Goal: Task Accomplishment & Management: Manage account settings

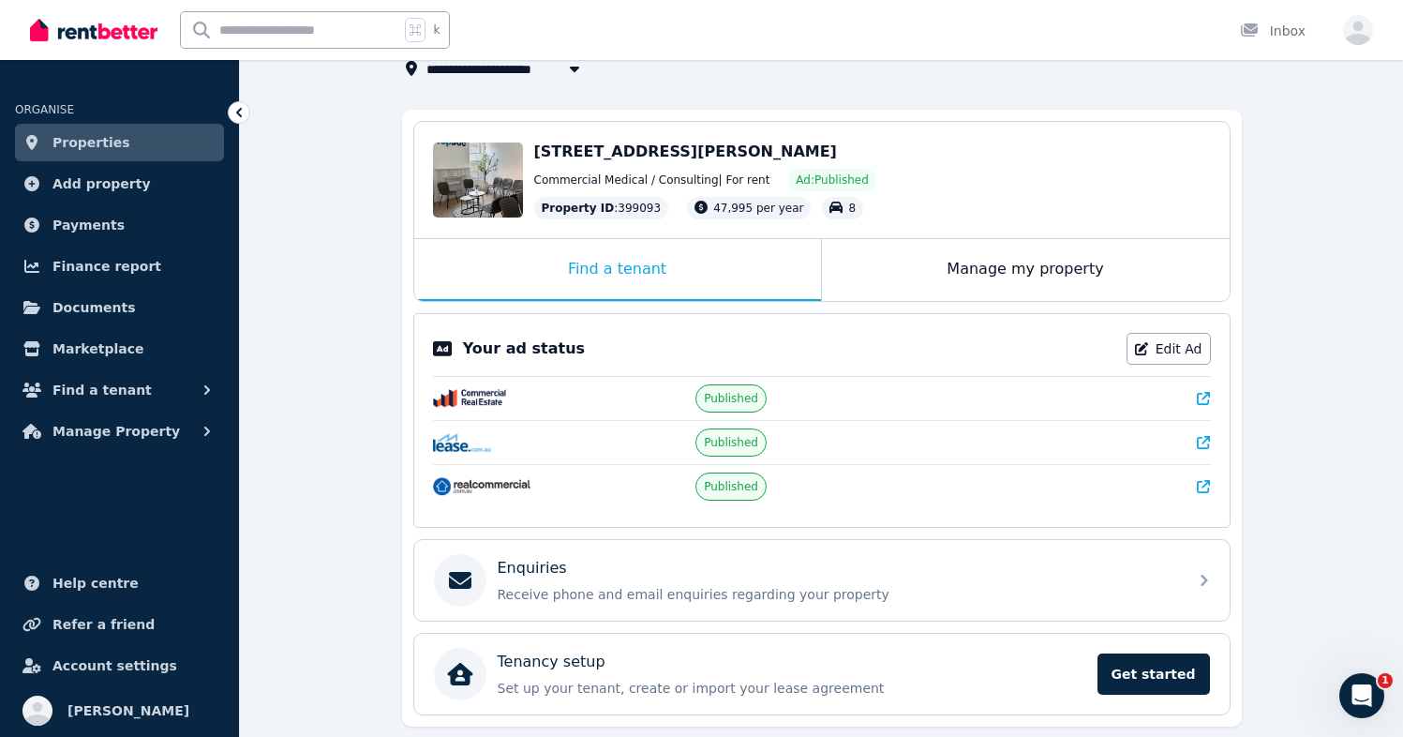
scroll to position [137, 0]
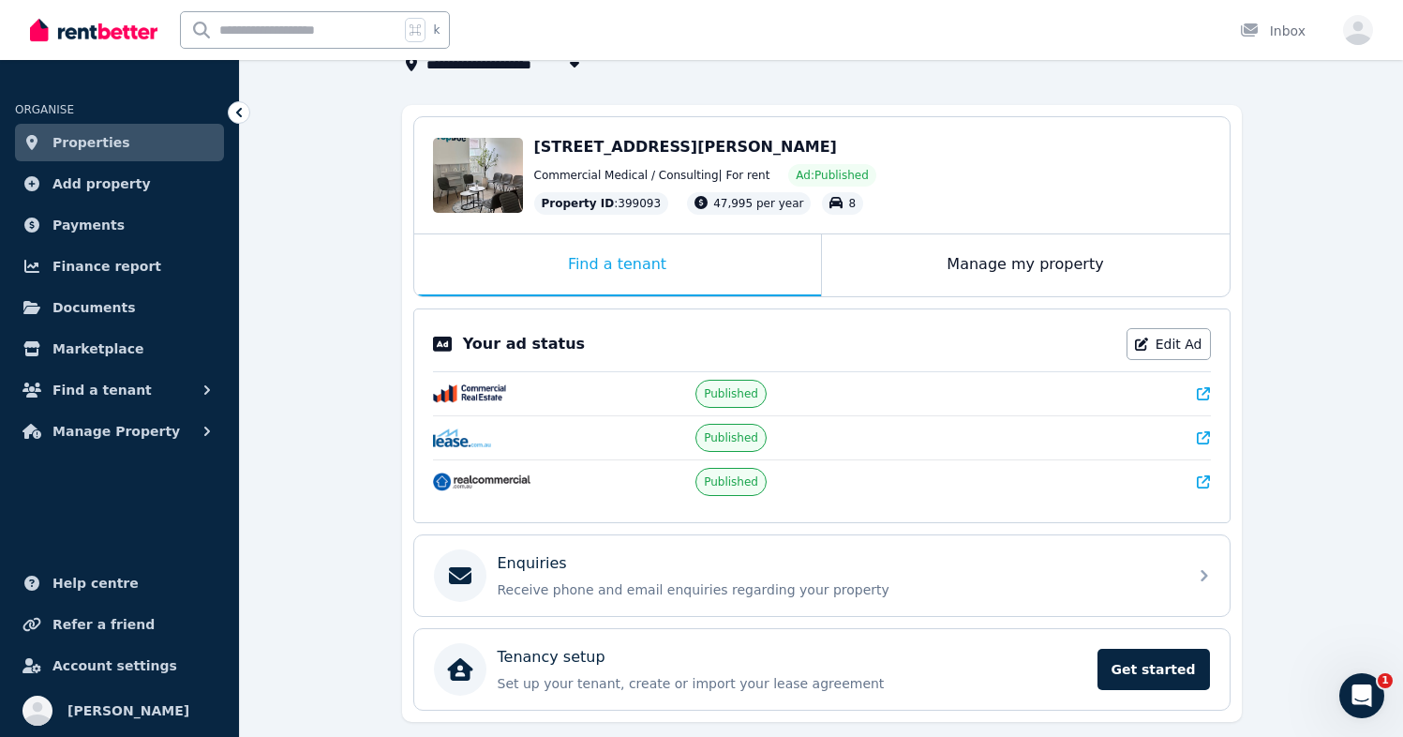
click at [946, 164] on div "Commercial Medical / Consulting | For rent Ad: Published" at bounding box center [872, 175] width 677 height 22
click at [720, 147] on span "[STREET_ADDRESS][PERSON_NAME]" at bounding box center [685, 147] width 303 height 18
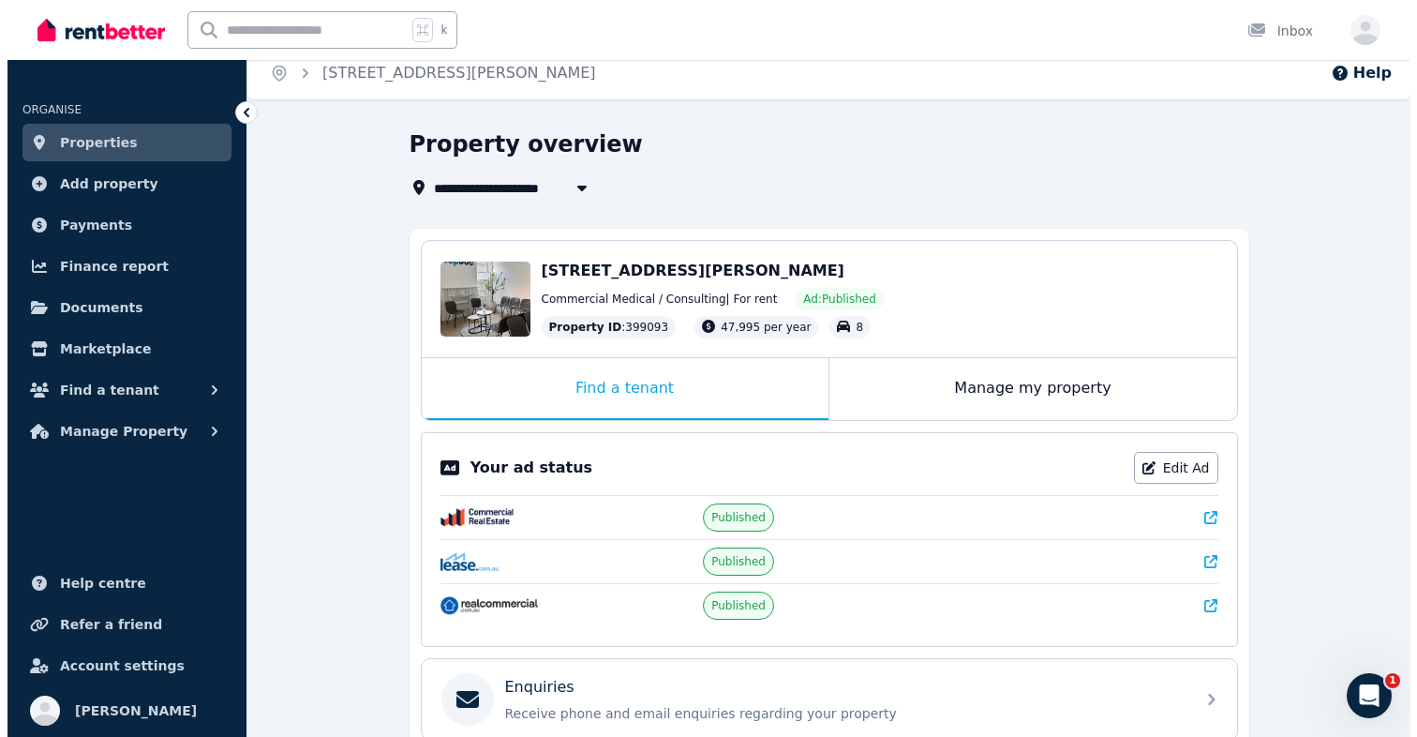
scroll to position [0, 0]
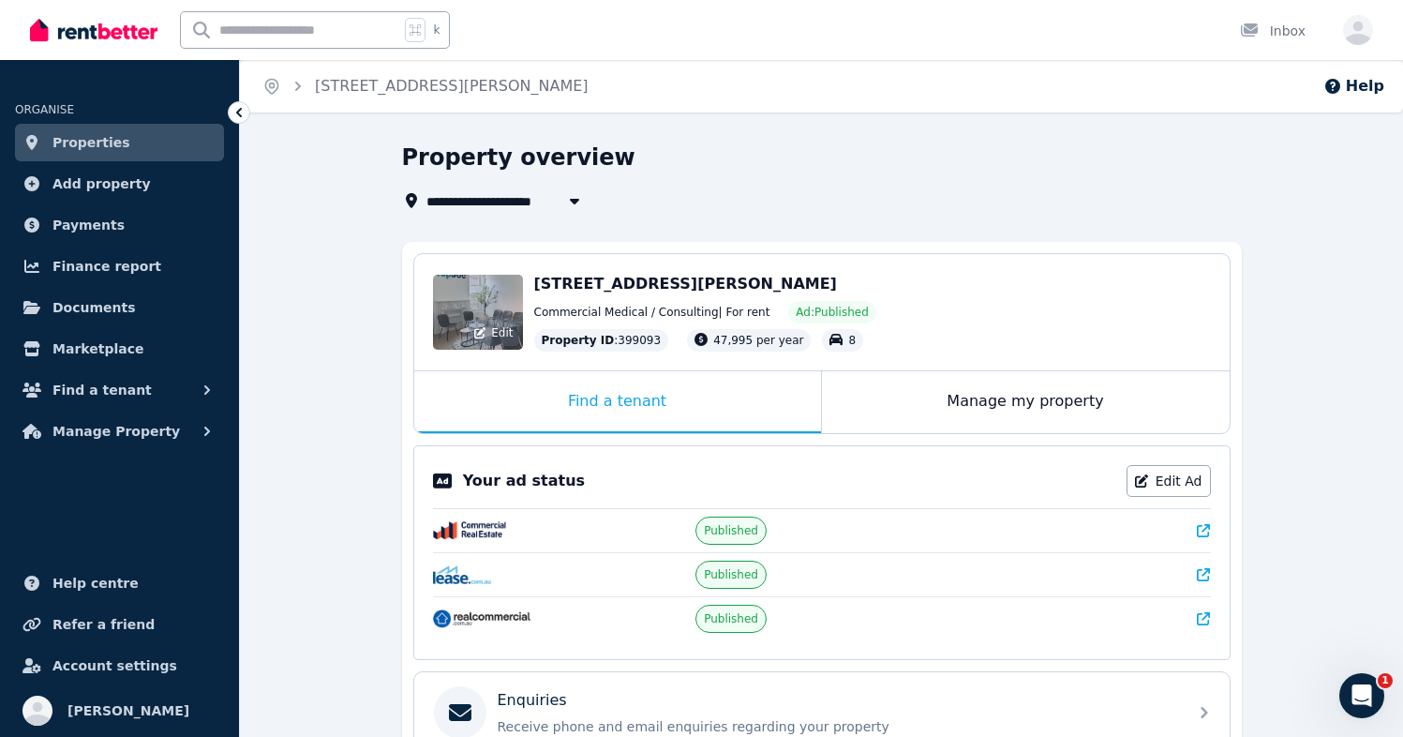
click at [481, 343] on div "Edit" at bounding box center [494, 333] width 50 height 26
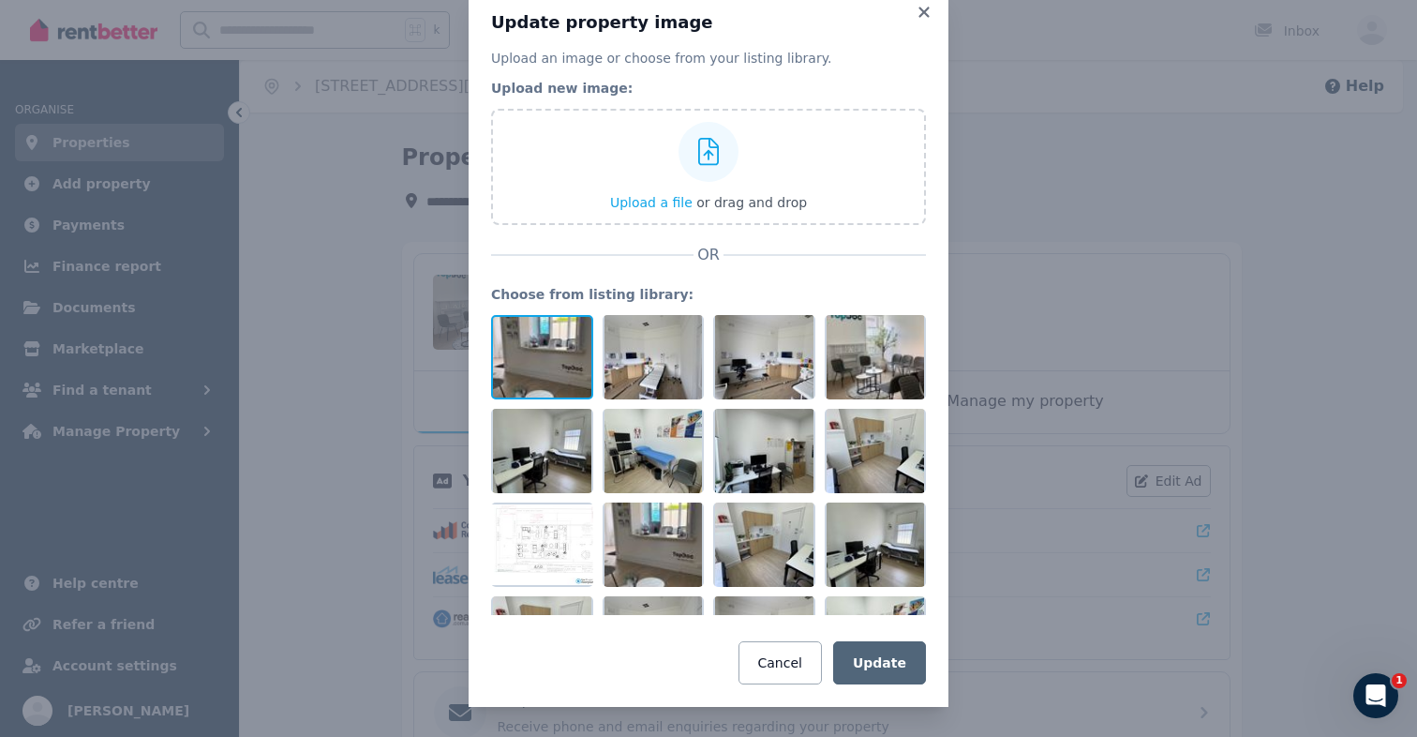
click at [539, 376] on div at bounding box center [542, 357] width 102 height 84
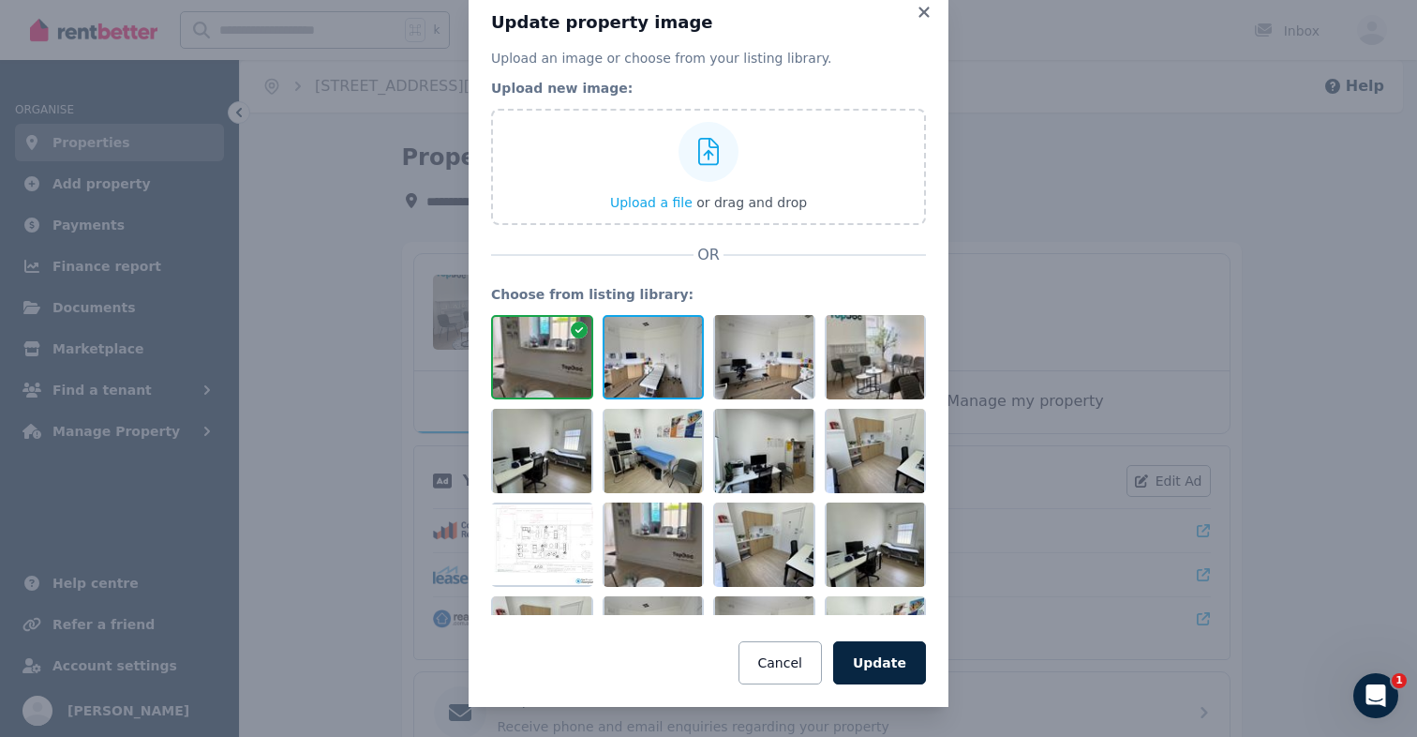
click at [654, 380] on div at bounding box center [654, 357] width 102 height 84
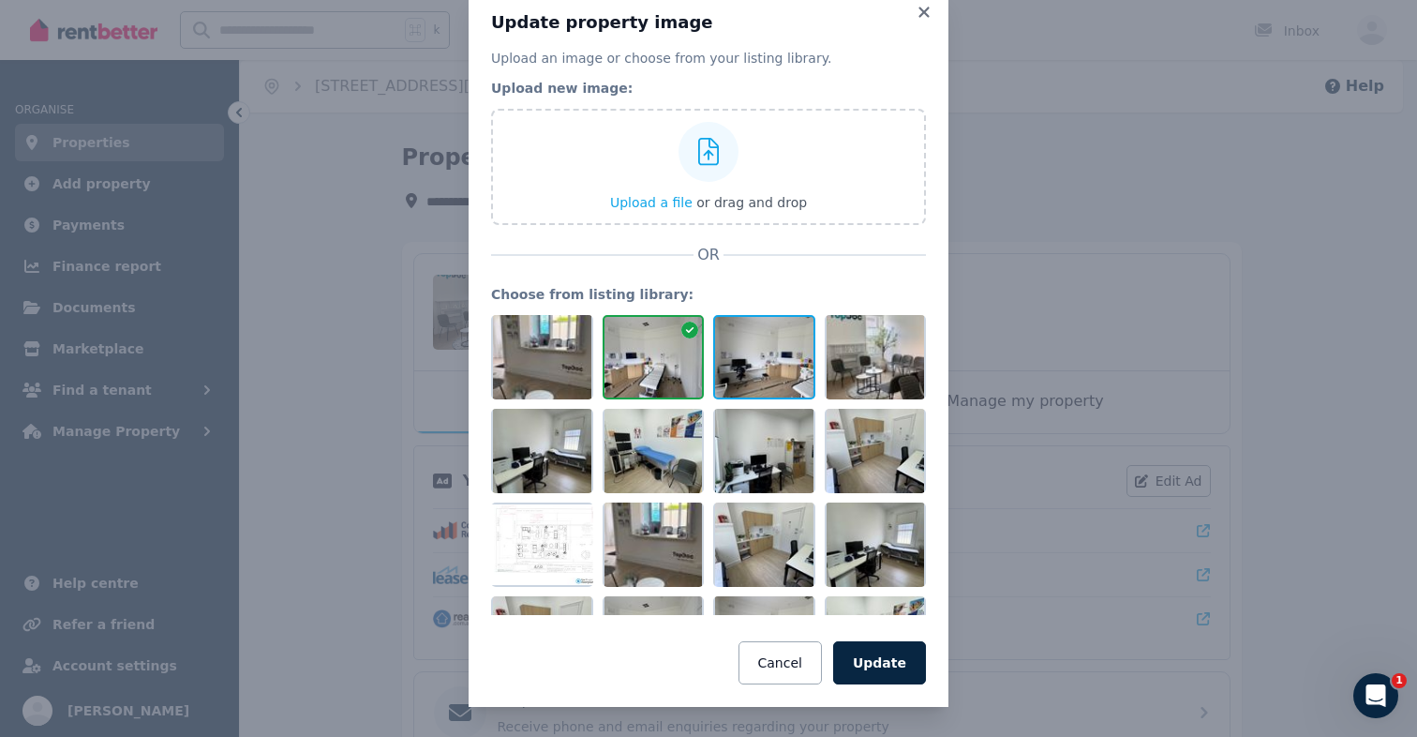
click at [761, 389] on div at bounding box center [764, 357] width 102 height 84
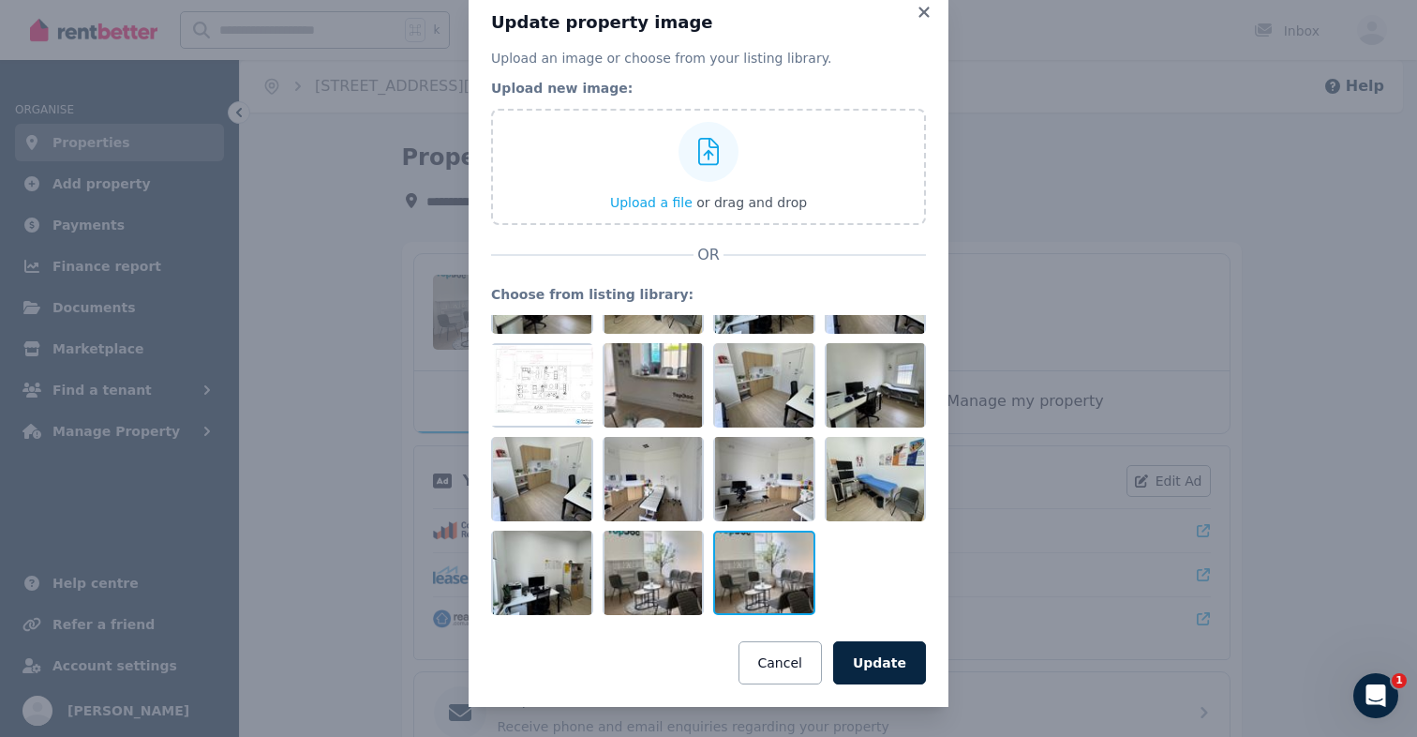
click at [769, 575] on div at bounding box center [764, 573] width 102 height 84
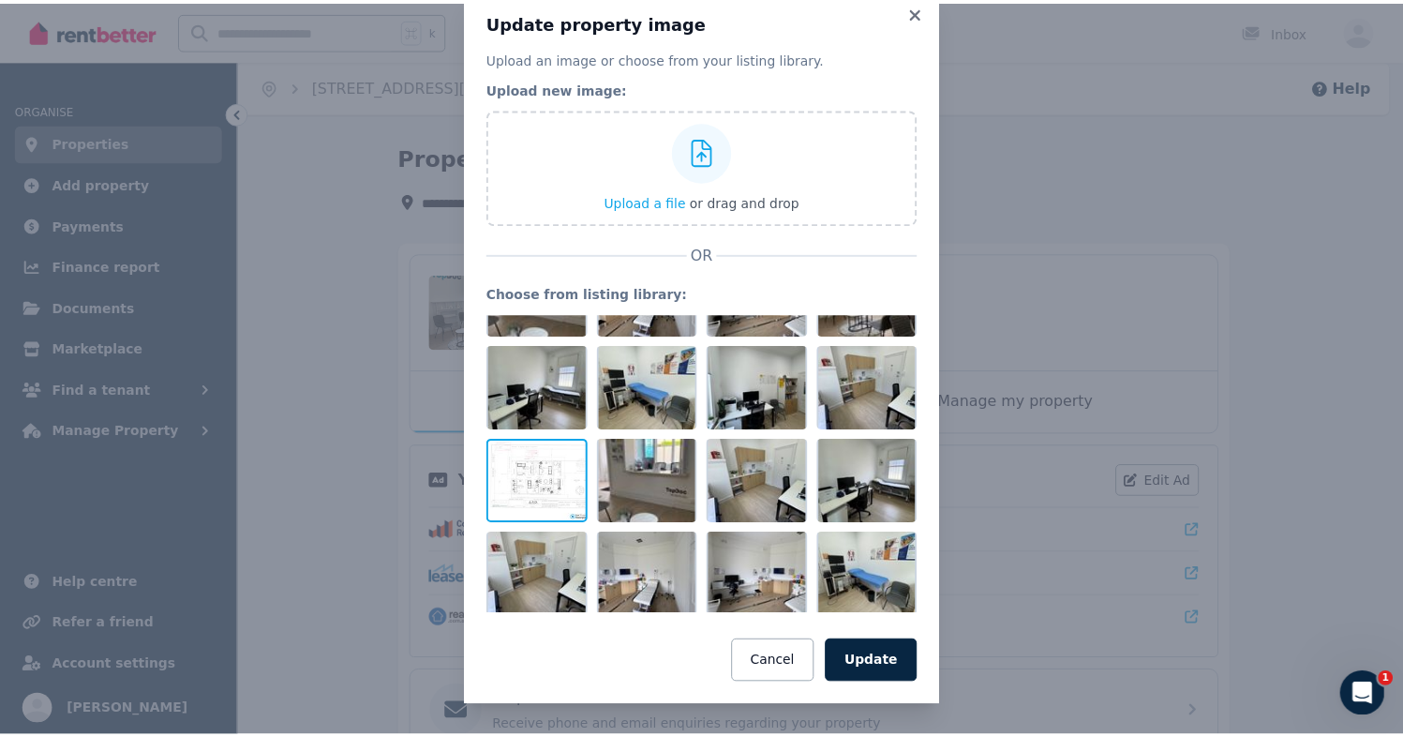
scroll to position [0, 0]
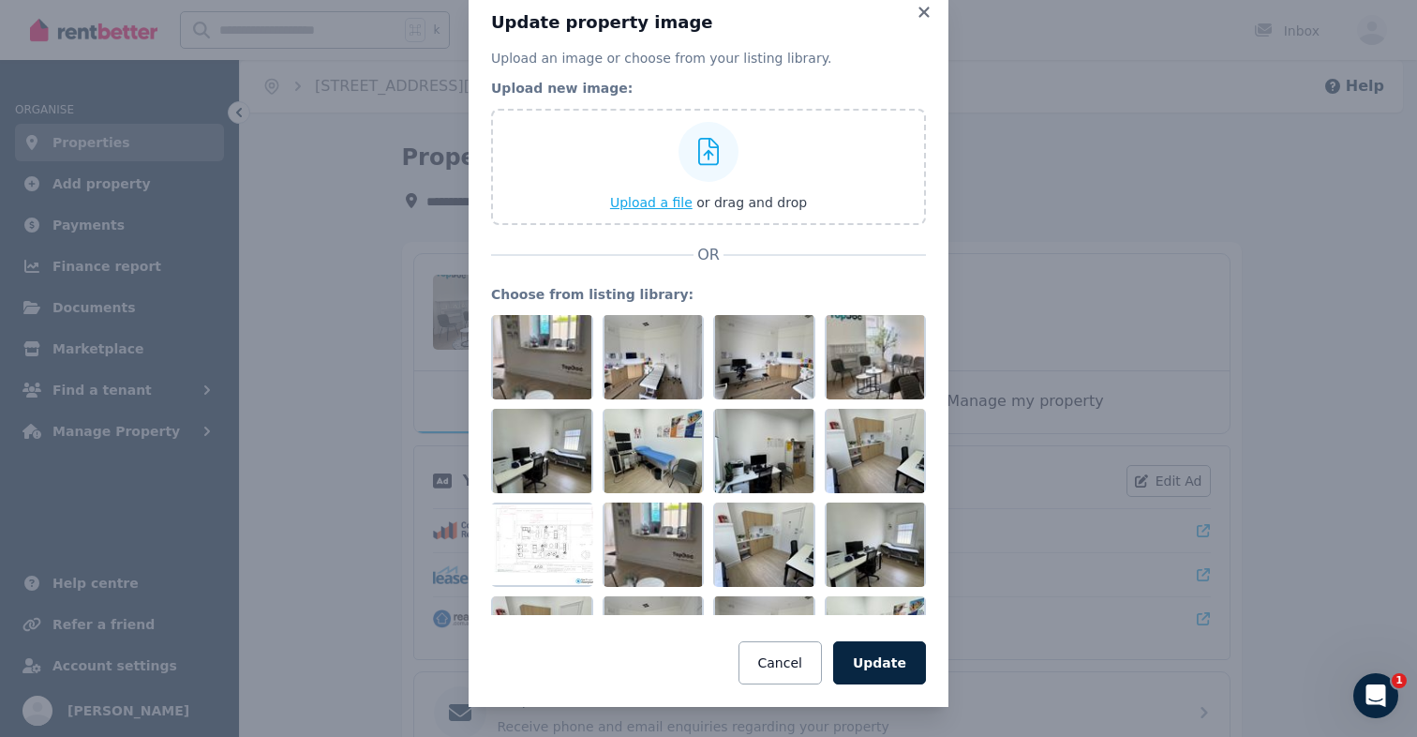
click at [659, 202] on span "Upload a file" at bounding box center [651, 202] width 82 height 15
click at [776, 680] on button "Cancel" at bounding box center [780, 662] width 83 height 43
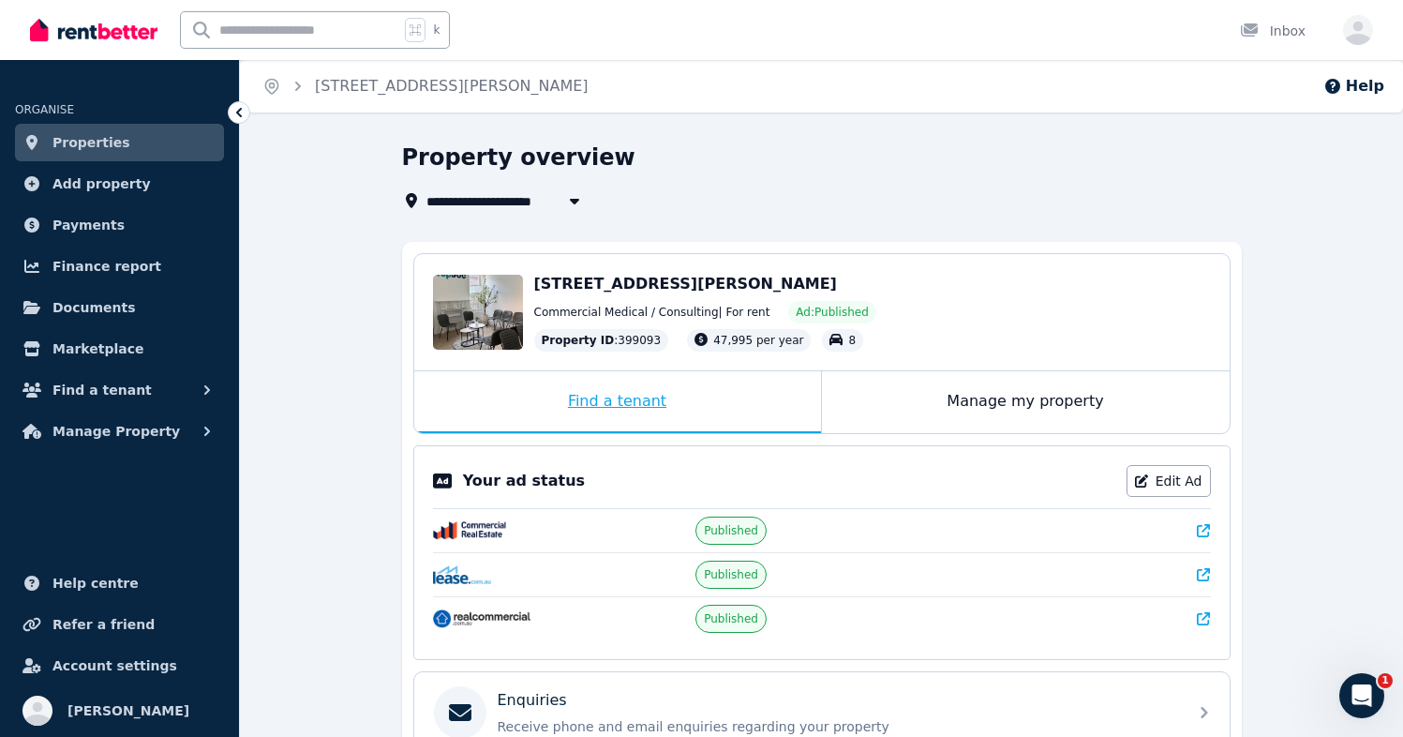
scroll to position [48, 0]
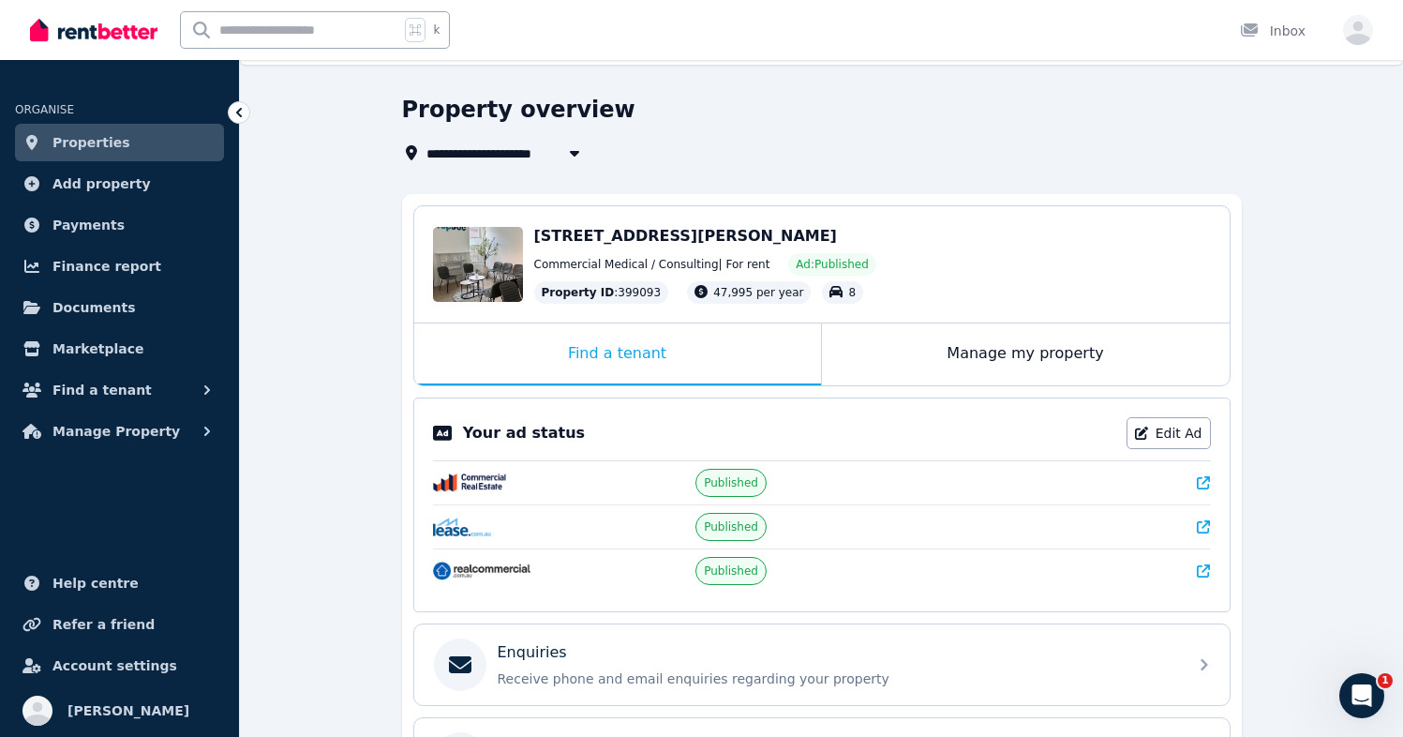
click at [126, 151] on link "Properties" at bounding box center [119, 142] width 209 height 37
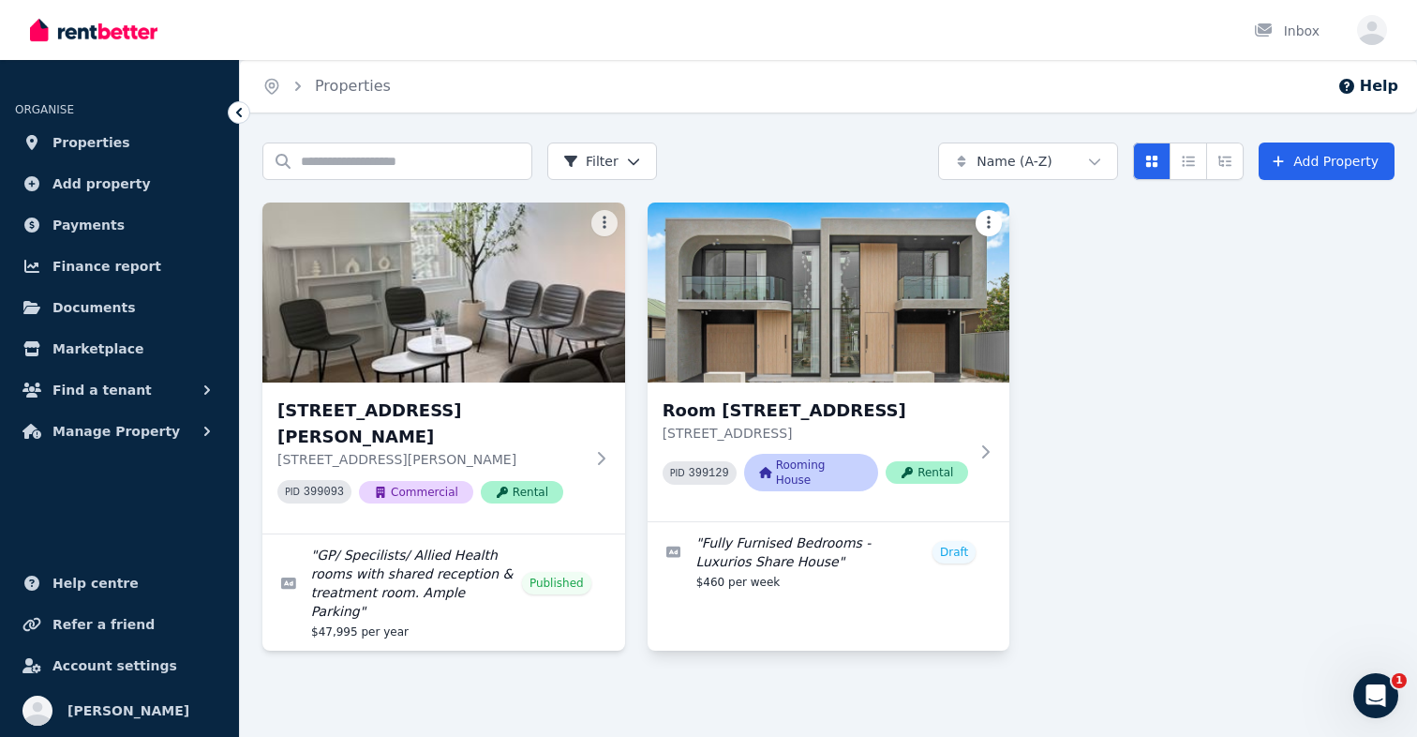
click at [991, 226] on html "Open main menu Inbox Open user menu ORGANISE Properties Add property Payments F…" at bounding box center [708, 368] width 1417 height 737
click at [609, 226] on html "Open main menu Inbox Open user menu ORGANISE Properties Add property Payments F…" at bounding box center [708, 368] width 1417 height 737
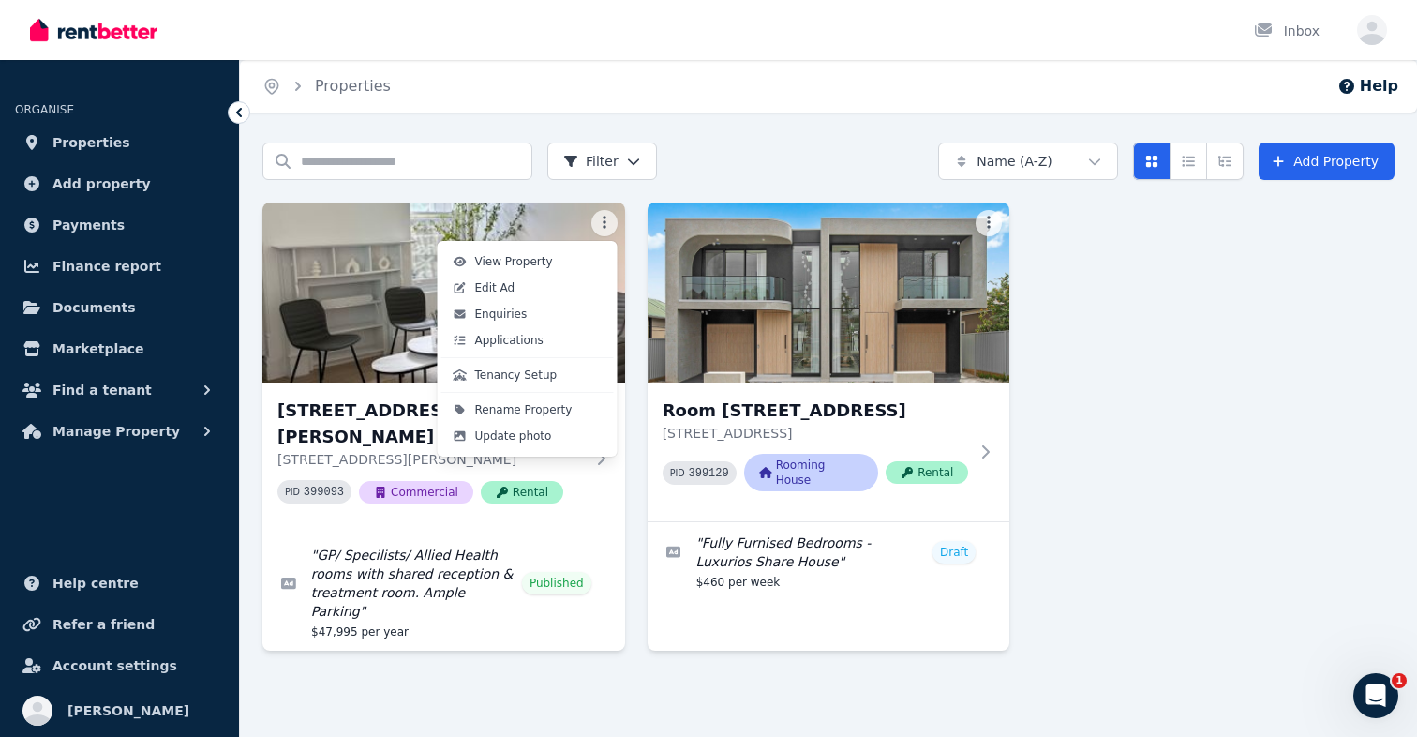
click at [609, 226] on html "Open main menu Inbox Open user menu ORGANISE Properties Add property Payments F…" at bounding box center [708, 368] width 1417 height 737
click at [561, 435] on div "Update photo" at bounding box center [527, 436] width 172 height 26
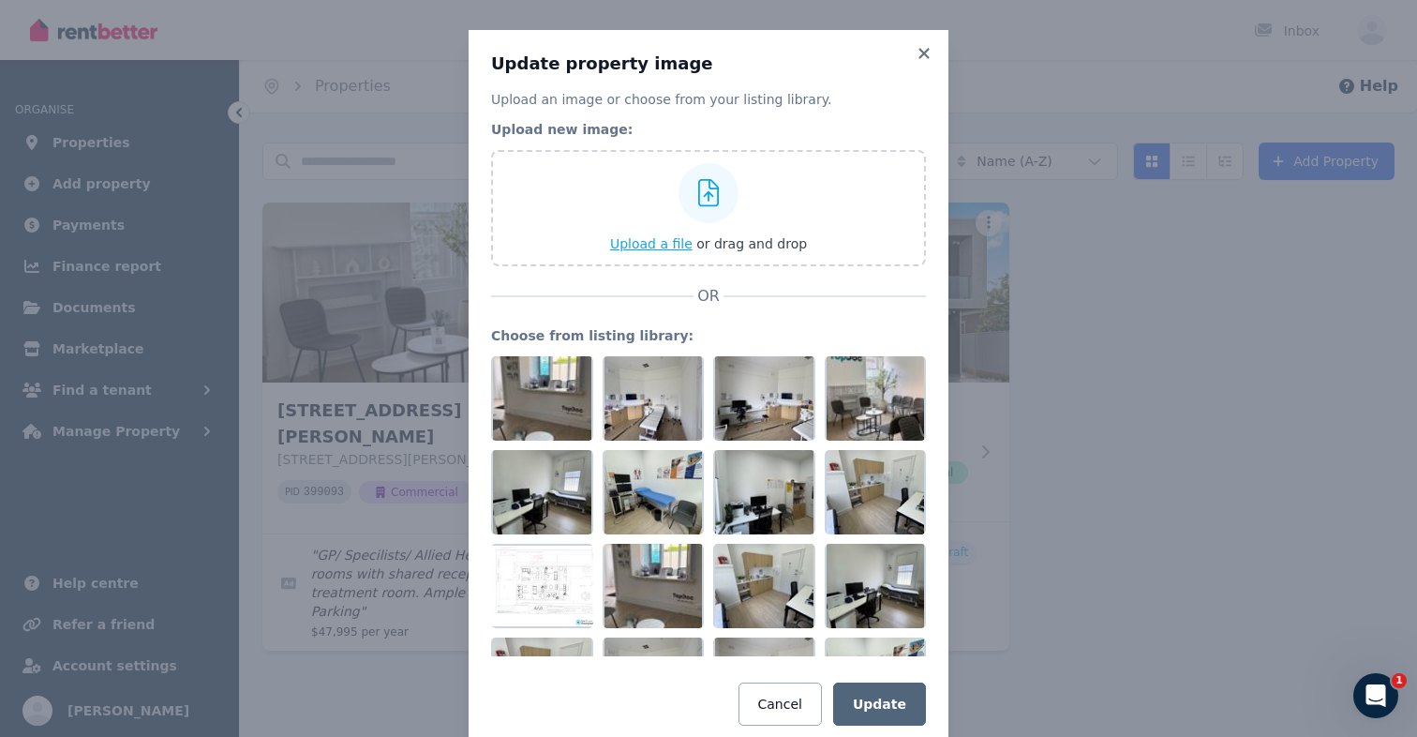
click at [637, 248] on span "Upload a file" at bounding box center [651, 243] width 82 height 15
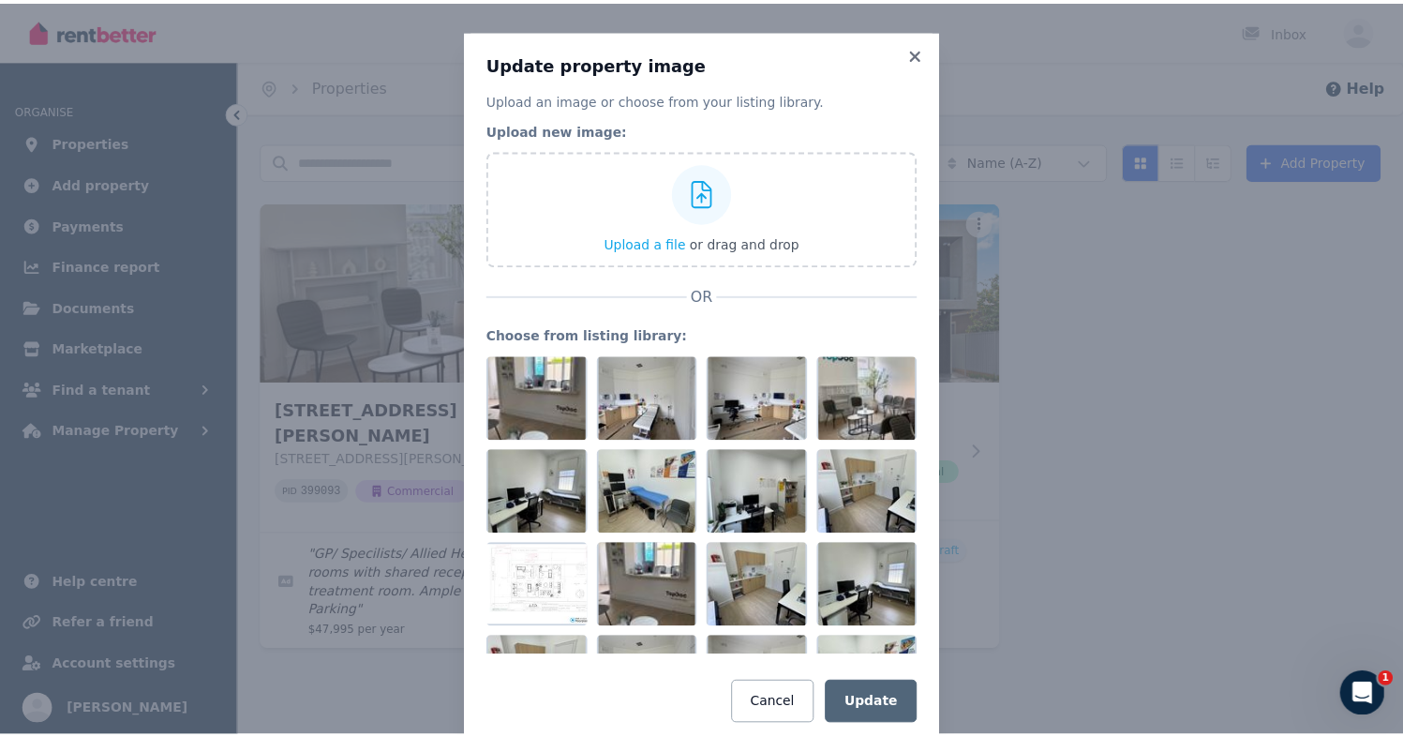
scroll to position [41, 0]
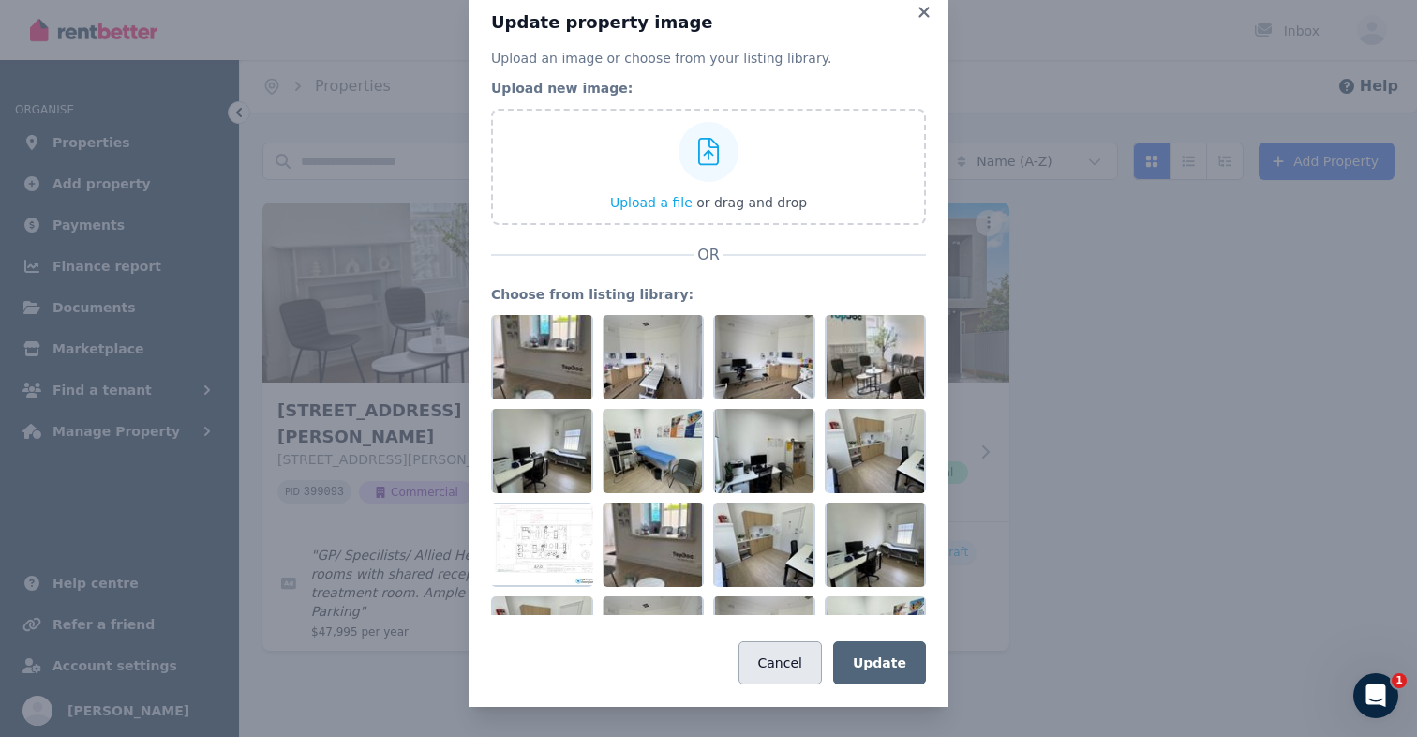
click at [797, 665] on button "Cancel" at bounding box center [780, 662] width 83 height 43
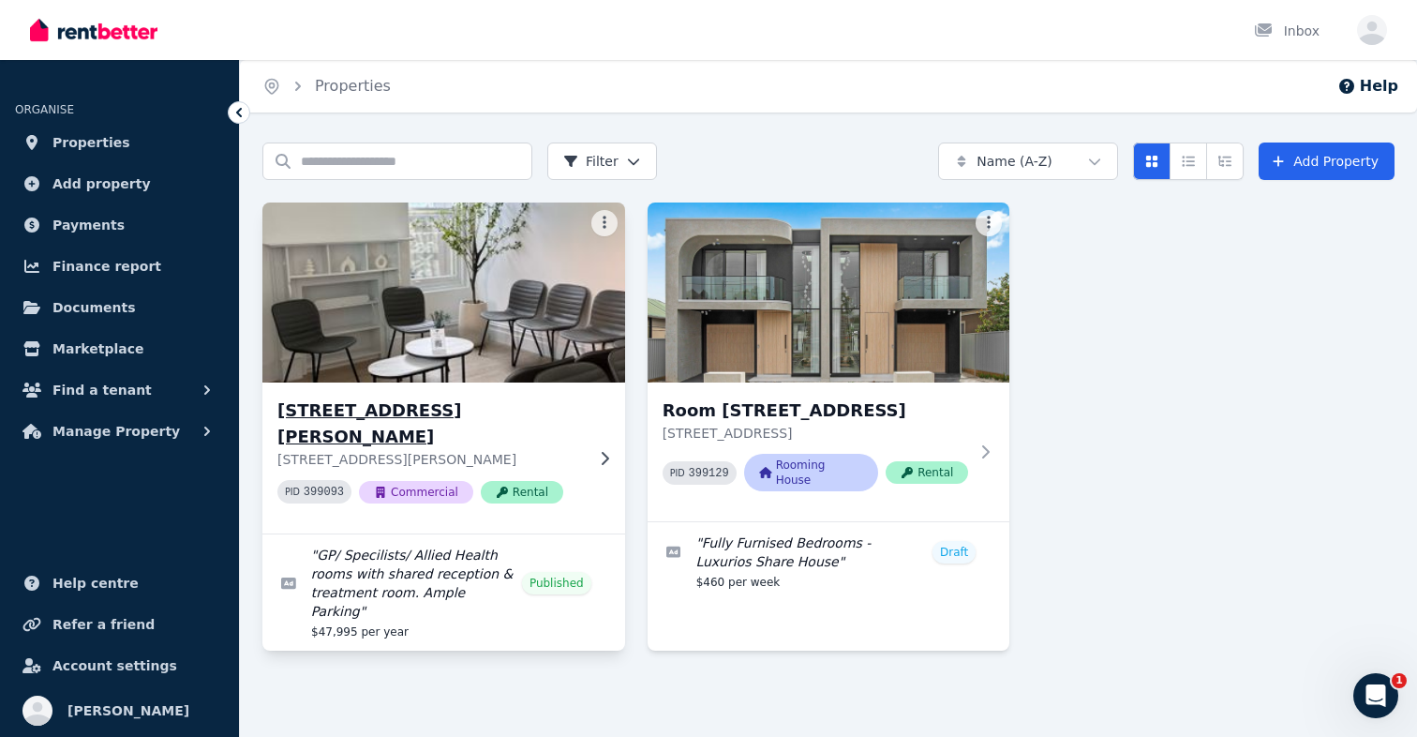
click at [587, 325] on img at bounding box center [443, 292] width 381 height 189
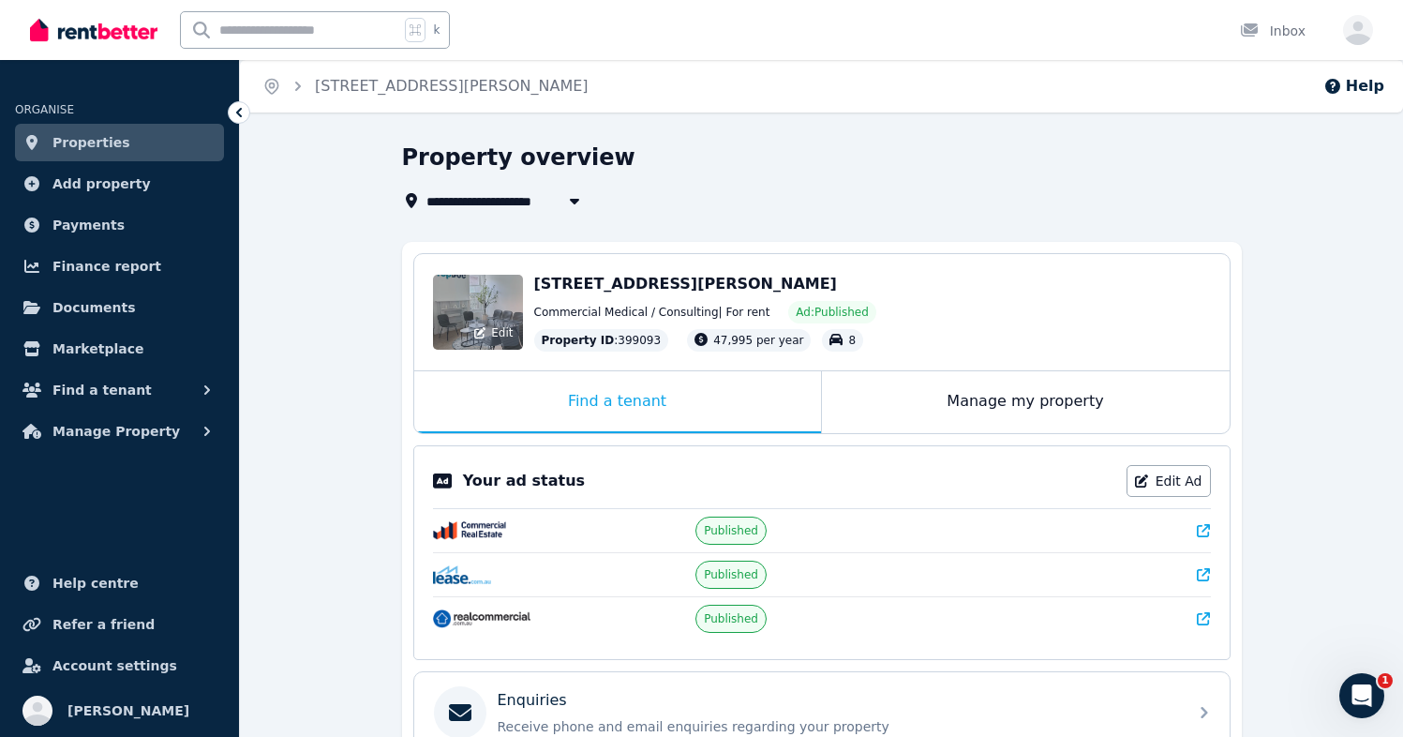
click at [500, 315] on div "Edit" at bounding box center [478, 312] width 90 height 75
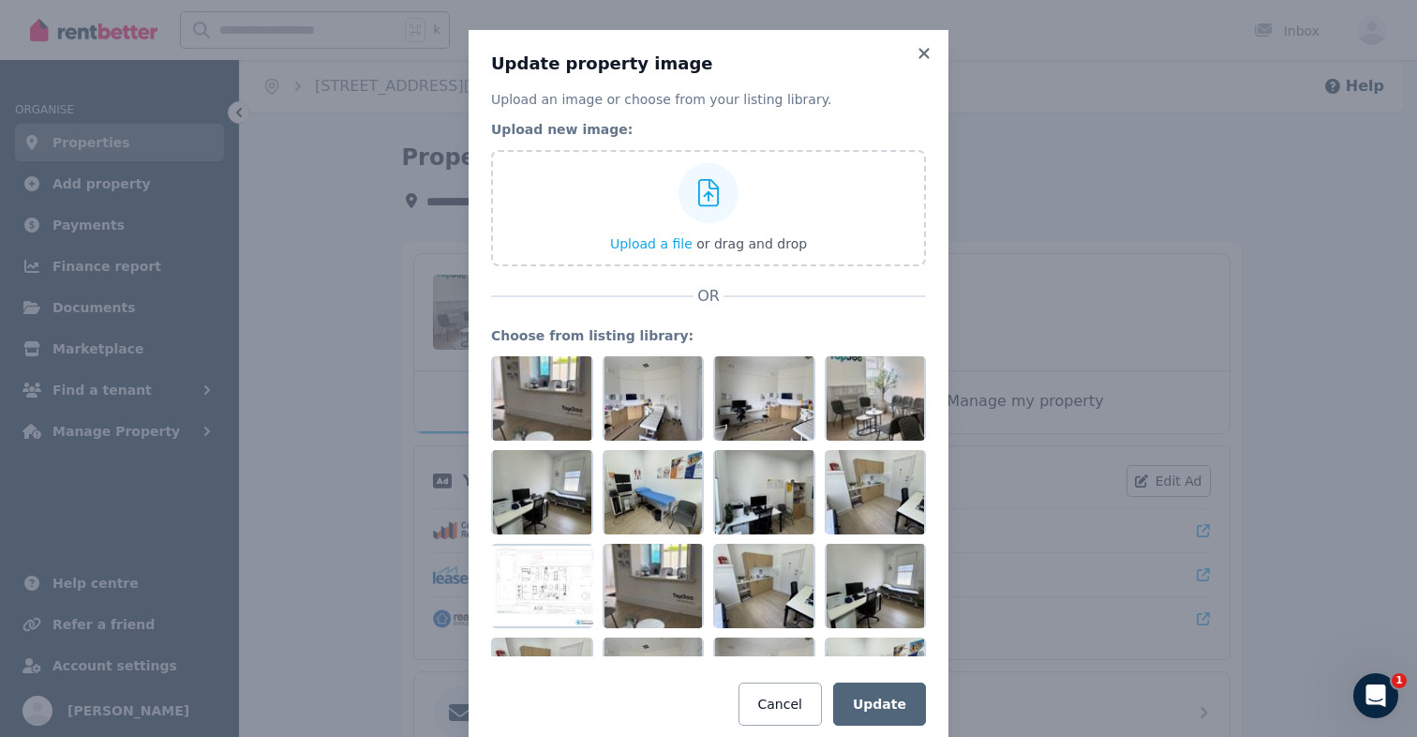
click at [920, 62] on div "Update property image Upload an image or choose from your listing library. Uplo…" at bounding box center [709, 389] width 480 height 718
click at [919, 59] on icon at bounding box center [924, 53] width 19 height 17
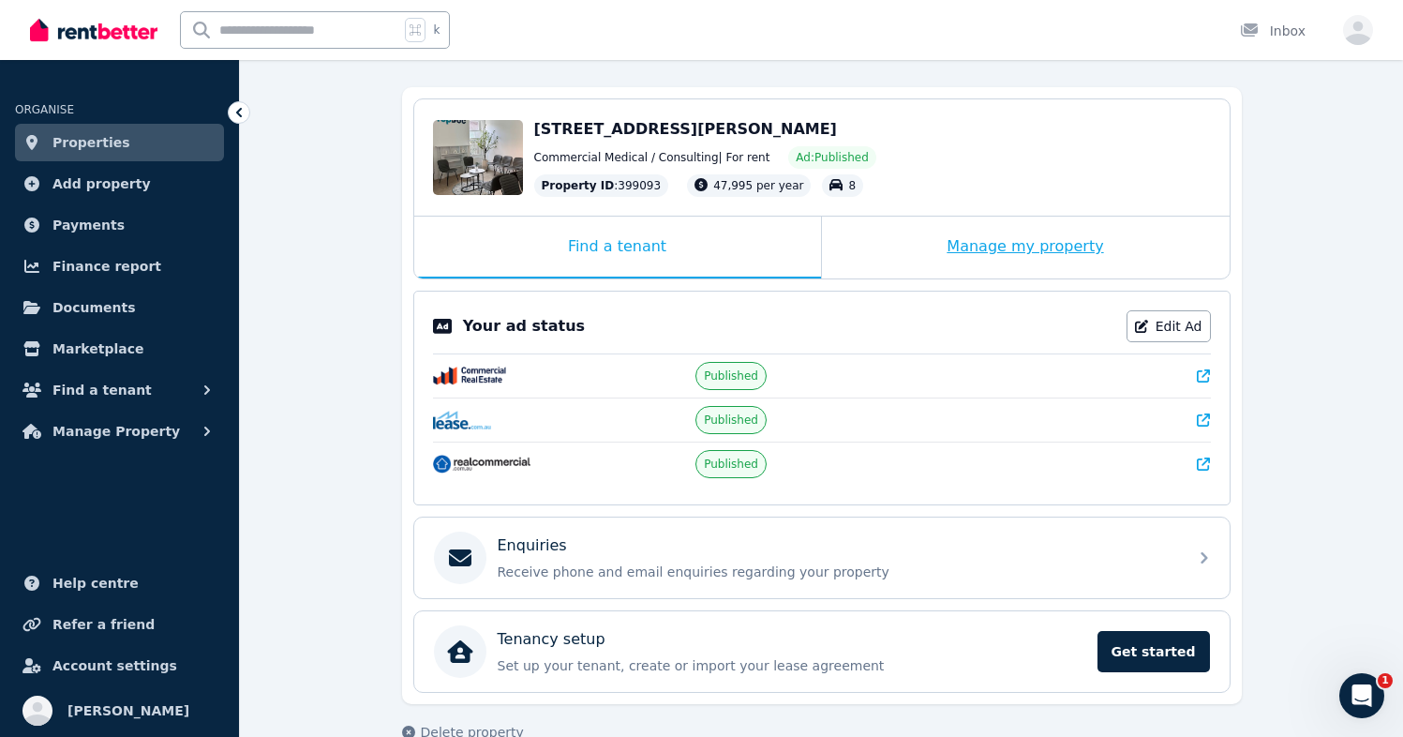
scroll to position [129, 0]
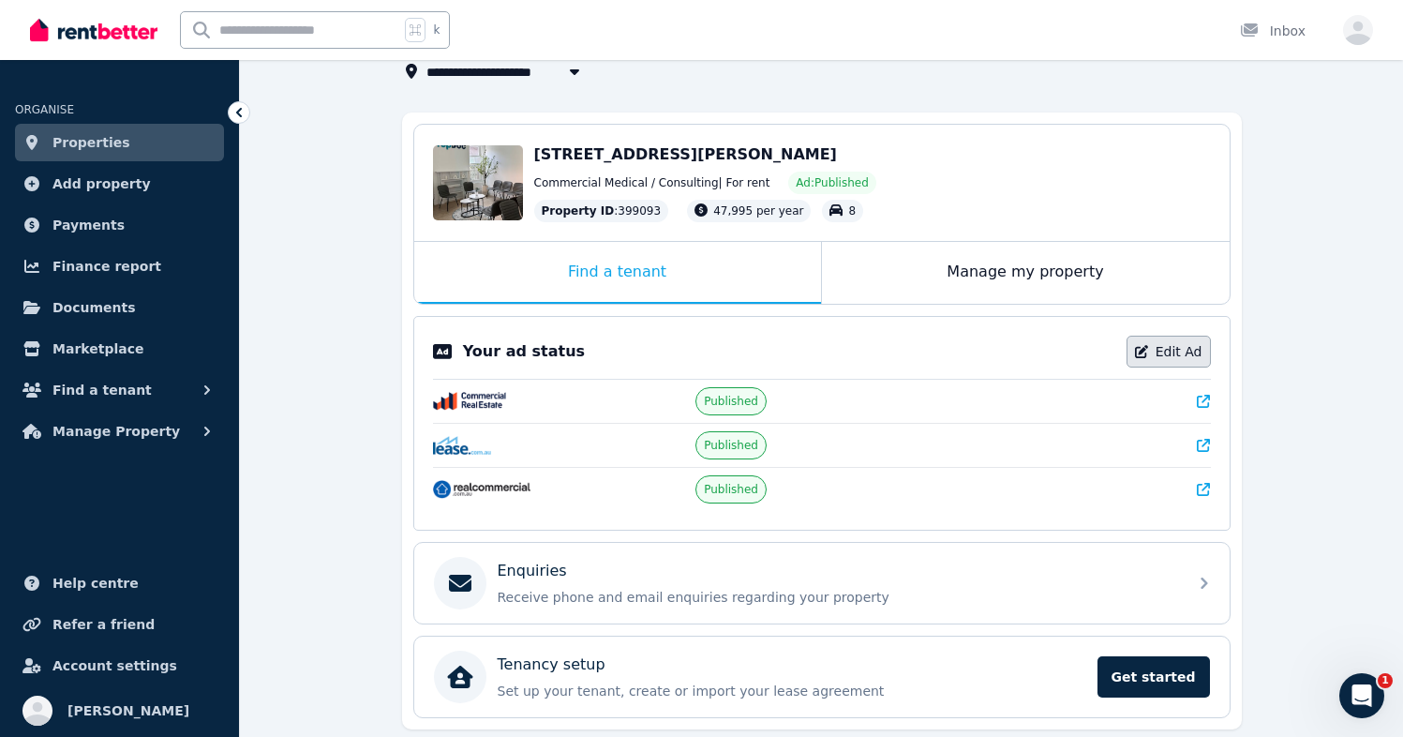
click at [1175, 348] on link "Edit Ad" at bounding box center [1169, 352] width 84 height 32
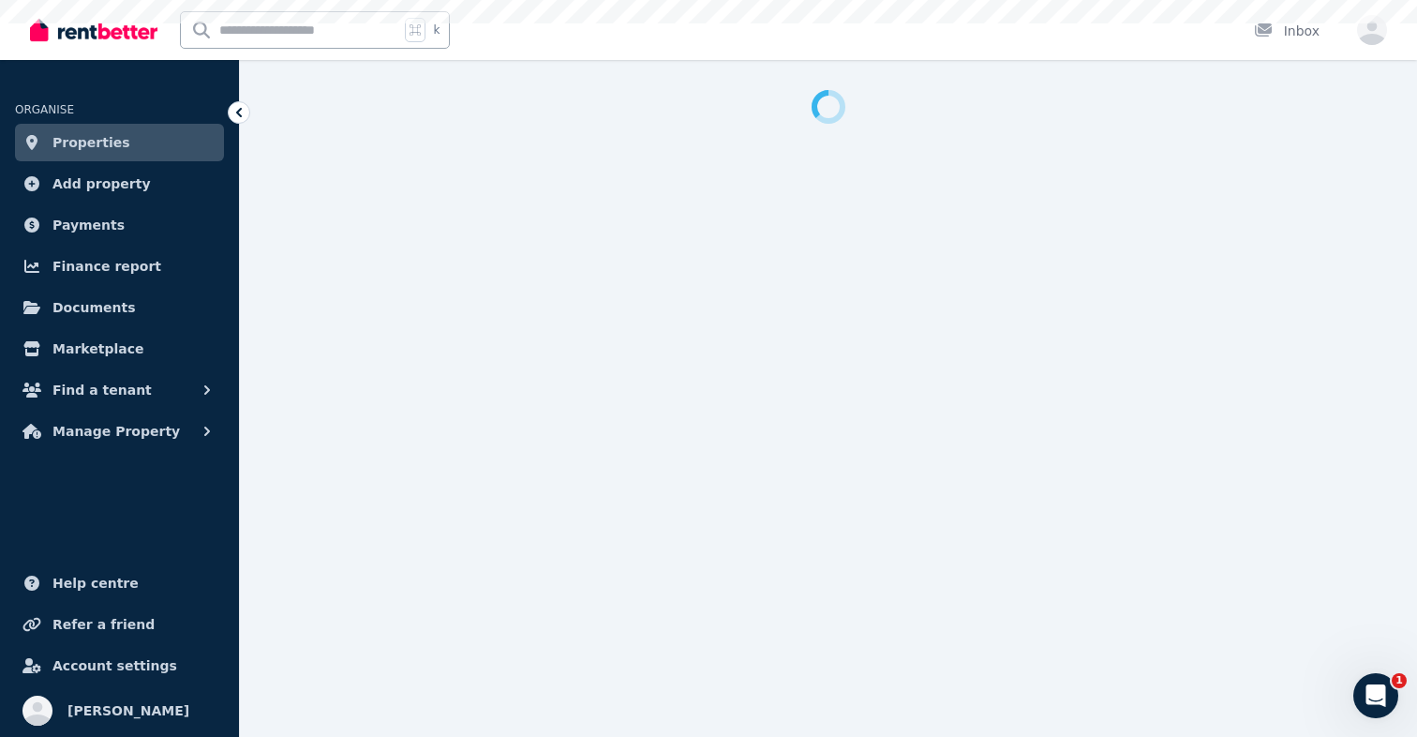
select select "***"
select select "**********"
select select "*********"
select select "**********"
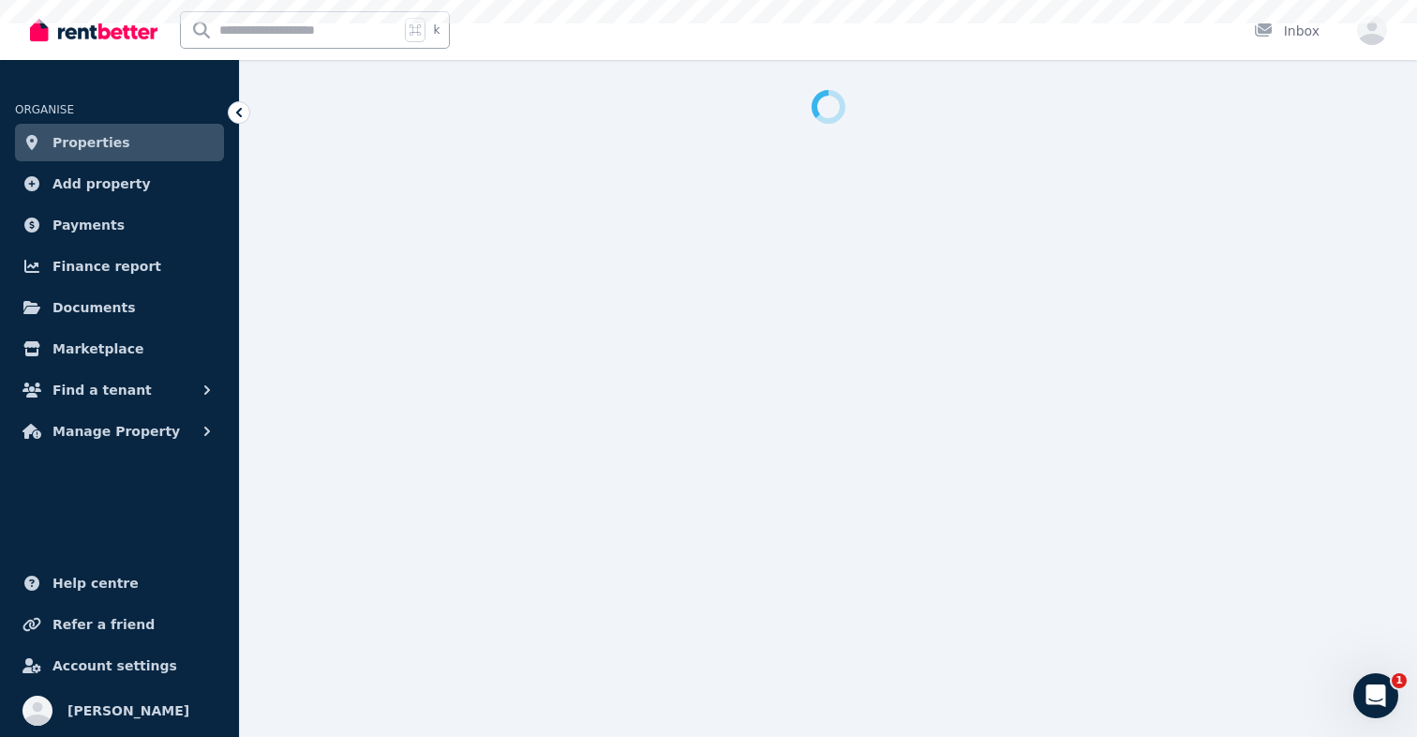
select select "**********"
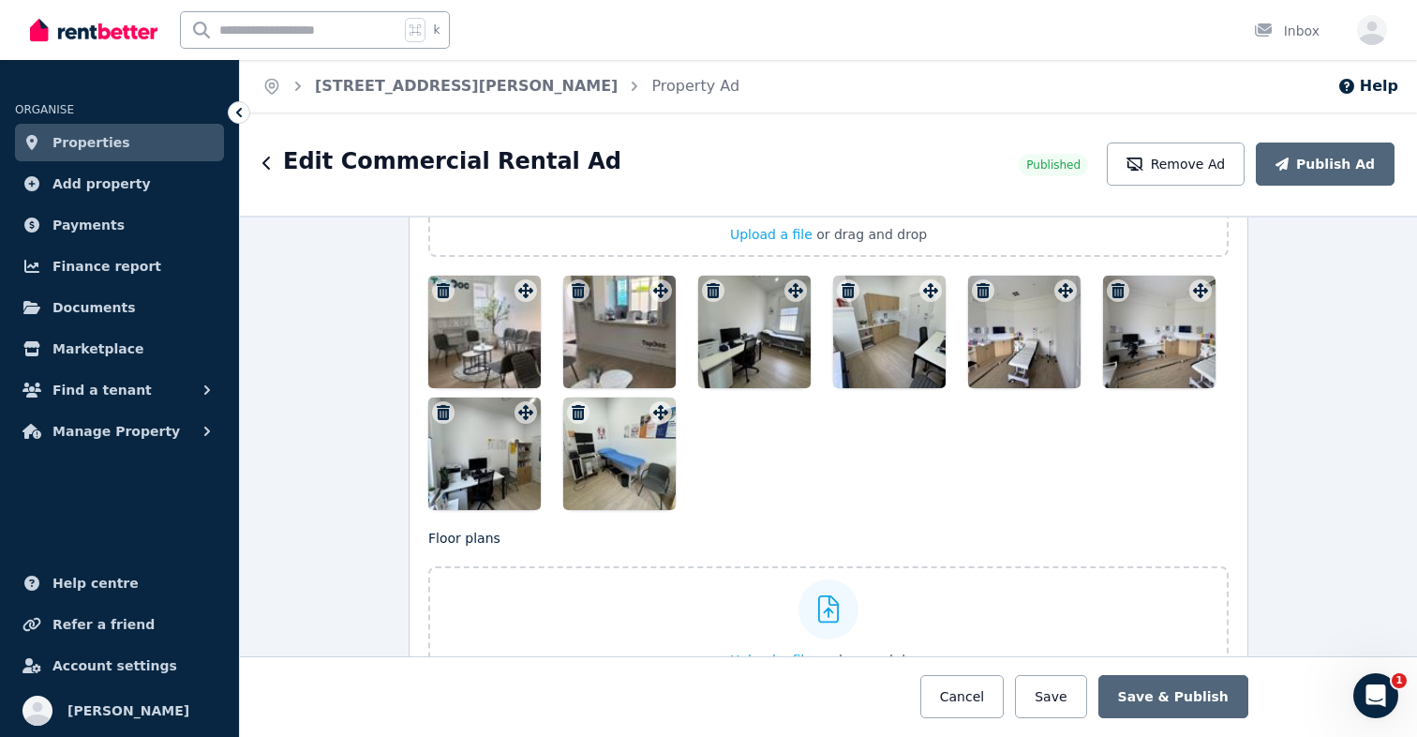
scroll to position [2587, 0]
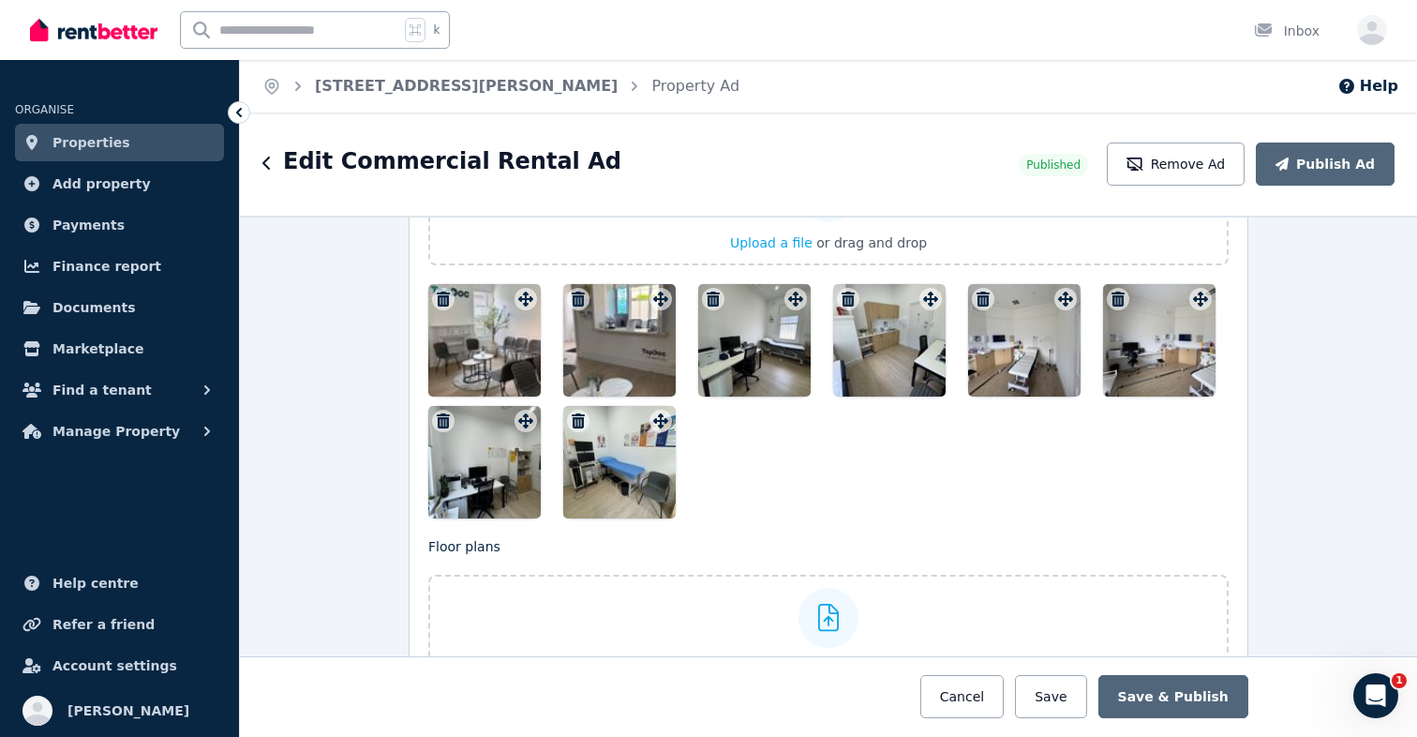
click at [573, 418] on icon "button" at bounding box center [578, 420] width 13 height 15
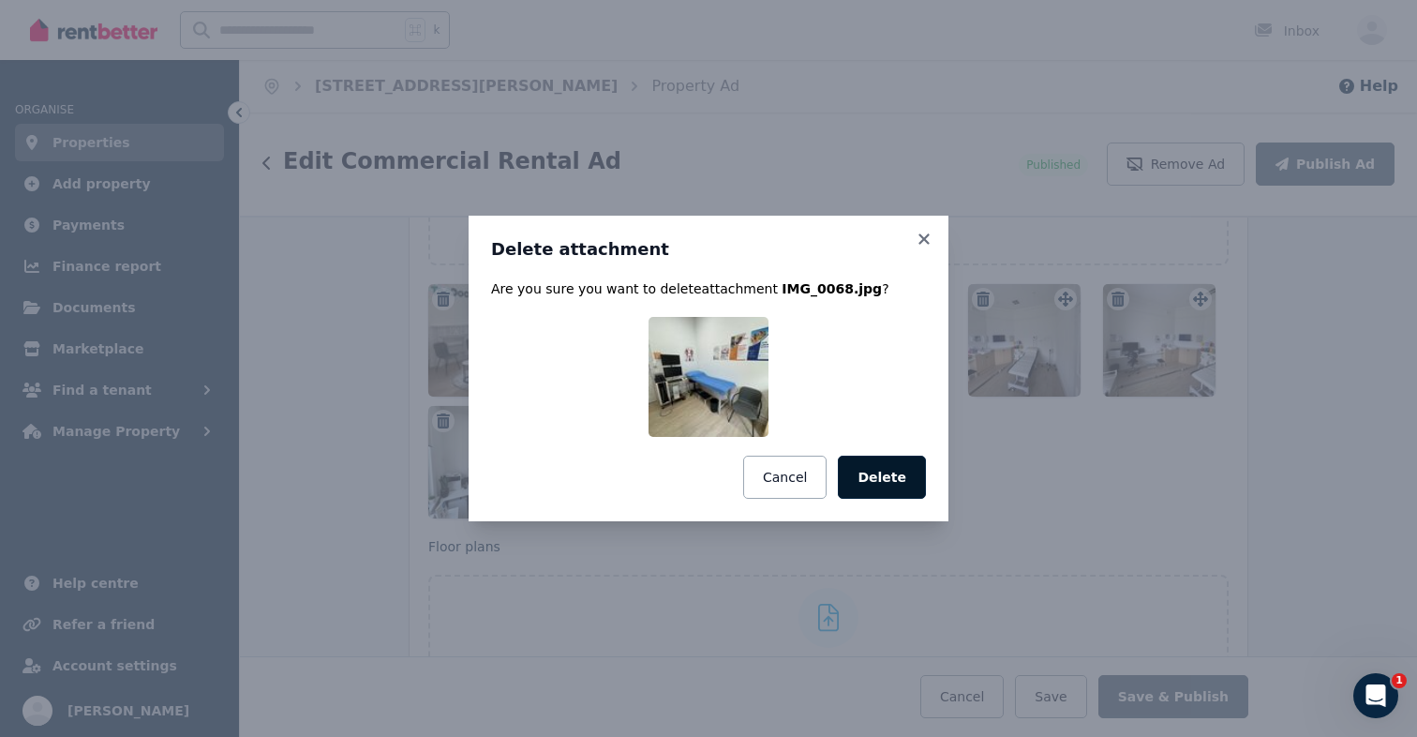
click at [875, 486] on button "Delete" at bounding box center [882, 477] width 88 height 43
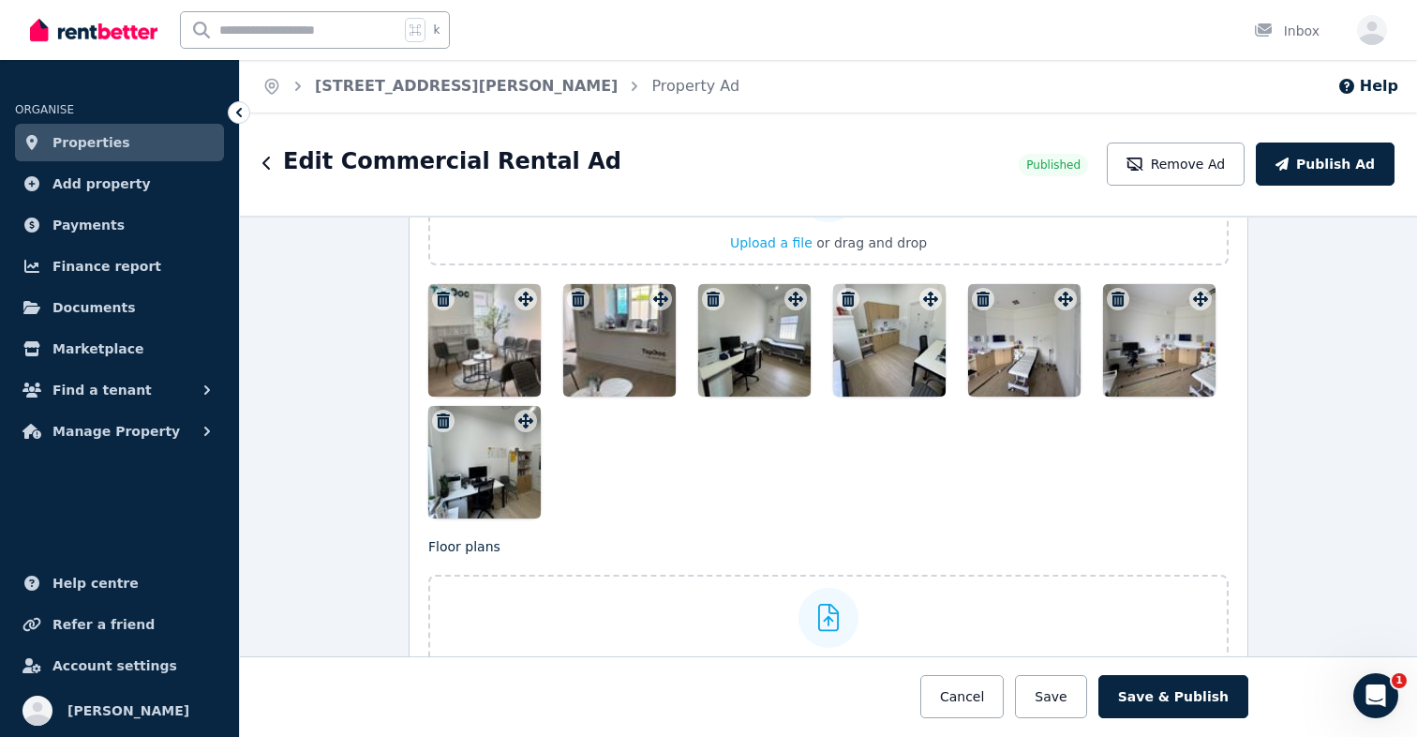
click at [436, 411] on button "button" at bounding box center [443, 421] width 22 height 22
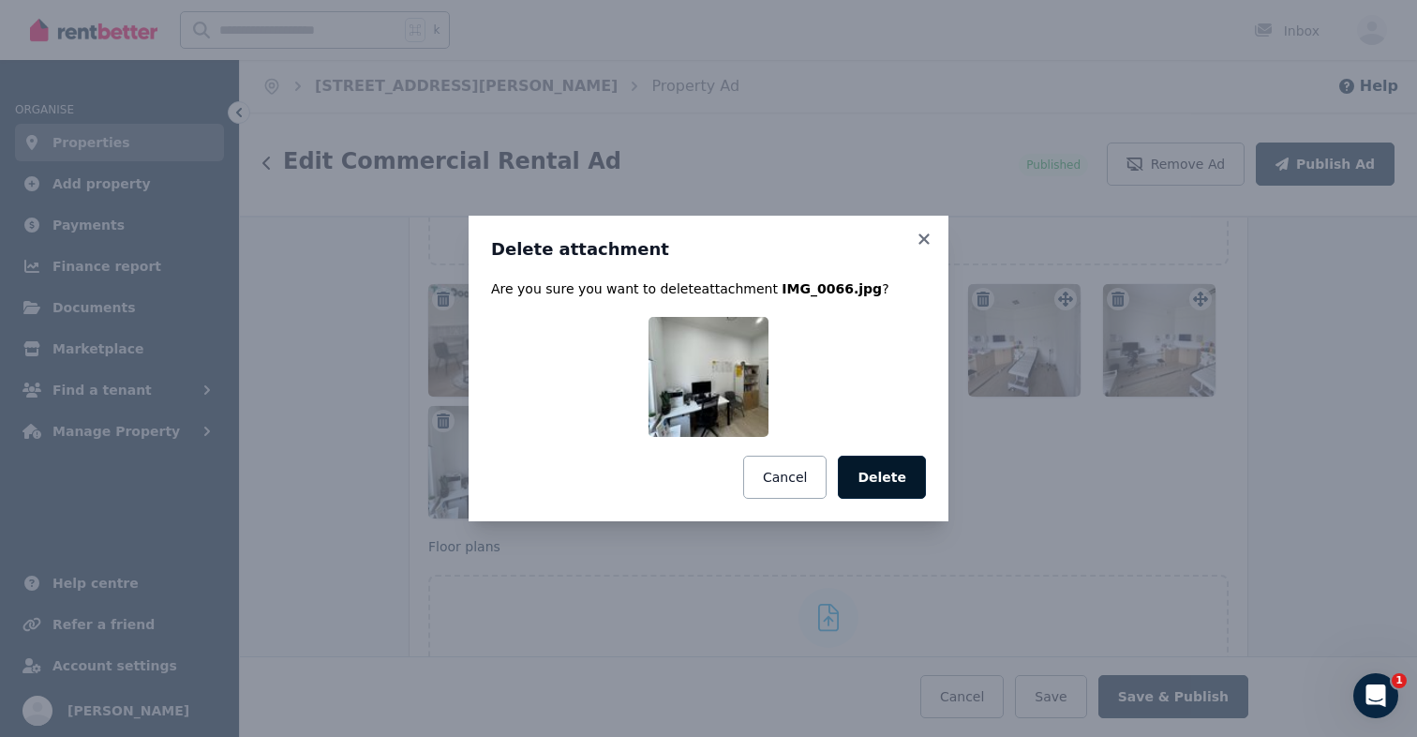
click at [858, 481] on button "Delete" at bounding box center [882, 477] width 88 height 43
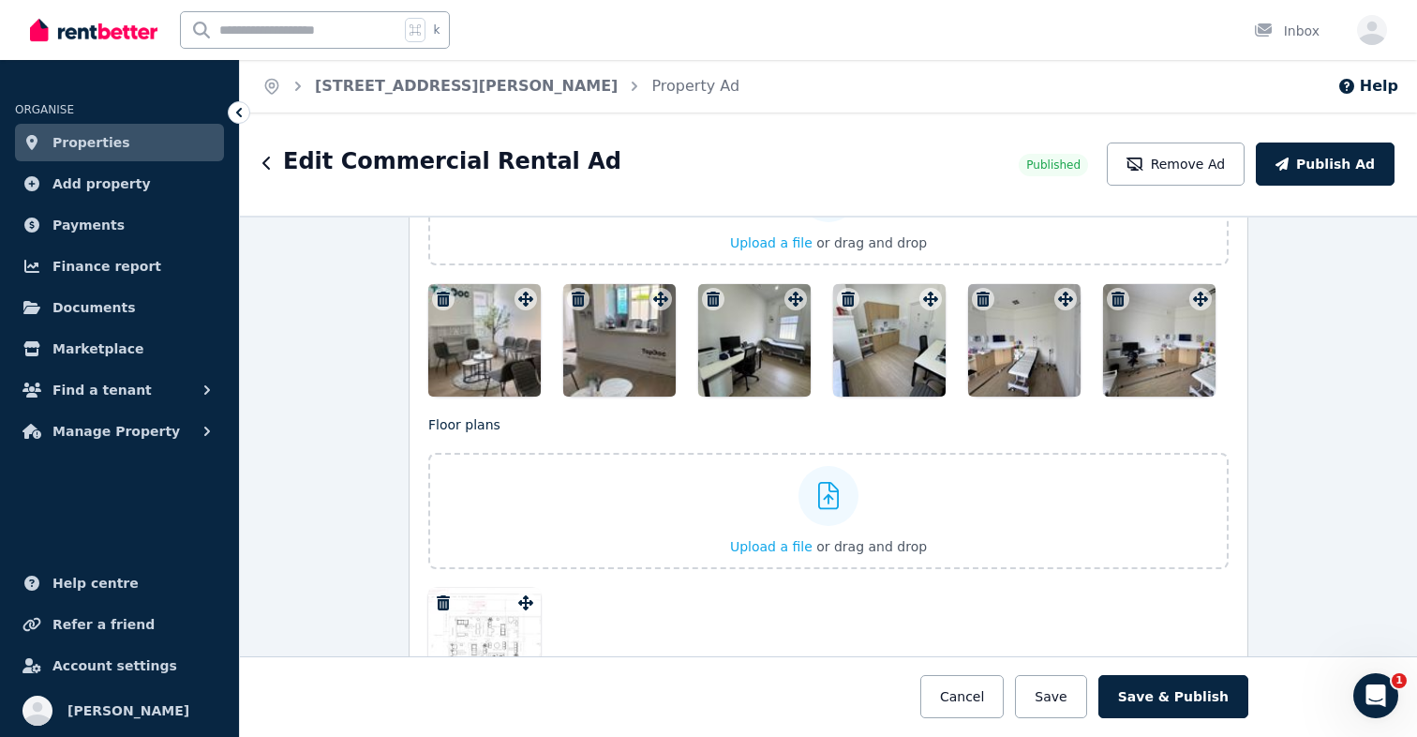
click at [437, 292] on icon "button" at bounding box center [443, 299] width 13 height 15
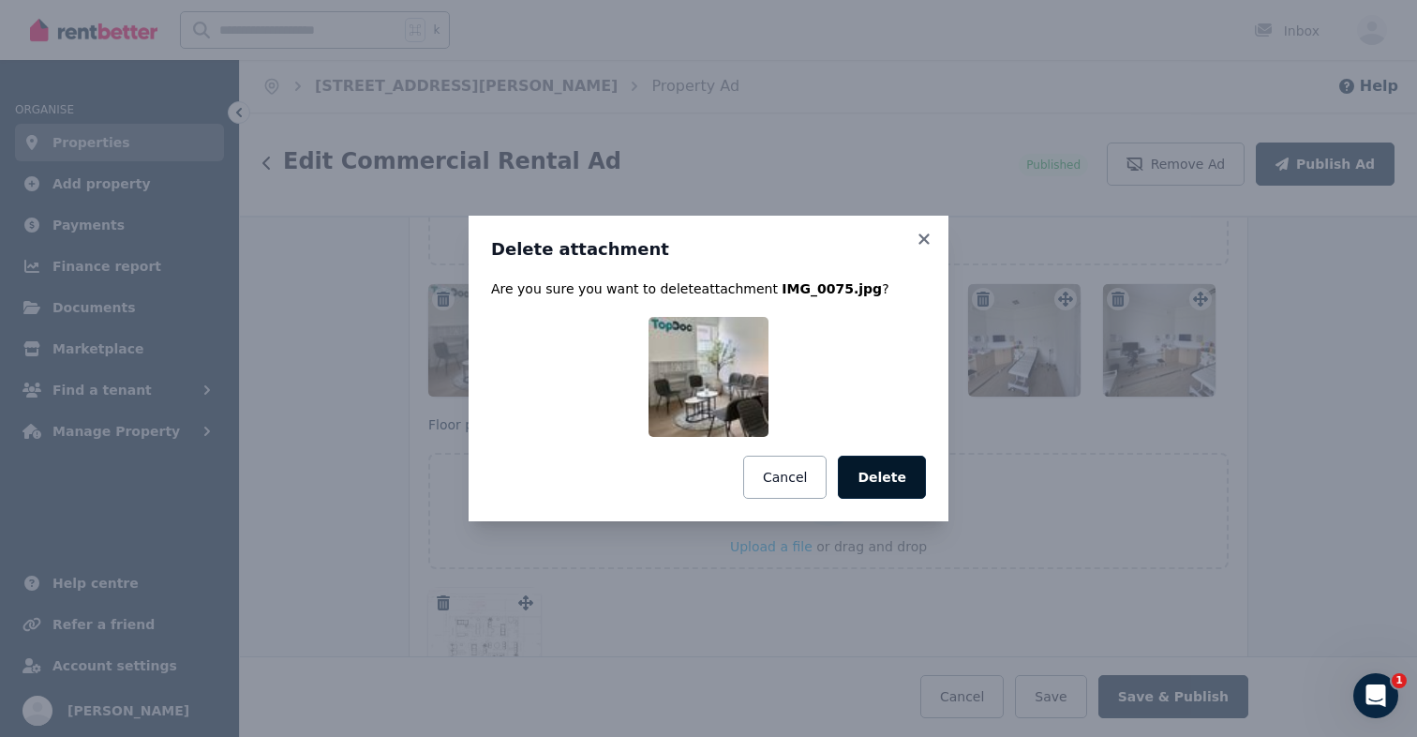
click at [861, 475] on button "Delete" at bounding box center [882, 477] width 88 height 43
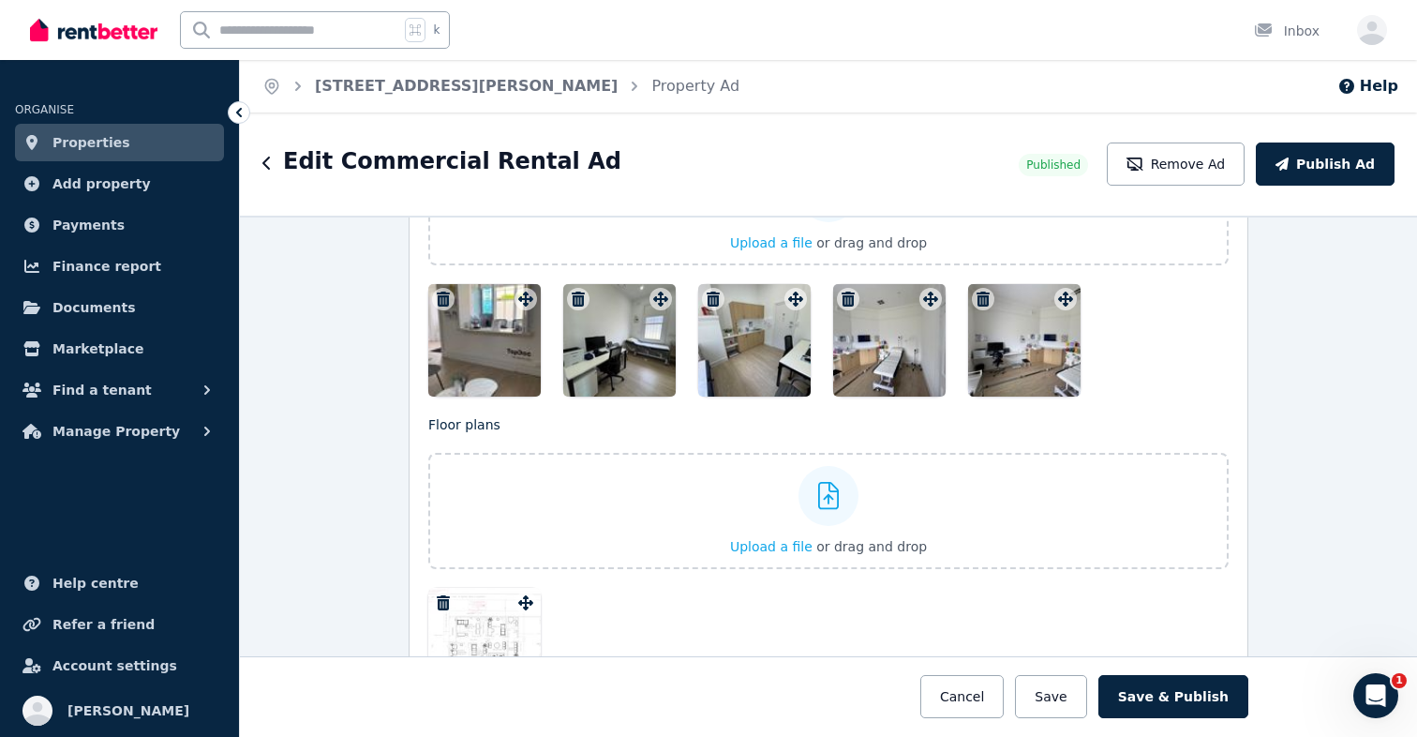
click at [572, 294] on icon "button" at bounding box center [578, 299] width 13 height 15
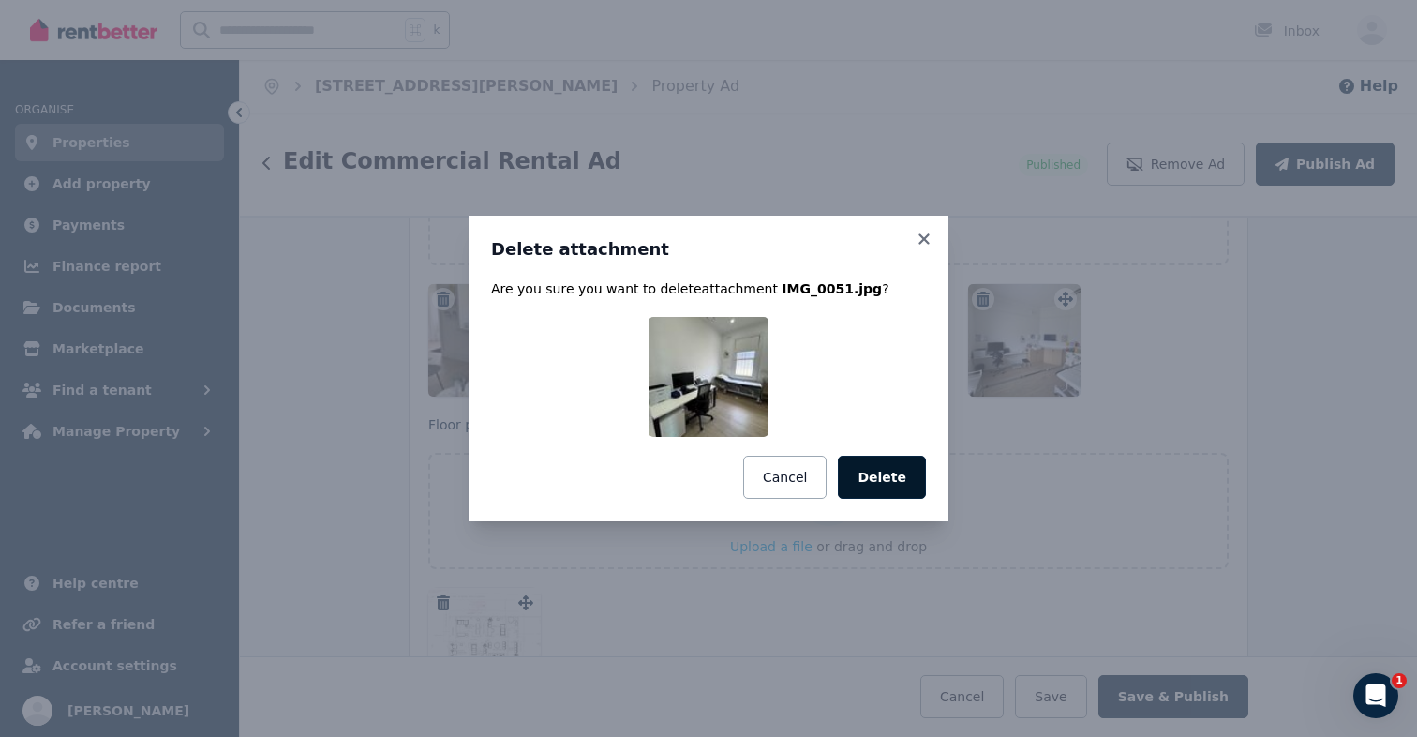
click at [880, 478] on button "Delete" at bounding box center [882, 477] width 88 height 43
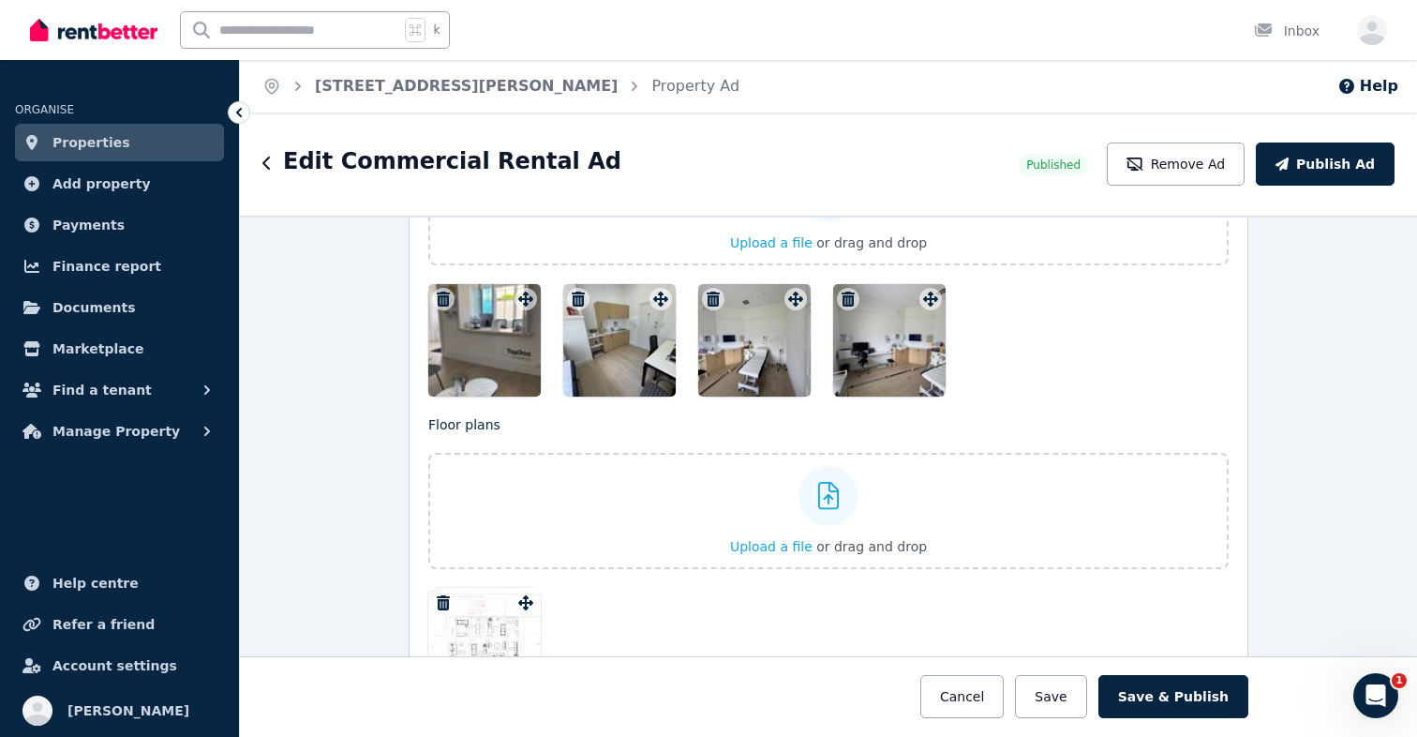
click at [439, 289] on button "button" at bounding box center [443, 299] width 22 height 22
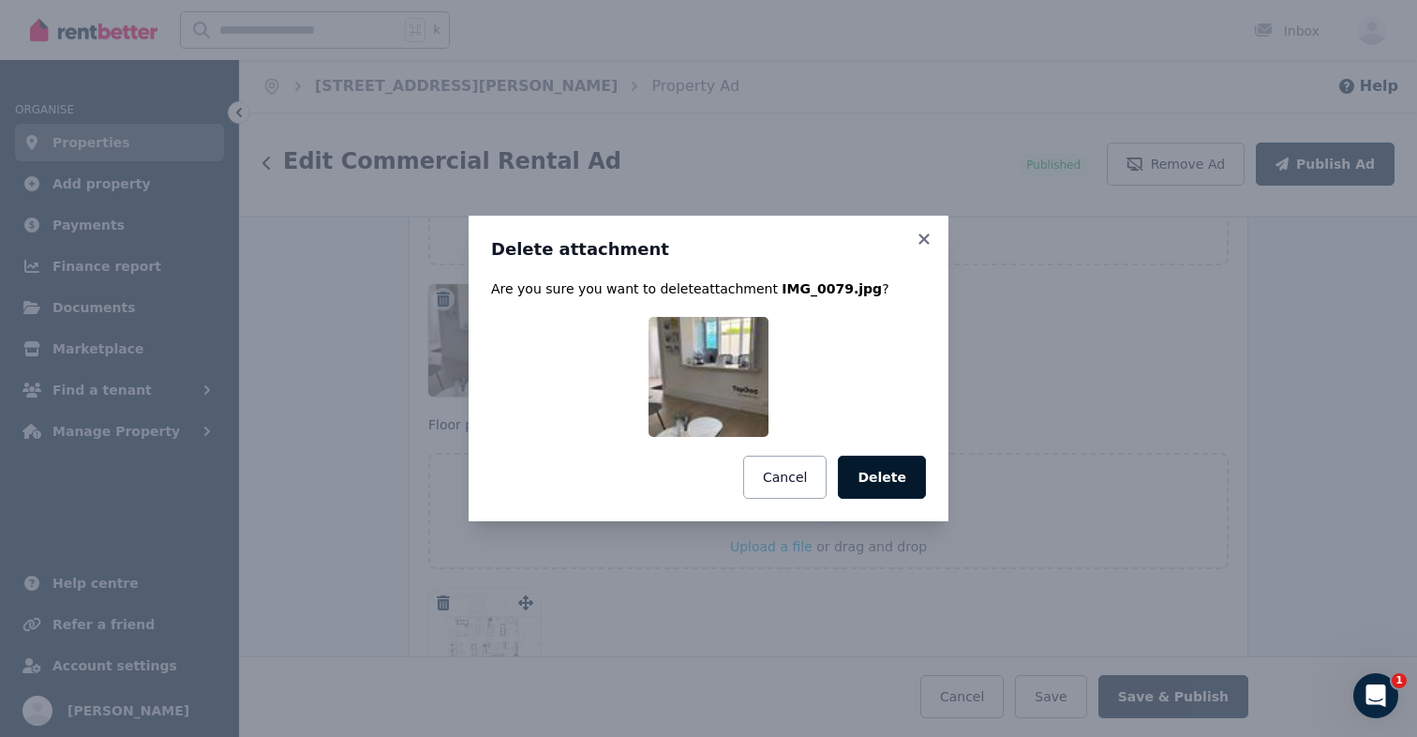
click at [859, 467] on button "Delete" at bounding box center [882, 477] width 88 height 43
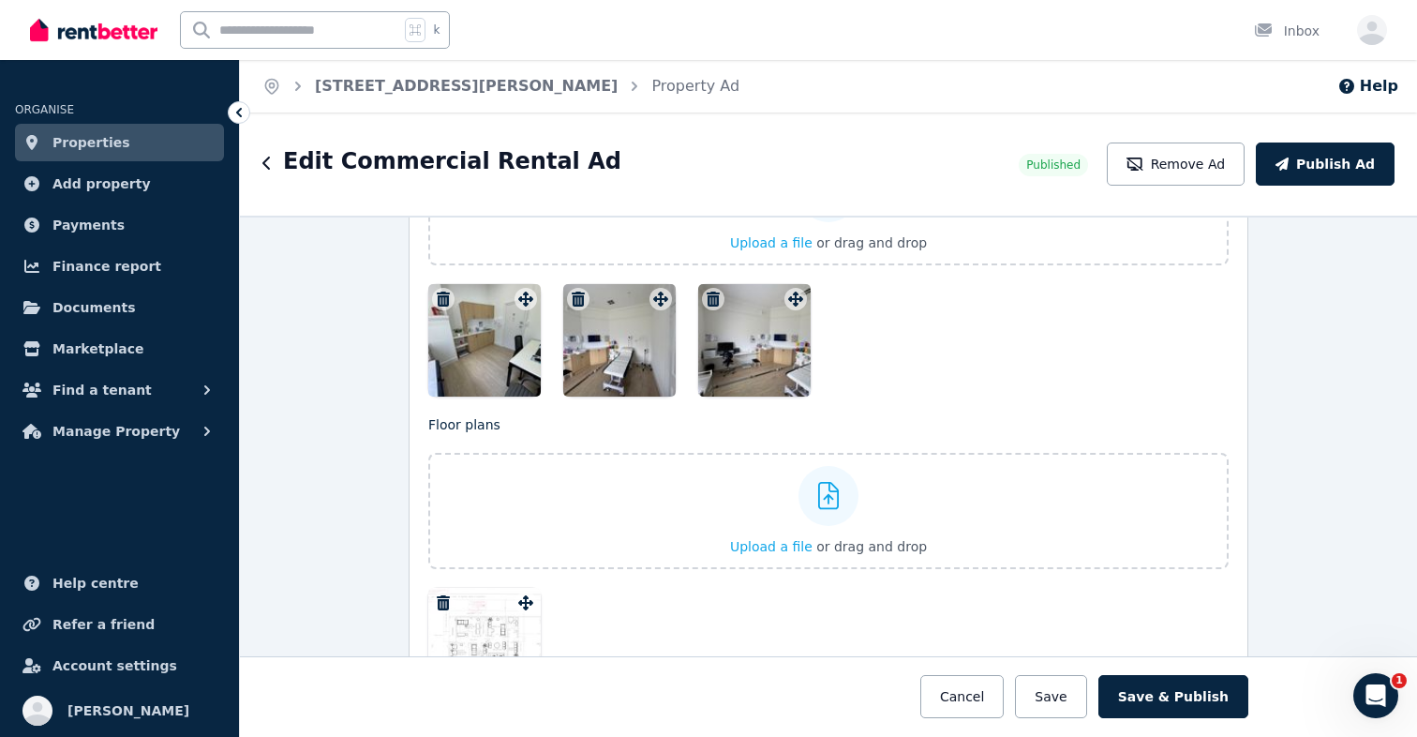
click at [437, 292] on icon "button" at bounding box center [443, 299] width 13 height 15
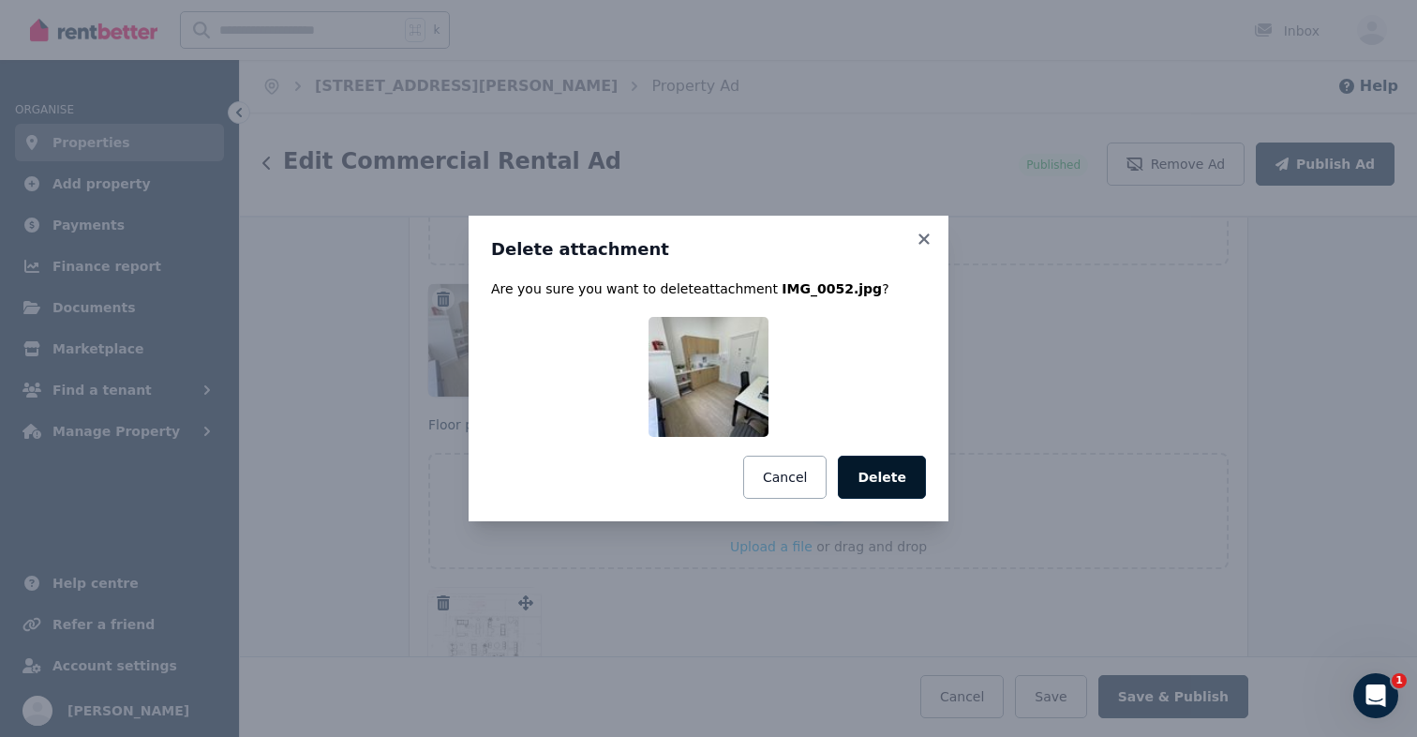
click at [876, 490] on button "Delete" at bounding box center [882, 477] width 88 height 43
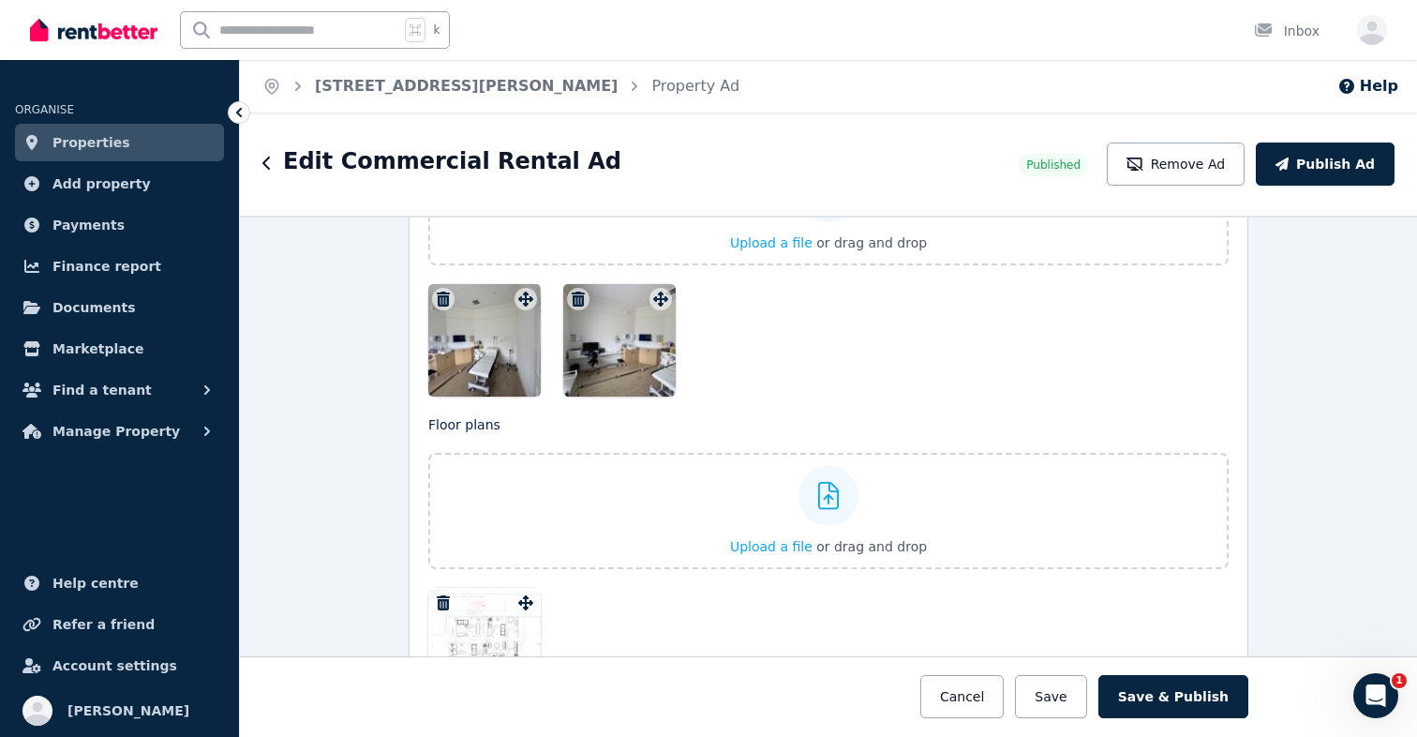
click at [437, 299] on icon "button" at bounding box center [443, 299] width 13 height 15
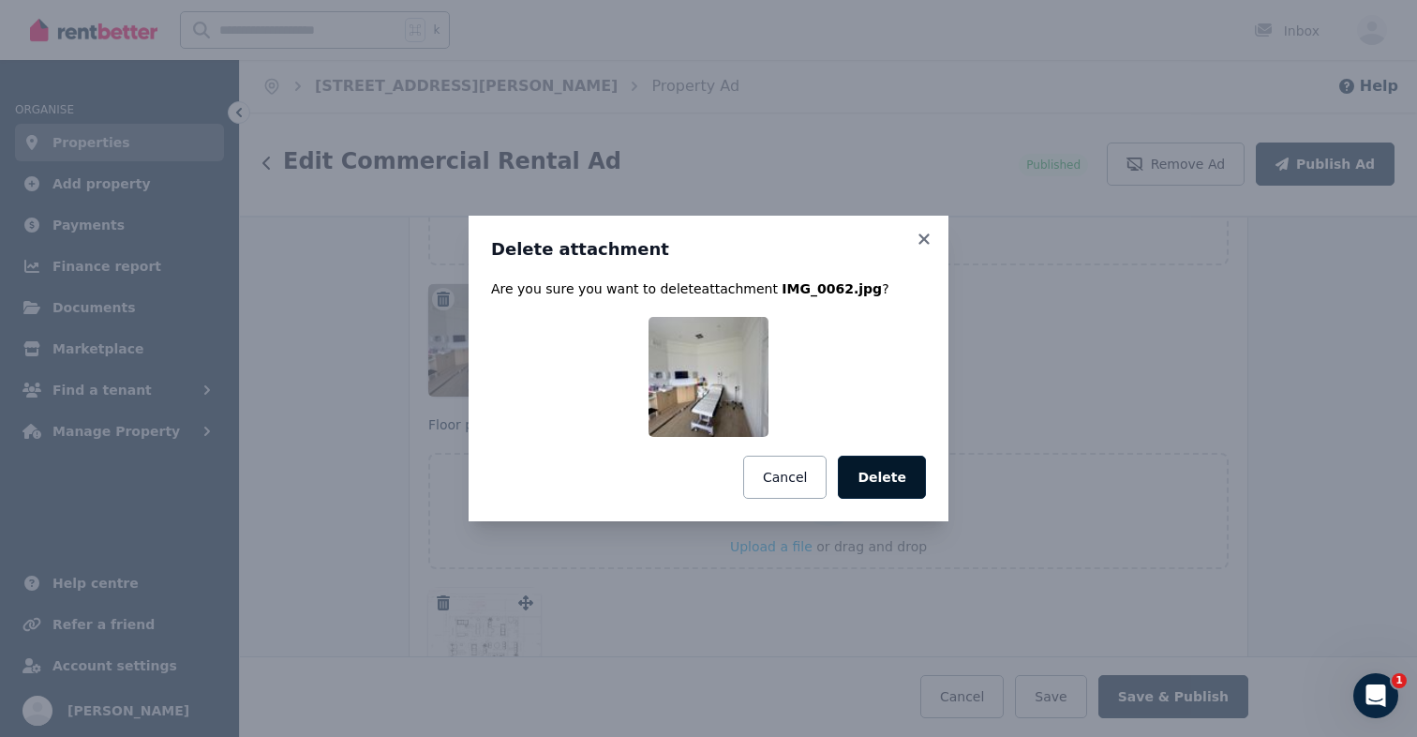
click at [854, 485] on button "Delete" at bounding box center [882, 477] width 88 height 43
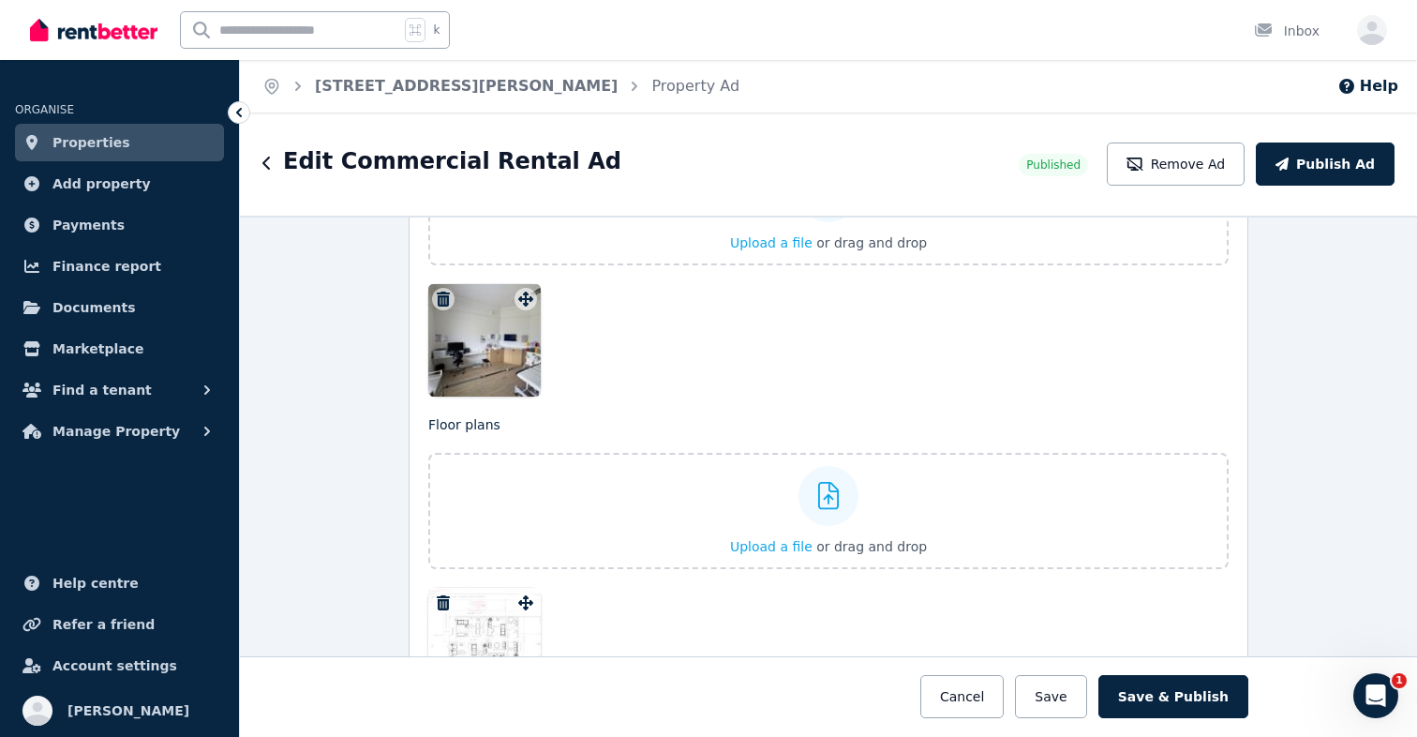
click at [437, 295] on icon "button" at bounding box center [443, 299] width 13 height 15
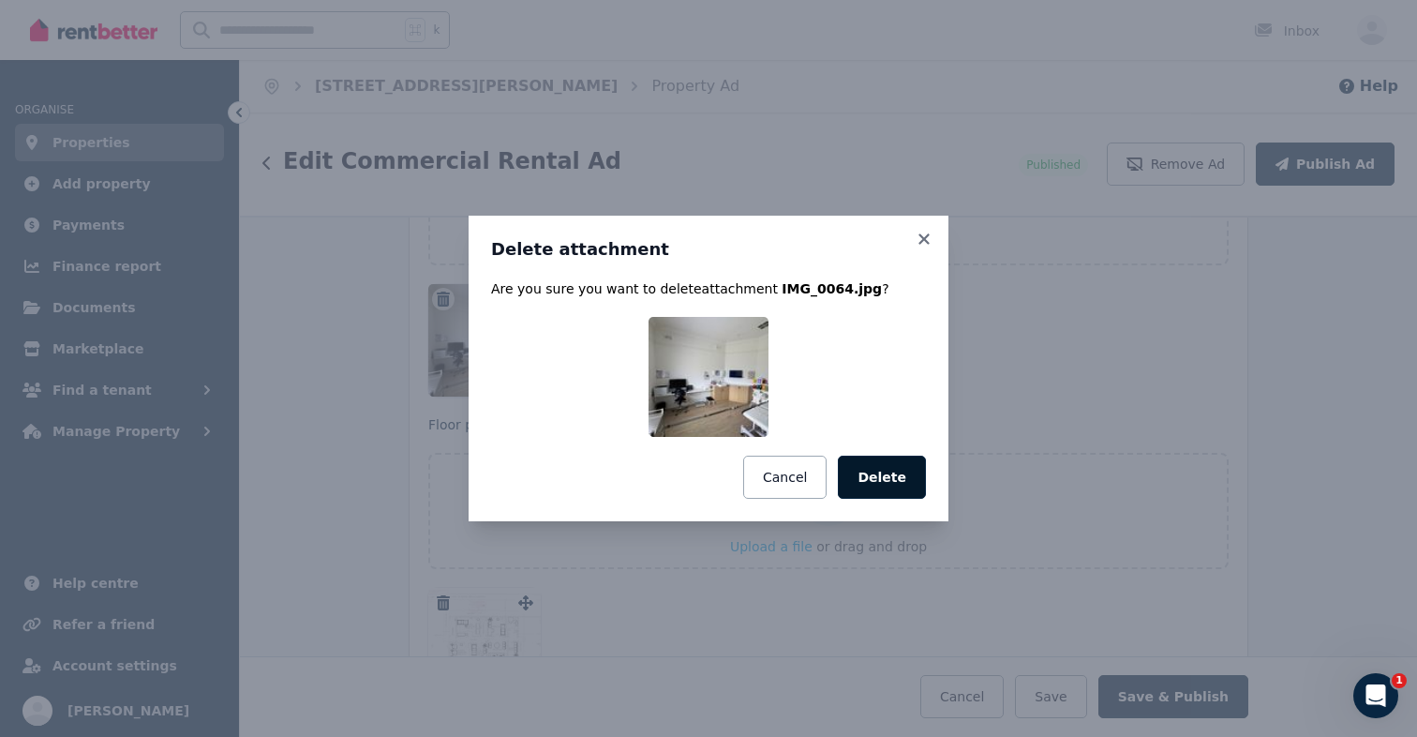
click at [865, 471] on button "Delete" at bounding box center [882, 477] width 88 height 43
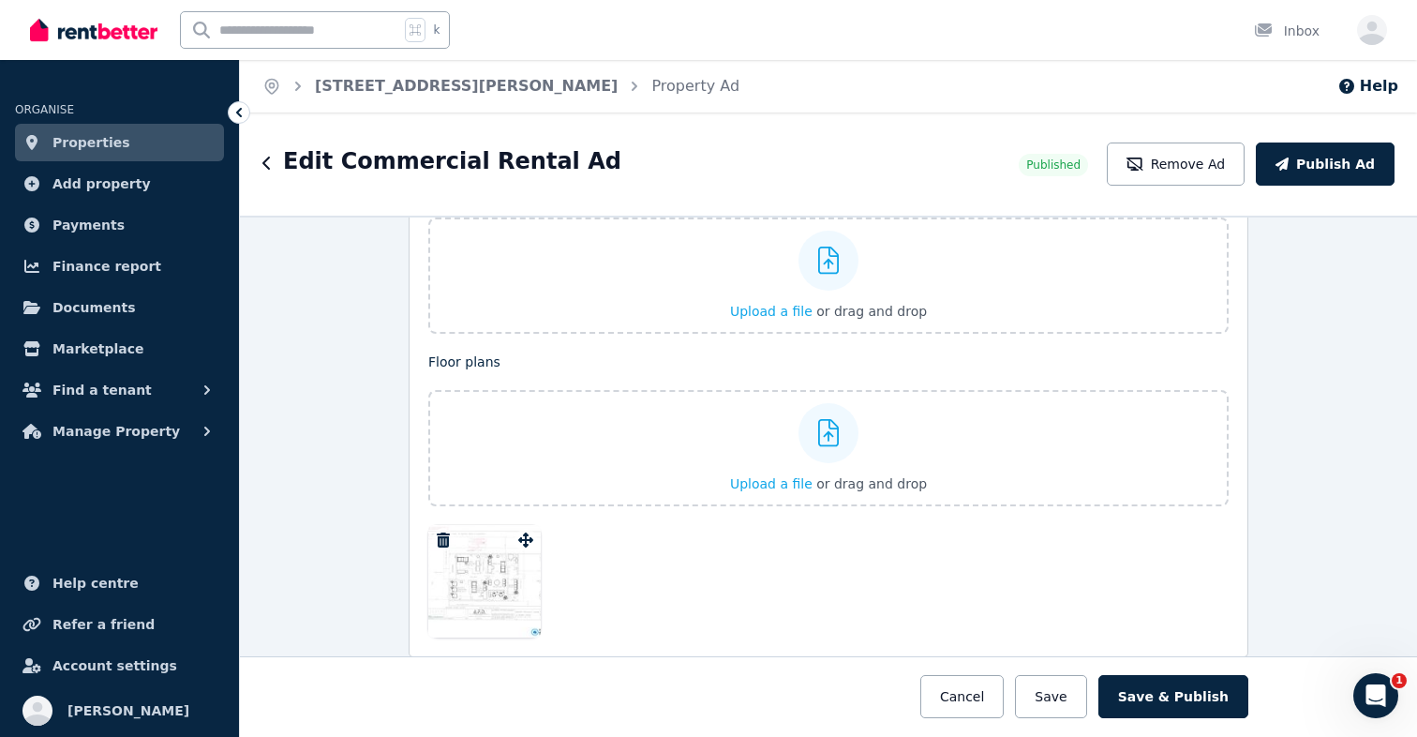
scroll to position [2499, 0]
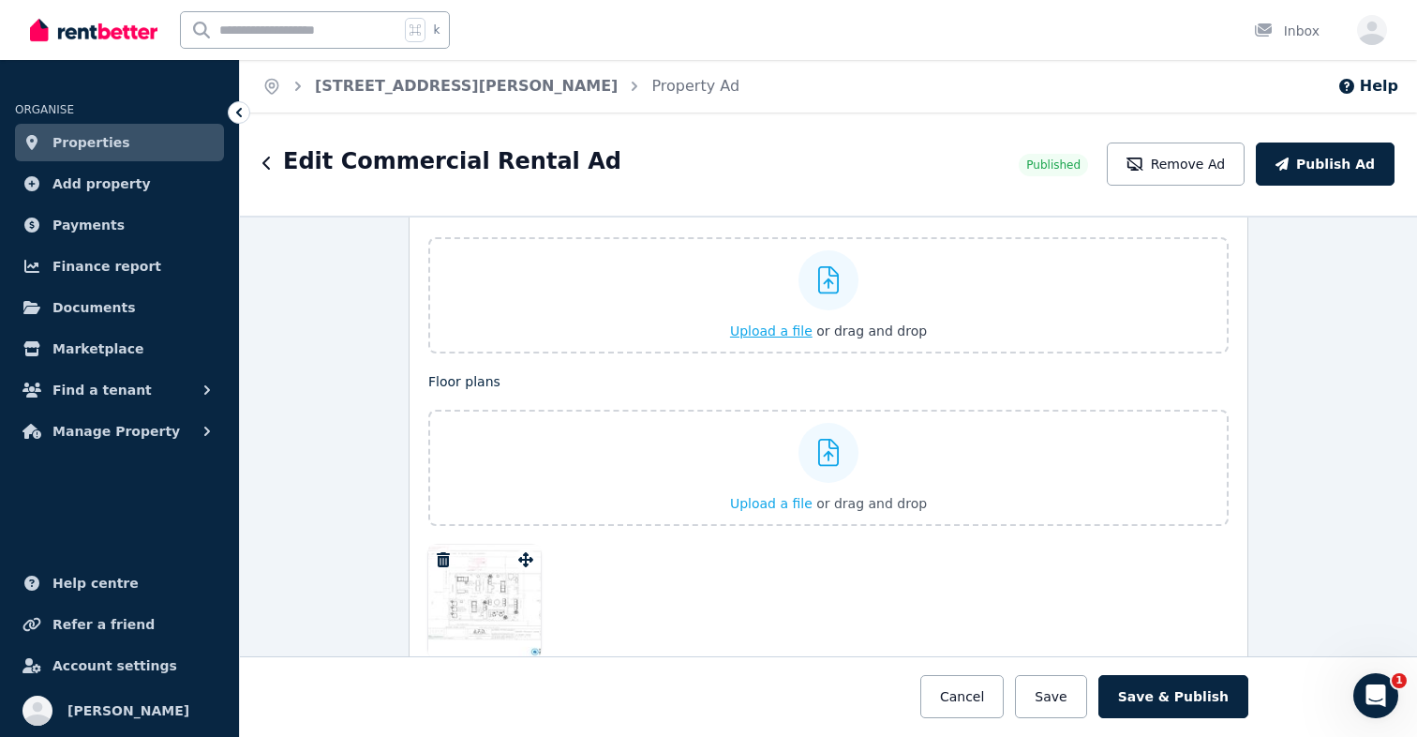
click at [748, 330] on span "Upload a file" at bounding box center [771, 330] width 82 height 15
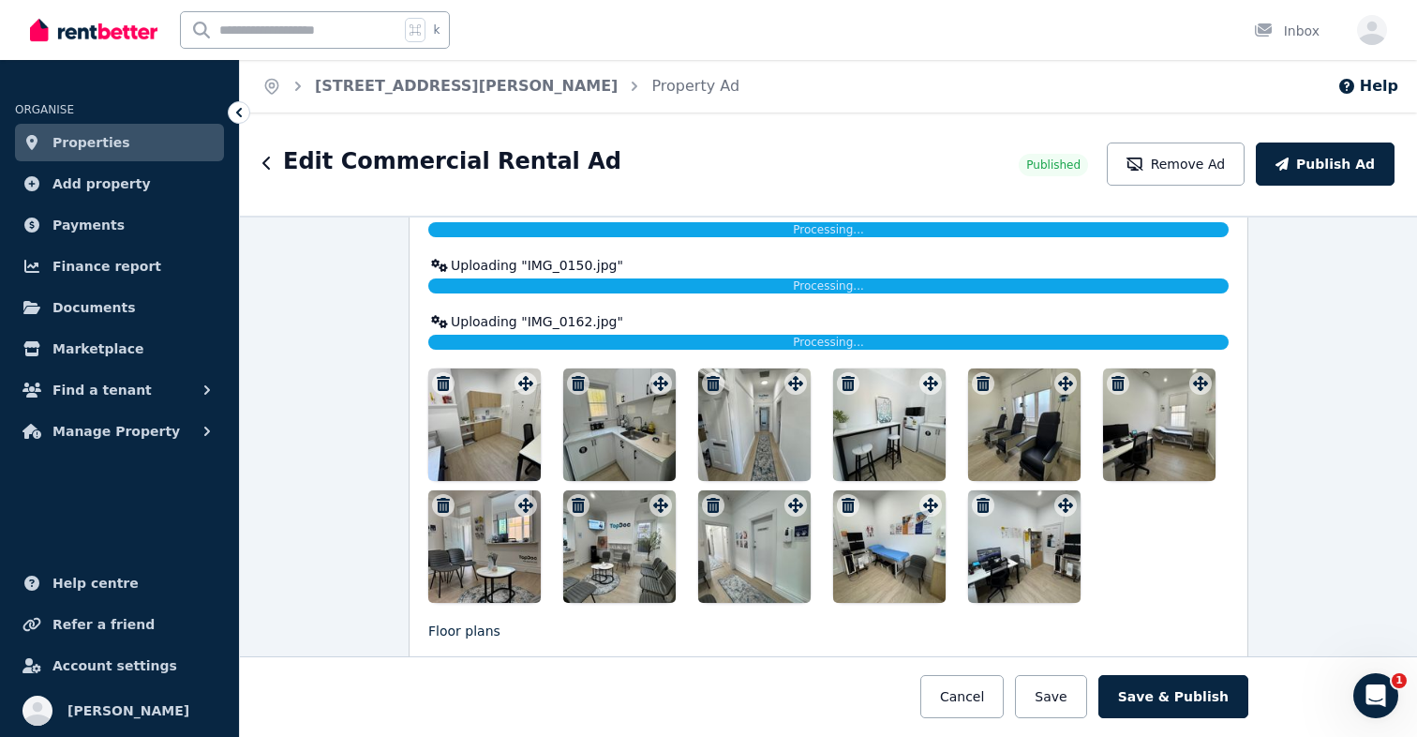
scroll to position [2656, 0]
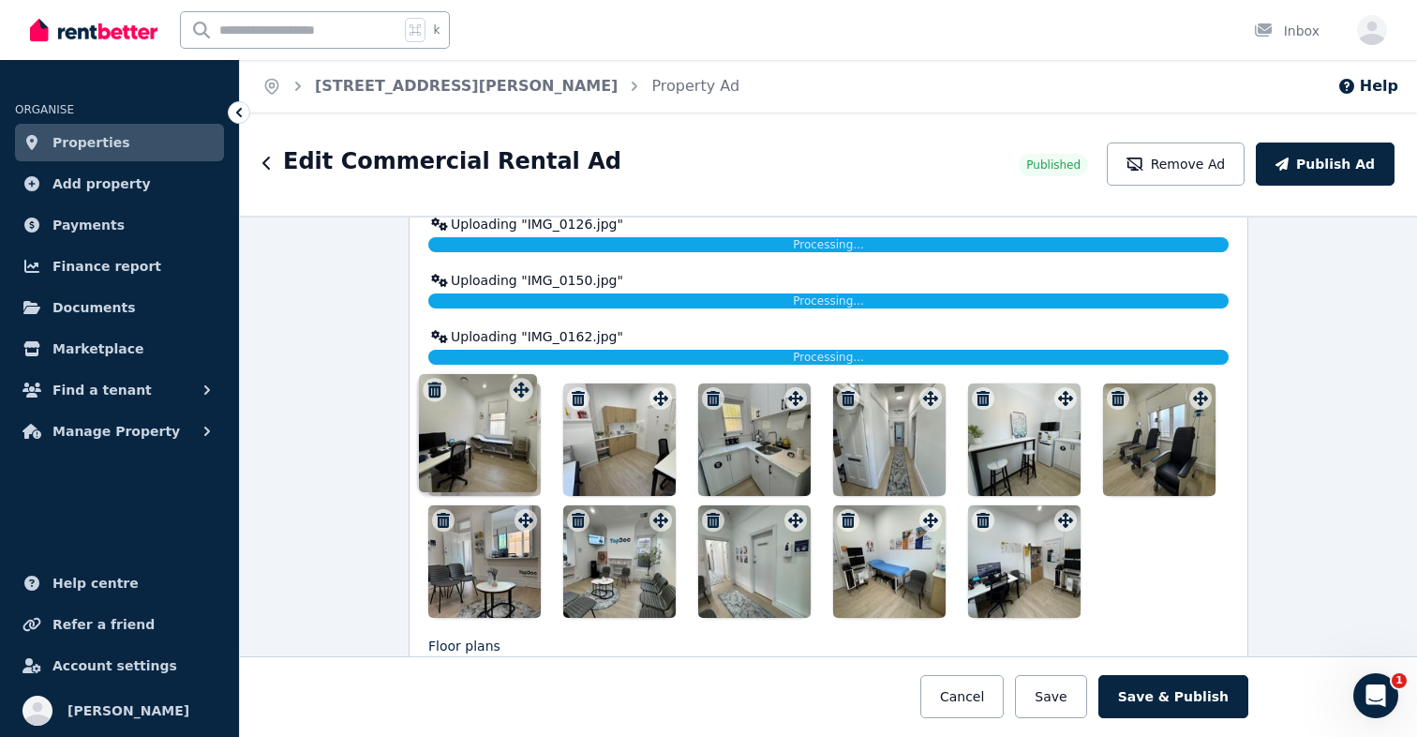
drag, startPoint x: 1191, startPoint y: 393, endPoint x: 516, endPoint y: 368, distance: 675.3
click at [516, 368] on div "Photos Upload a file or drag and drop Uploaded " IMG_0127.jpg " Uploaded " IMG_…" at bounding box center [828, 330] width 800 height 576
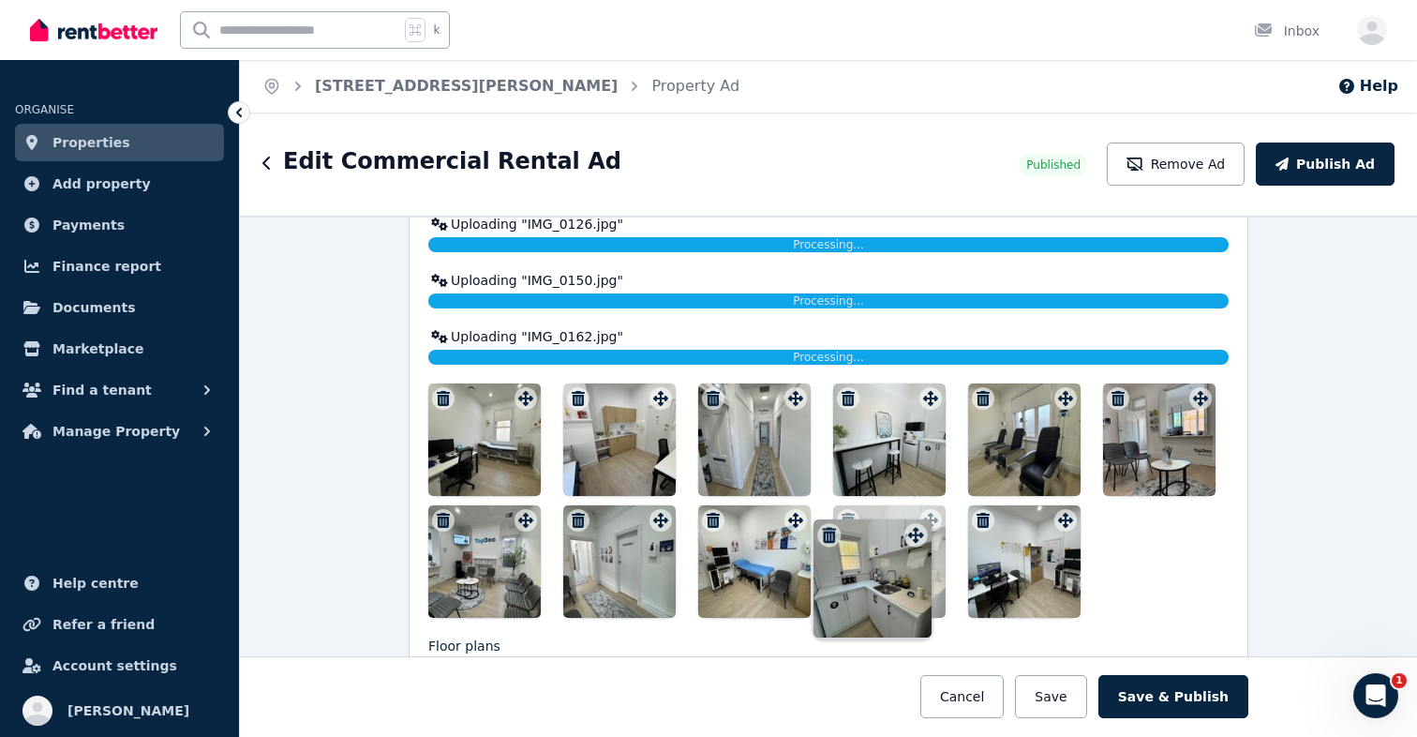
drag, startPoint x: 797, startPoint y: 398, endPoint x: 921, endPoint y: 519, distance: 173.7
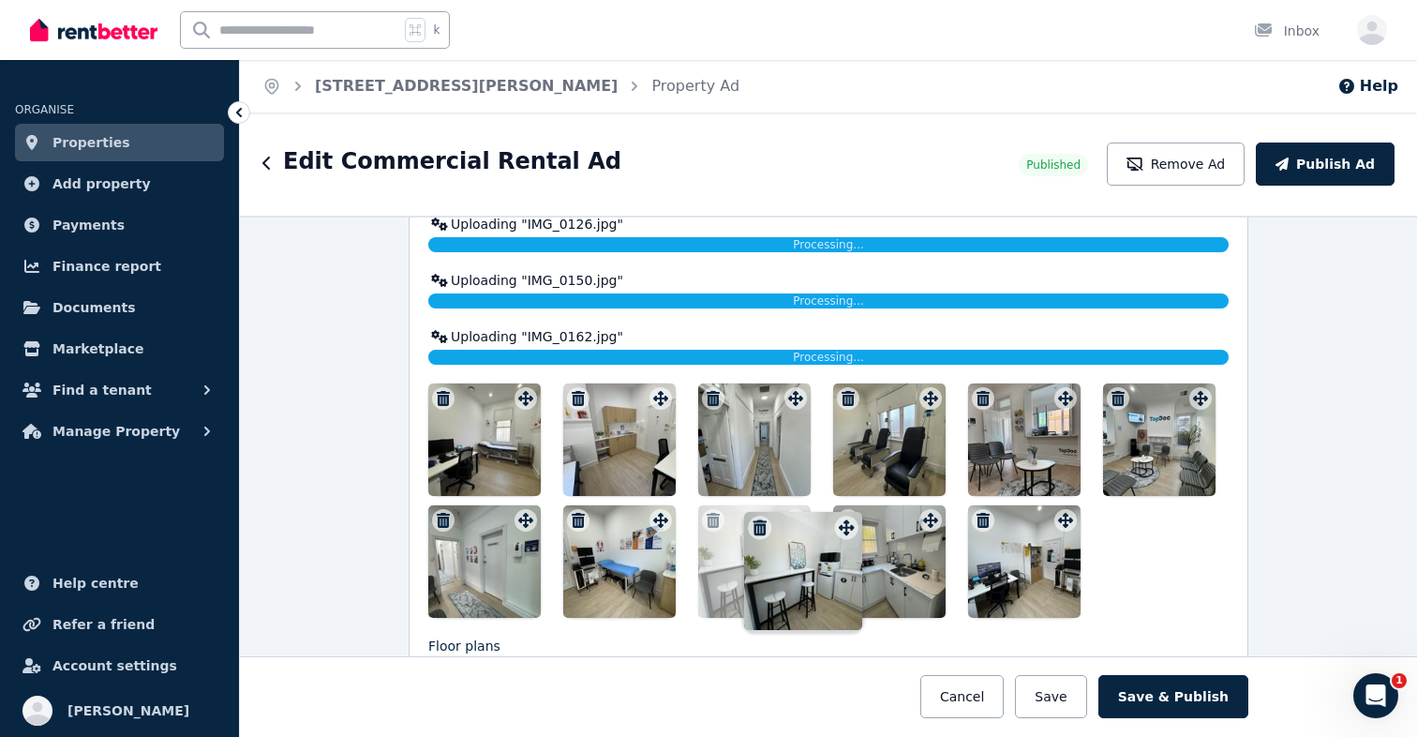
drag, startPoint x: 929, startPoint y: 397, endPoint x: 847, endPoint y: 505, distance: 135.2
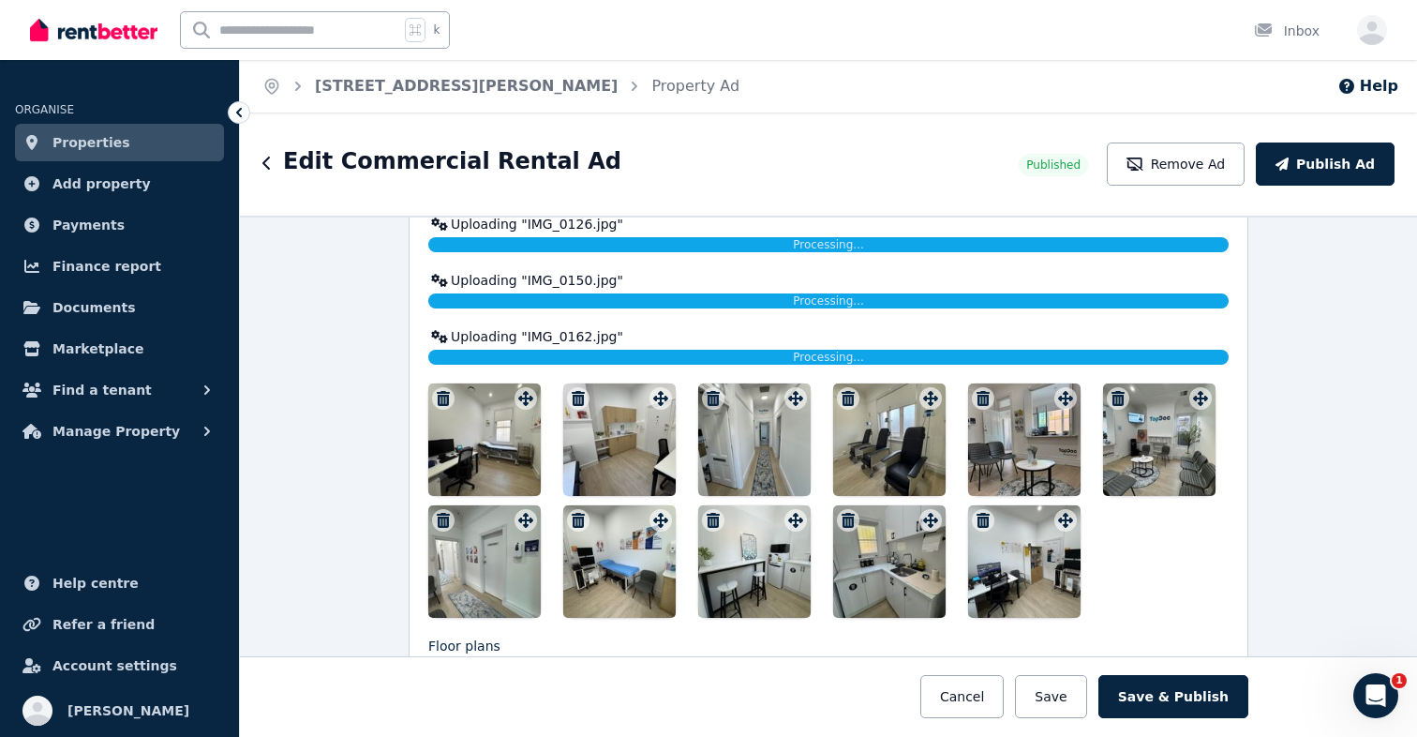
click at [1068, 525] on div at bounding box center [828, 500] width 800 height 234
drag, startPoint x: 1068, startPoint y: 525, endPoint x: 809, endPoint y: 538, distance: 259.0
click at [809, 538] on div at bounding box center [828, 500] width 800 height 234
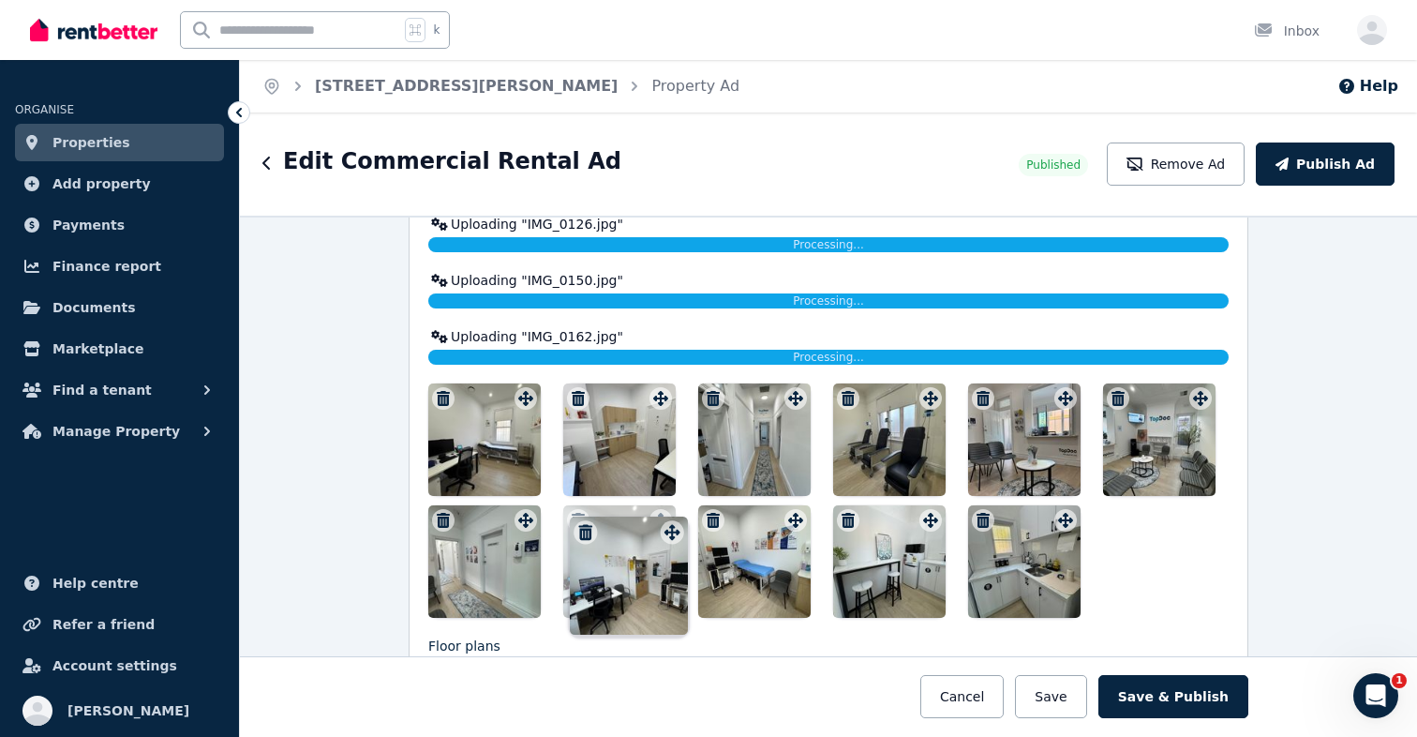
drag, startPoint x: 1061, startPoint y: 521, endPoint x: 672, endPoint y: 517, distance: 389.0
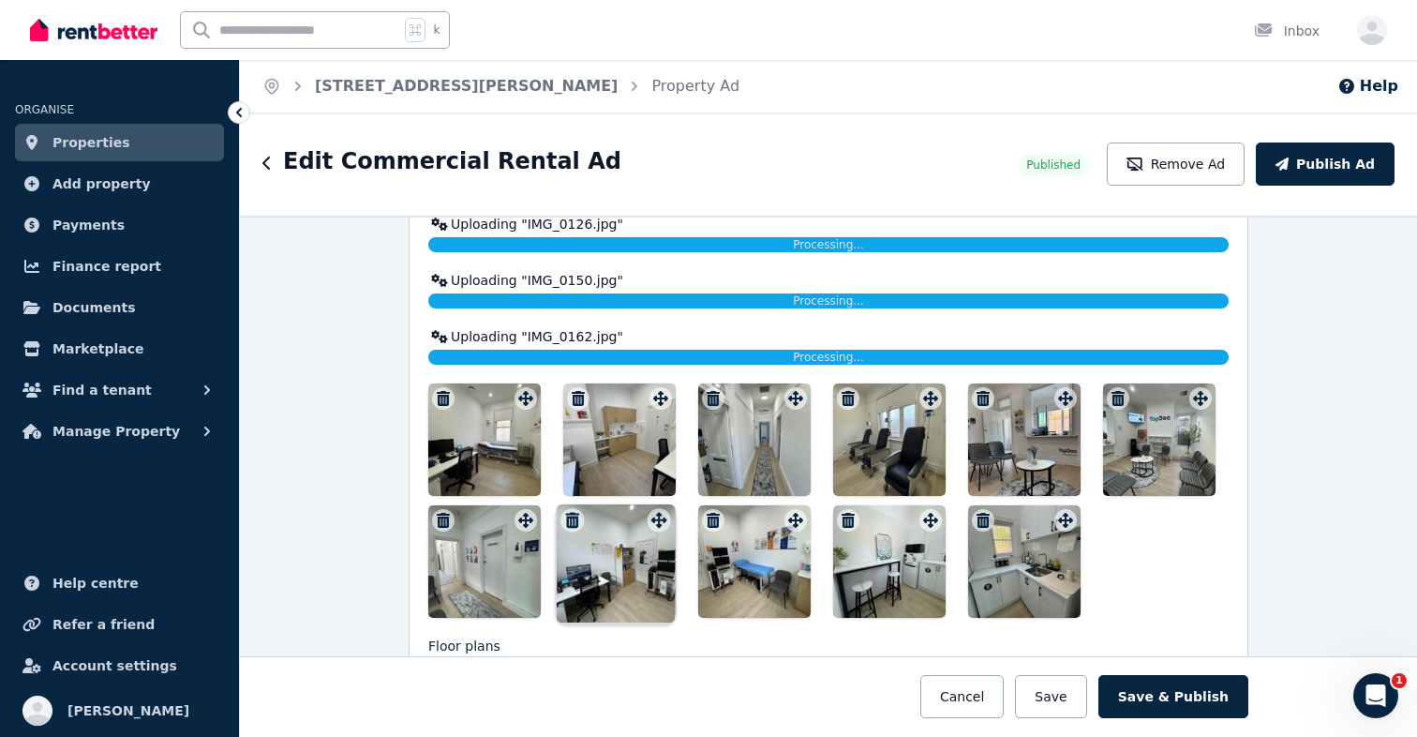
click at [672, 517] on div "Photos Upload a file or drag and drop Uploaded " IMG_0127.jpg " Uploaded " IMG_…" at bounding box center [828, 330] width 800 height 576
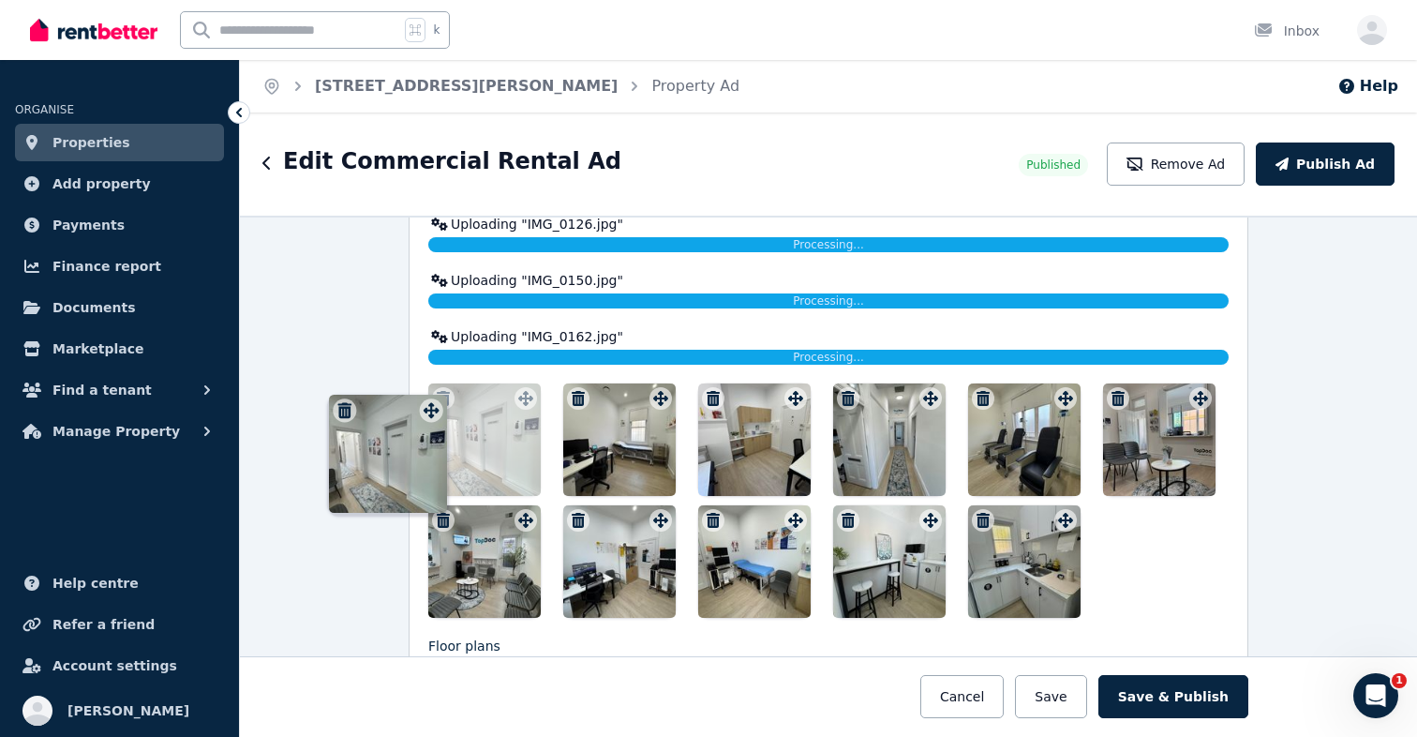
drag, startPoint x: 518, startPoint y: 523, endPoint x: 428, endPoint y: 397, distance: 154.5
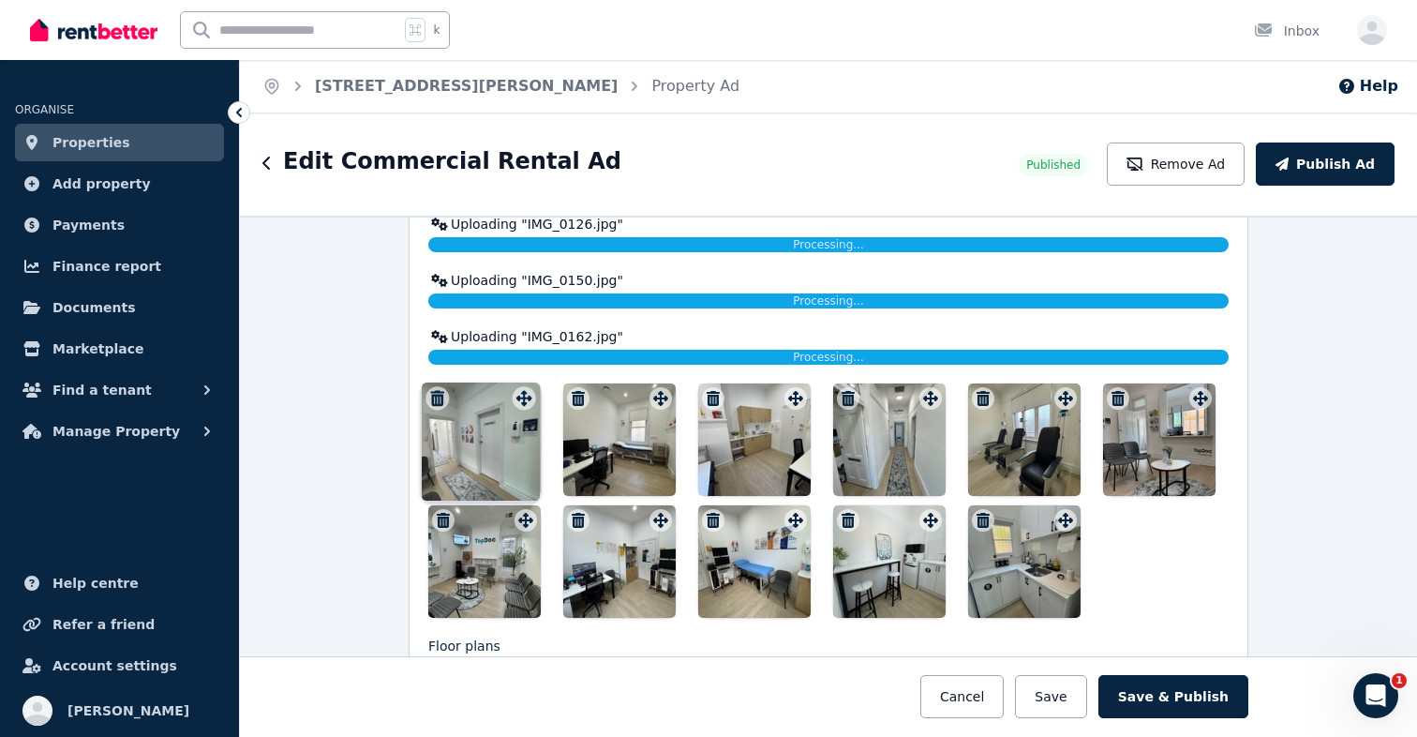
click at [428, 397] on div "Photos Upload a file or drag and drop Uploaded " IMG_0127.jpg " Uploaded " IMG_…" at bounding box center [828, 330] width 800 height 576
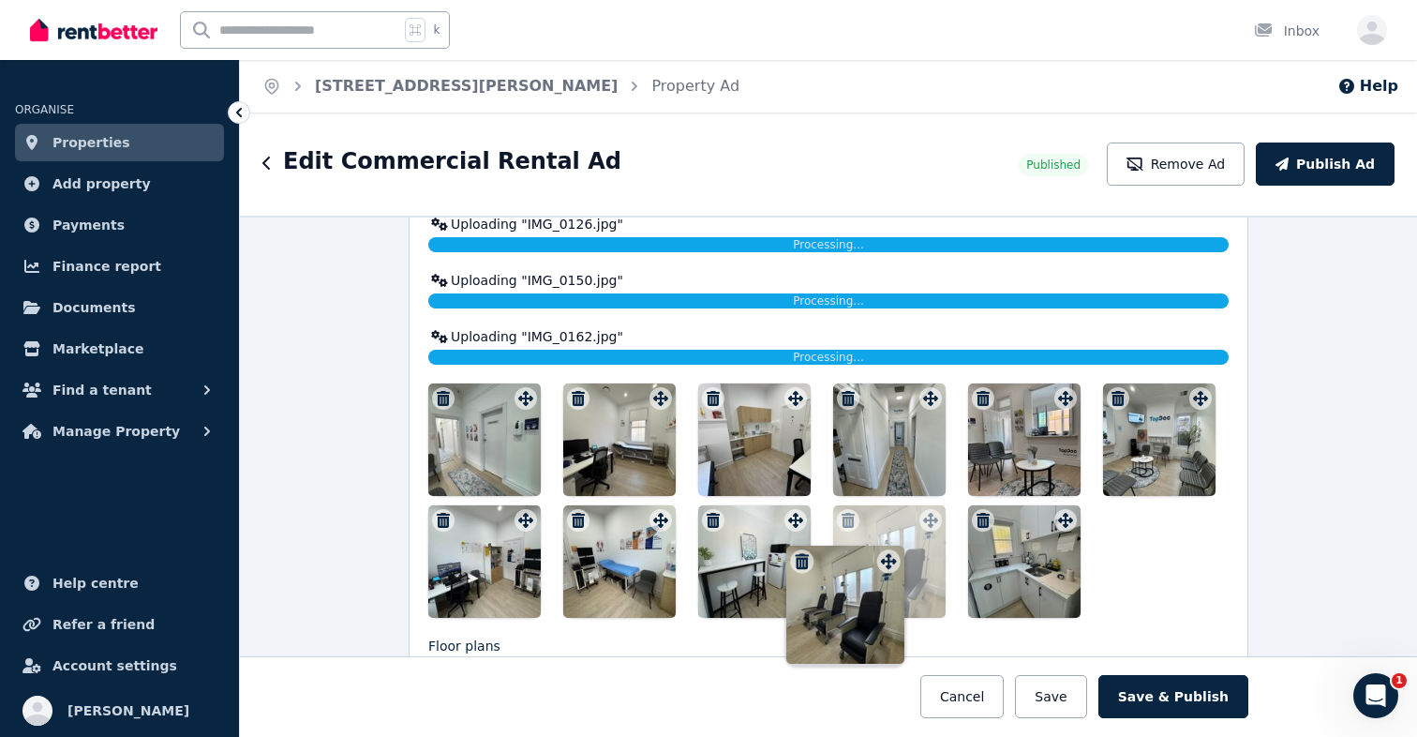
drag, startPoint x: 1054, startPoint y: 402, endPoint x: 881, endPoint y: 549, distance: 226.7
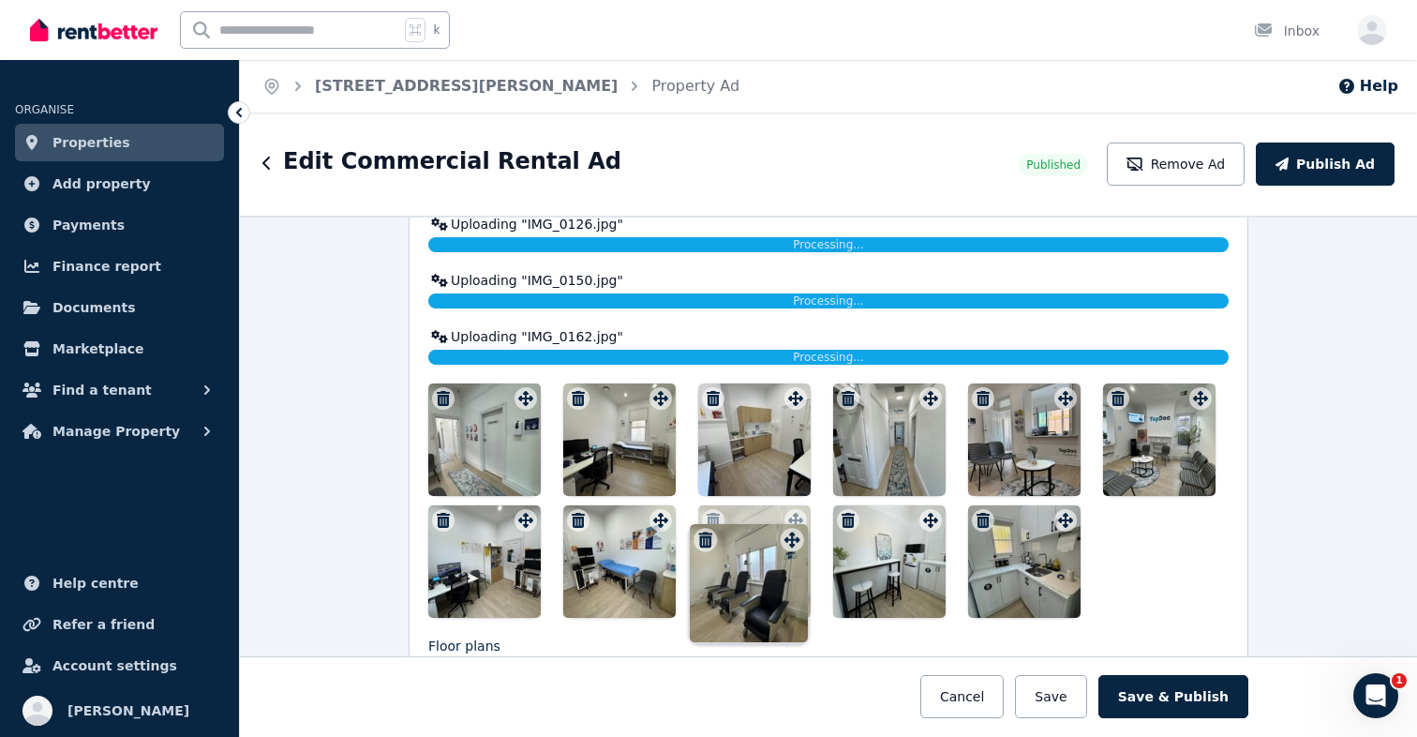
drag, startPoint x: 923, startPoint y: 516, endPoint x: 788, endPoint y: 519, distance: 135.0
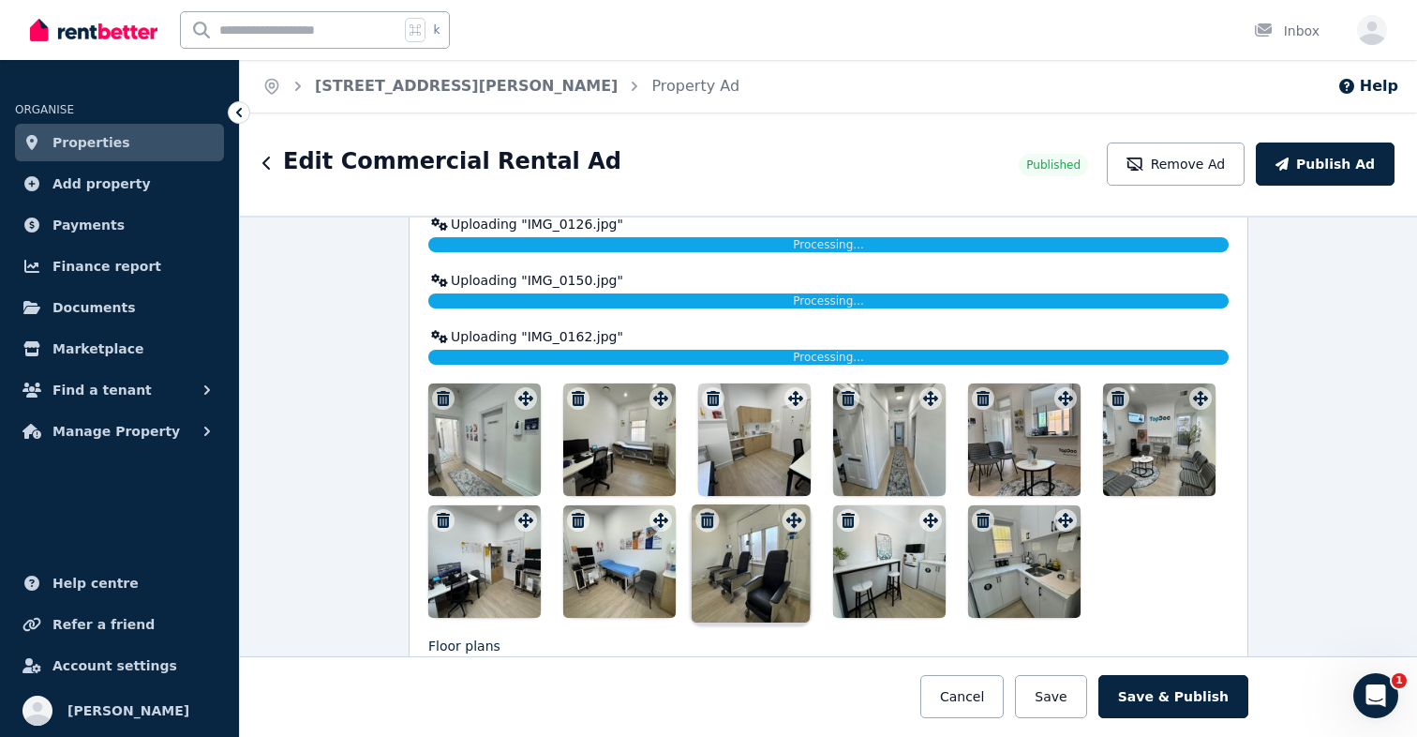
click at [788, 519] on icon at bounding box center [795, 520] width 15 height 15
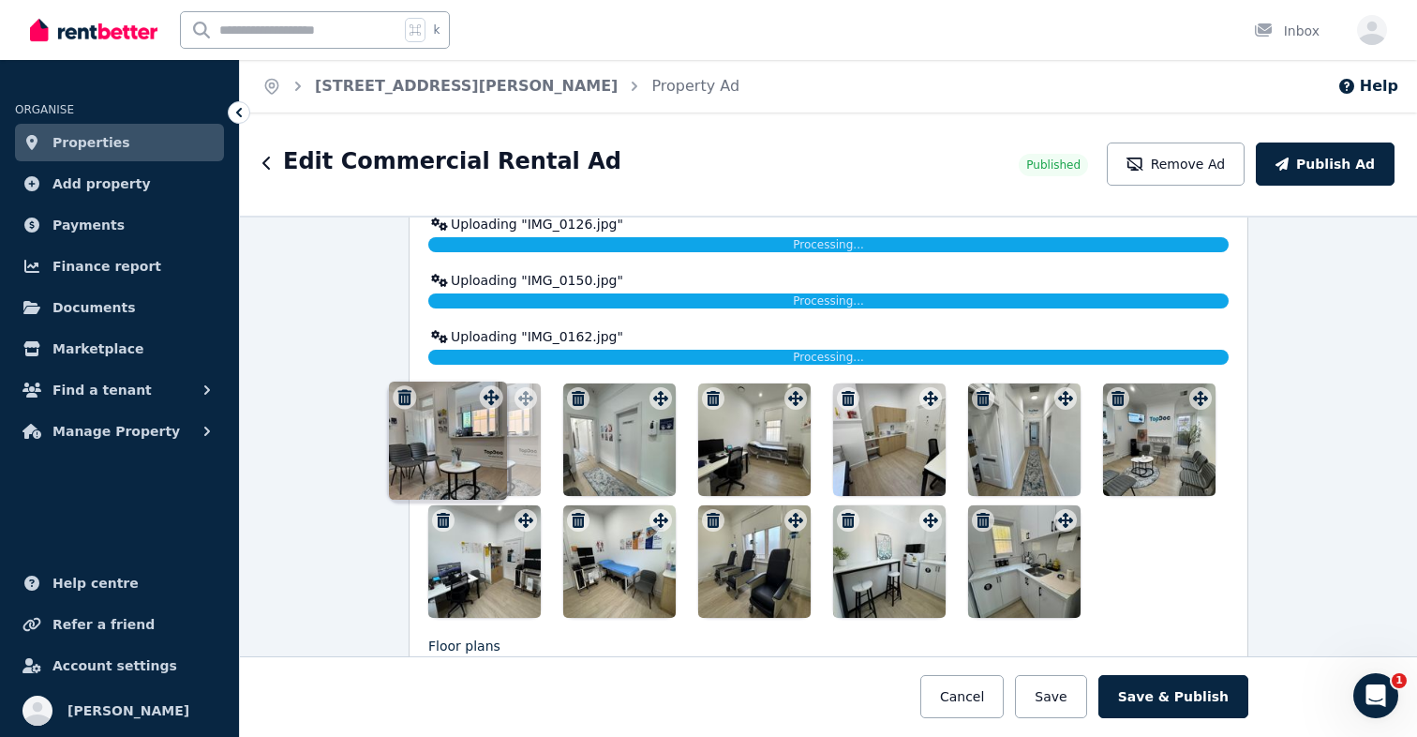
drag, startPoint x: 1062, startPoint y: 396, endPoint x: 492, endPoint y: 380, distance: 570.1
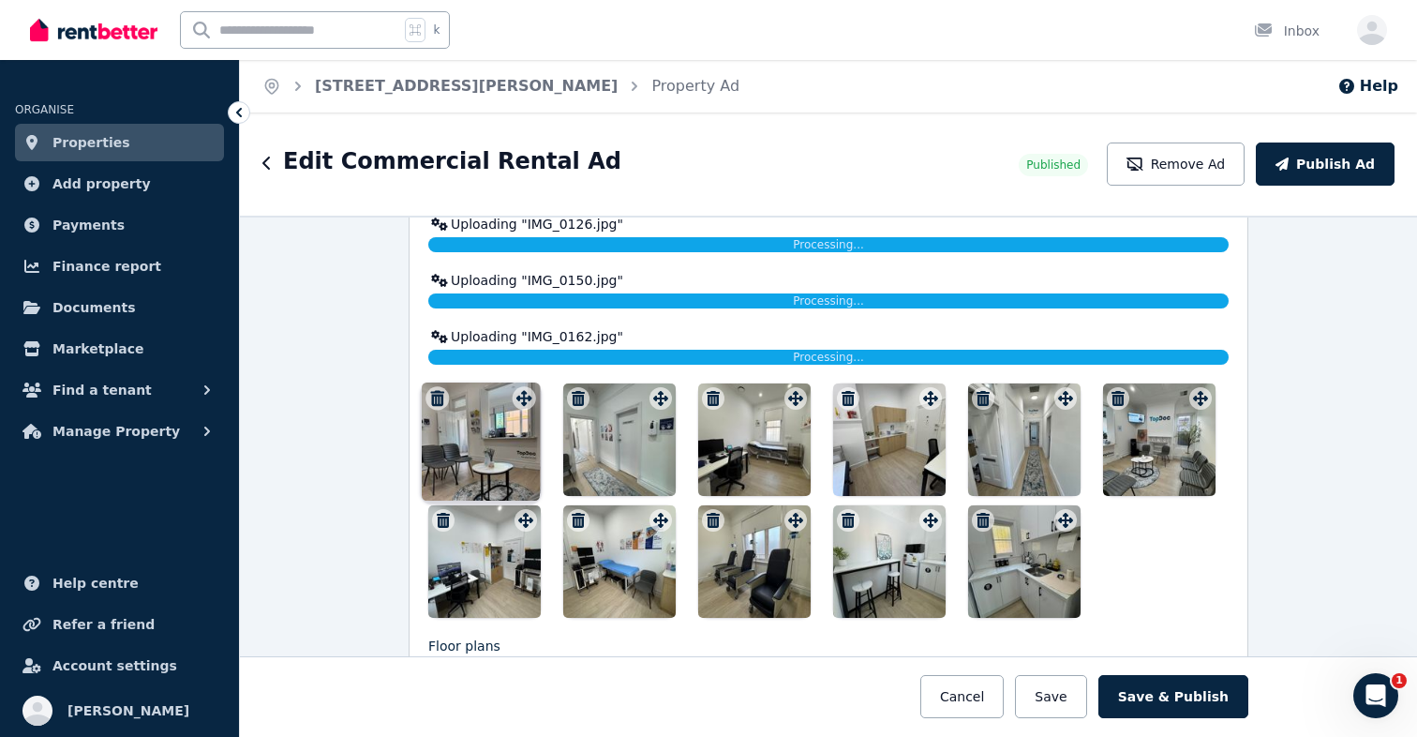
click at [492, 380] on div "Photos Upload a file or drag and drop Uploaded " IMG_0127.jpg " Uploaded " IMG_…" at bounding box center [828, 330] width 800 height 576
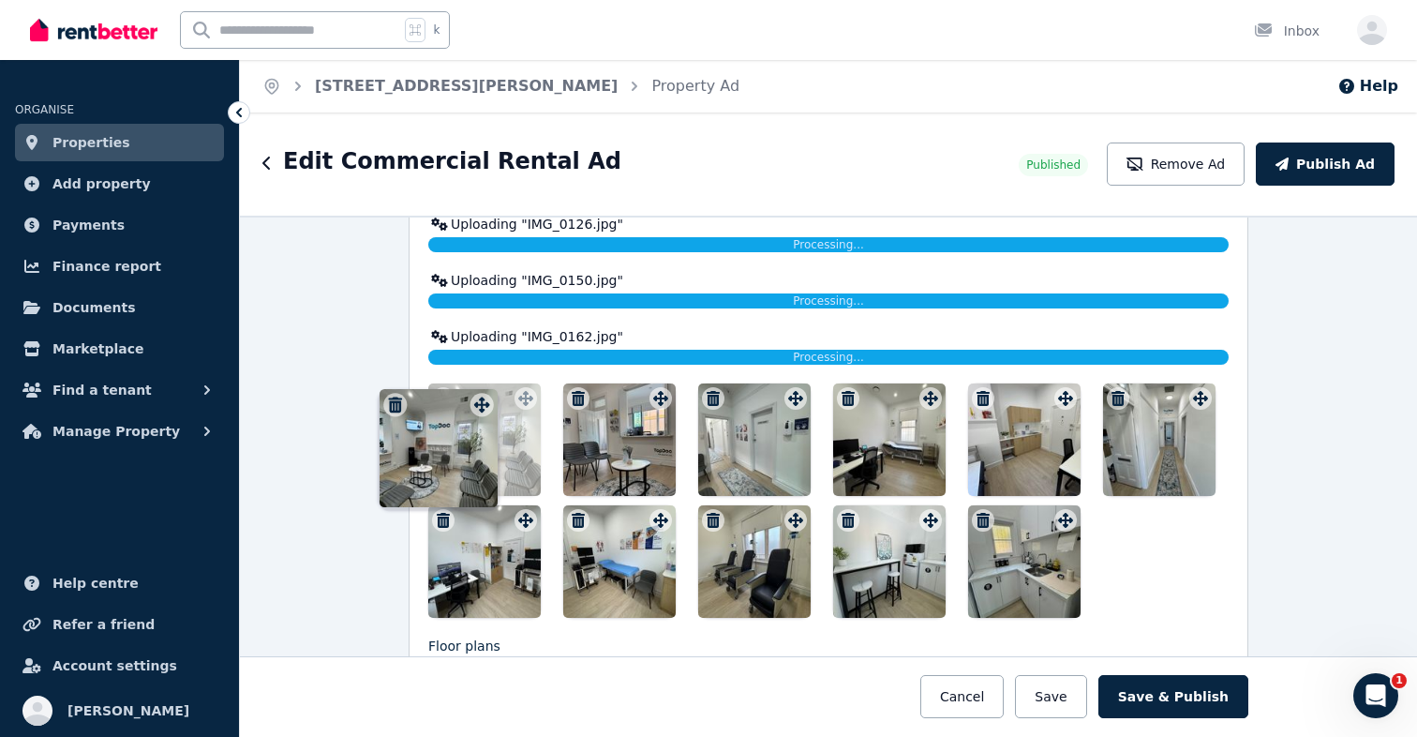
drag, startPoint x: 1198, startPoint y: 406, endPoint x: 483, endPoint y: 397, distance: 715.2
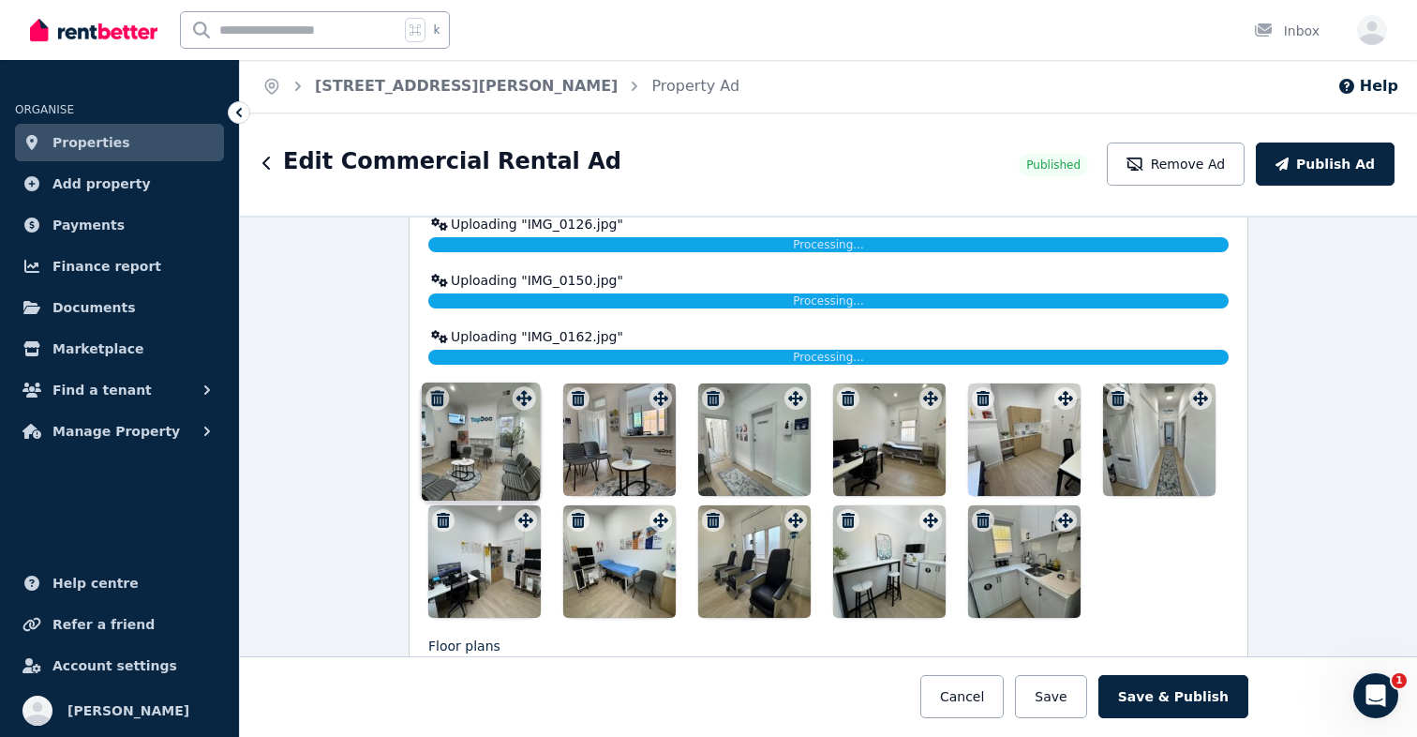
click at [483, 397] on div "Photos Upload a file or drag and drop Uploaded " IMG_0127.jpg " Uploaded " IMG_…" at bounding box center [828, 330] width 800 height 576
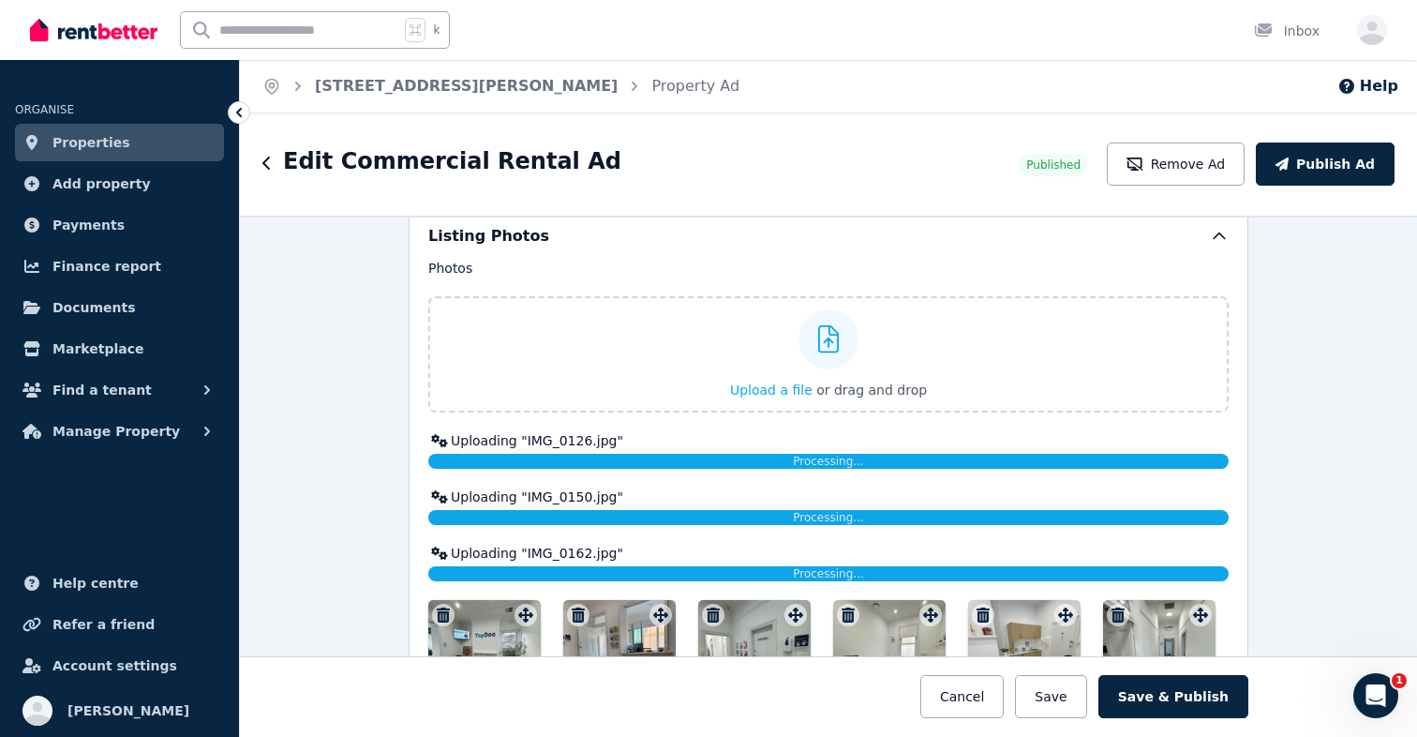
scroll to position [2399, 0]
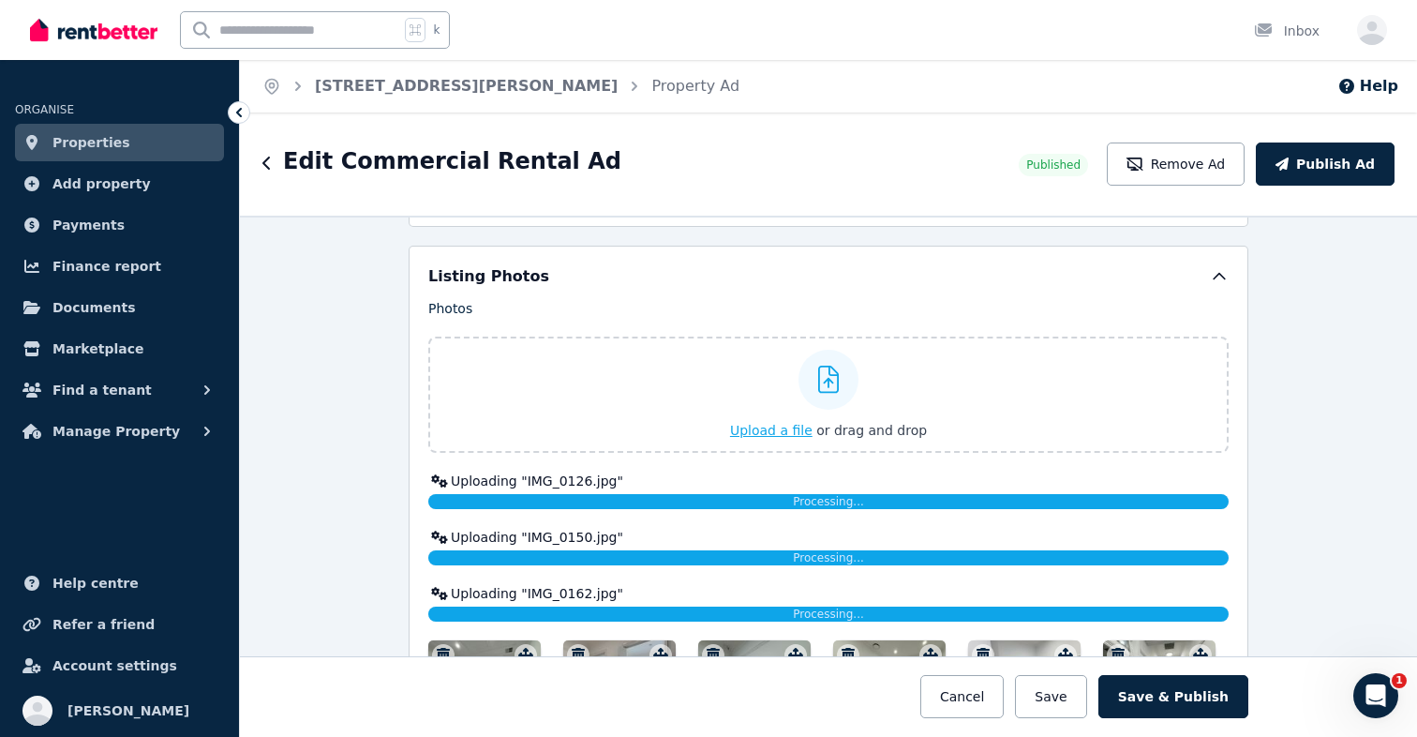
click at [780, 431] on span "Upload a file" at bounding box center [771, 430] width 82 height 15
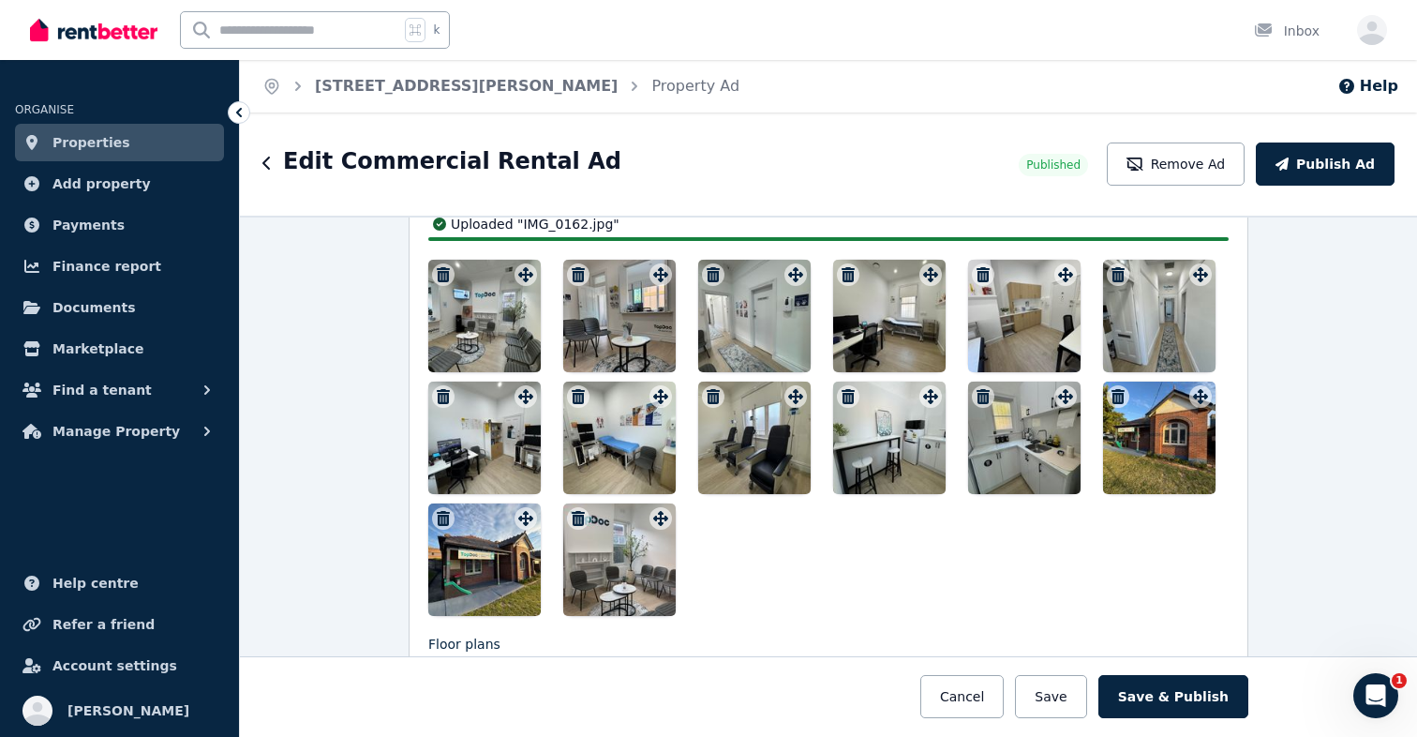
scroll to position [2611, 0]
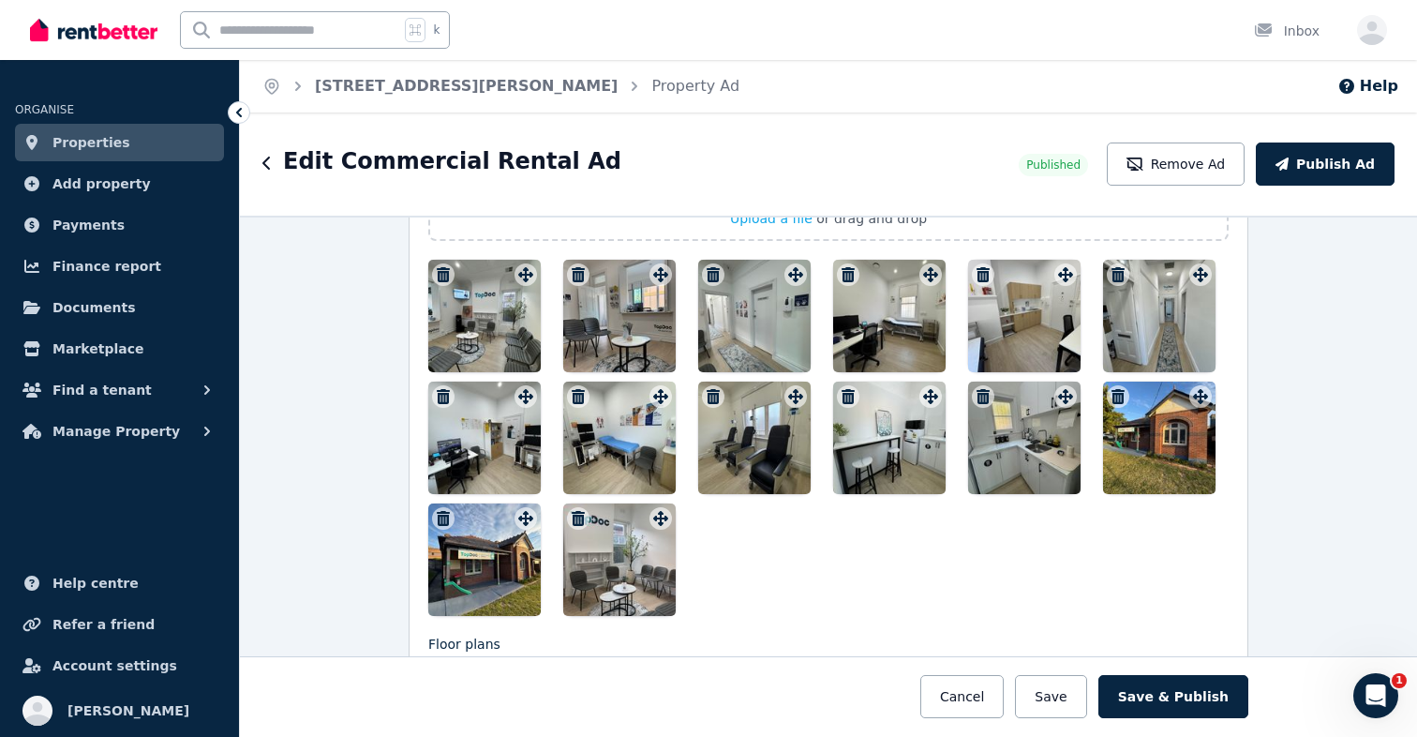
drag, startPoint x: 629, startPoint y: 581, endPoint x: 532, endPoint y: 357, distance: 243.9
click at [532, 356] on div at bounding box center [828, 438] width 800 height 356
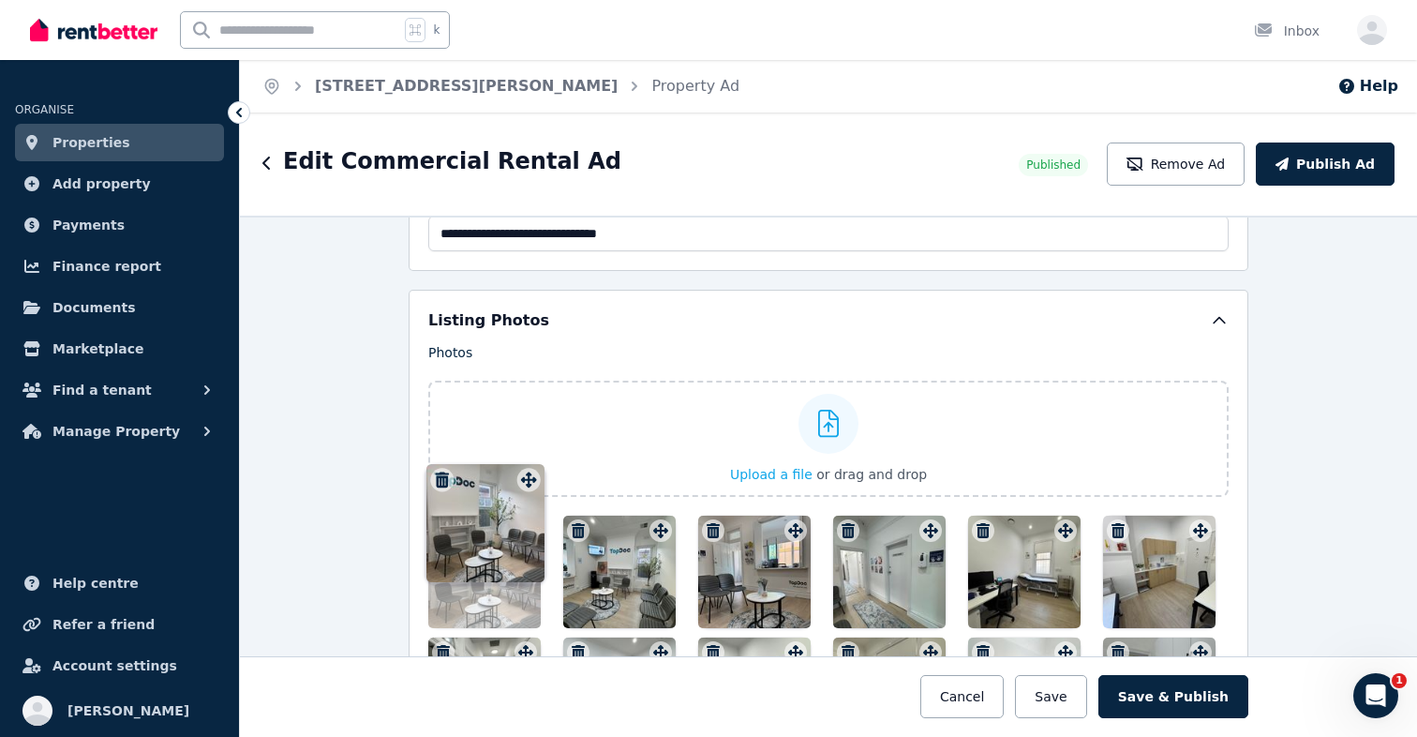
drag, startPoint x: 657, startPoint y: 525, endPoint x: 531, endPoint y: 472, distance: 137.0
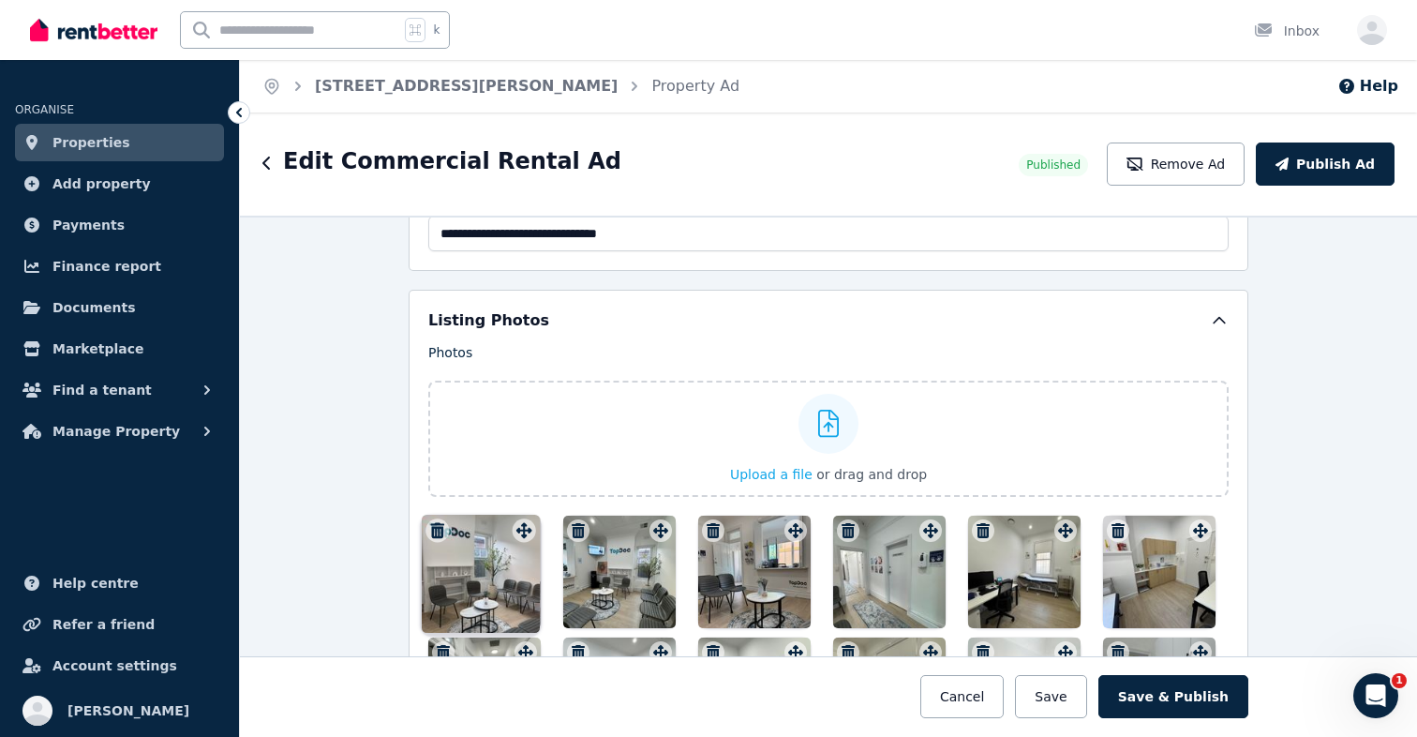
click at [531, 472] on div "Photos Upload a file or drag and drop Uploaded " IMG_0127.jpg " Uploaded " IMG_…" at bounding box center [828, 607] width 800 height 529
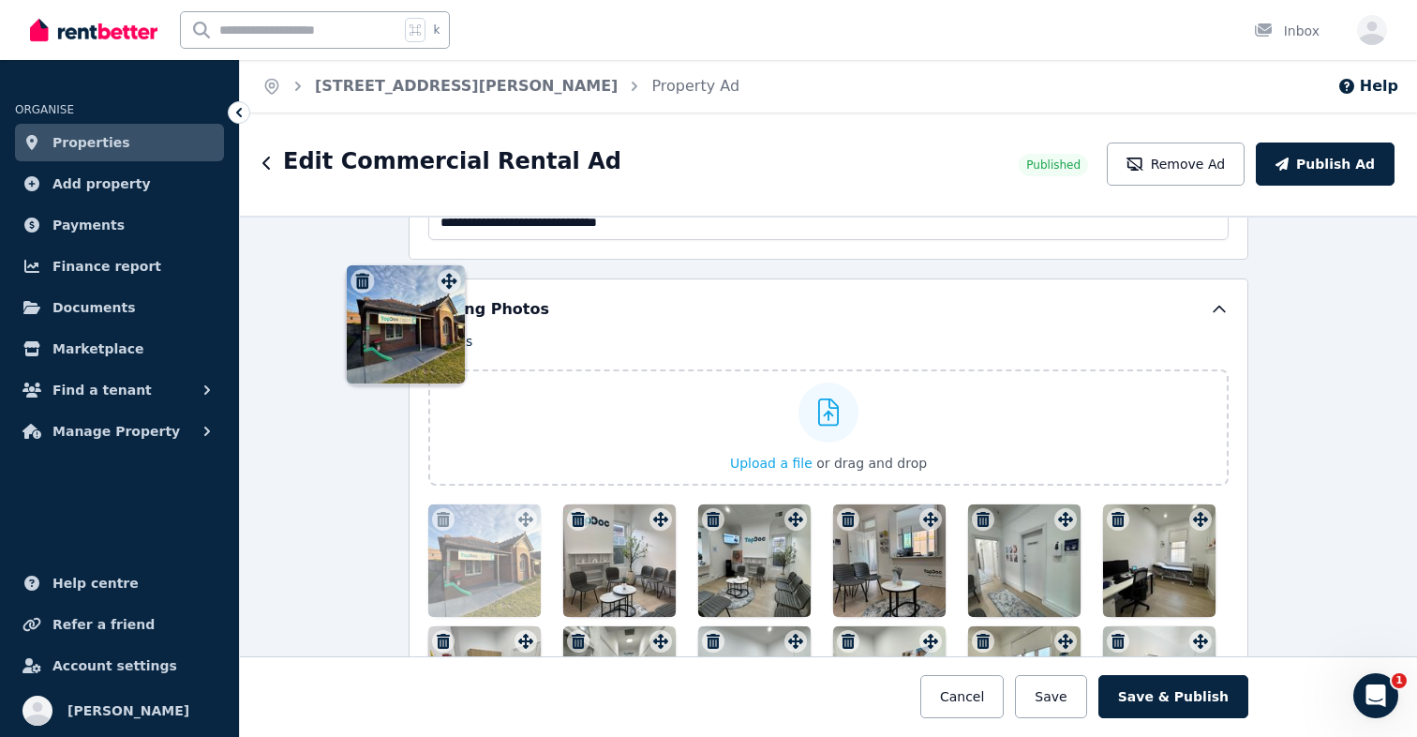
scroll to position [2367, 0]
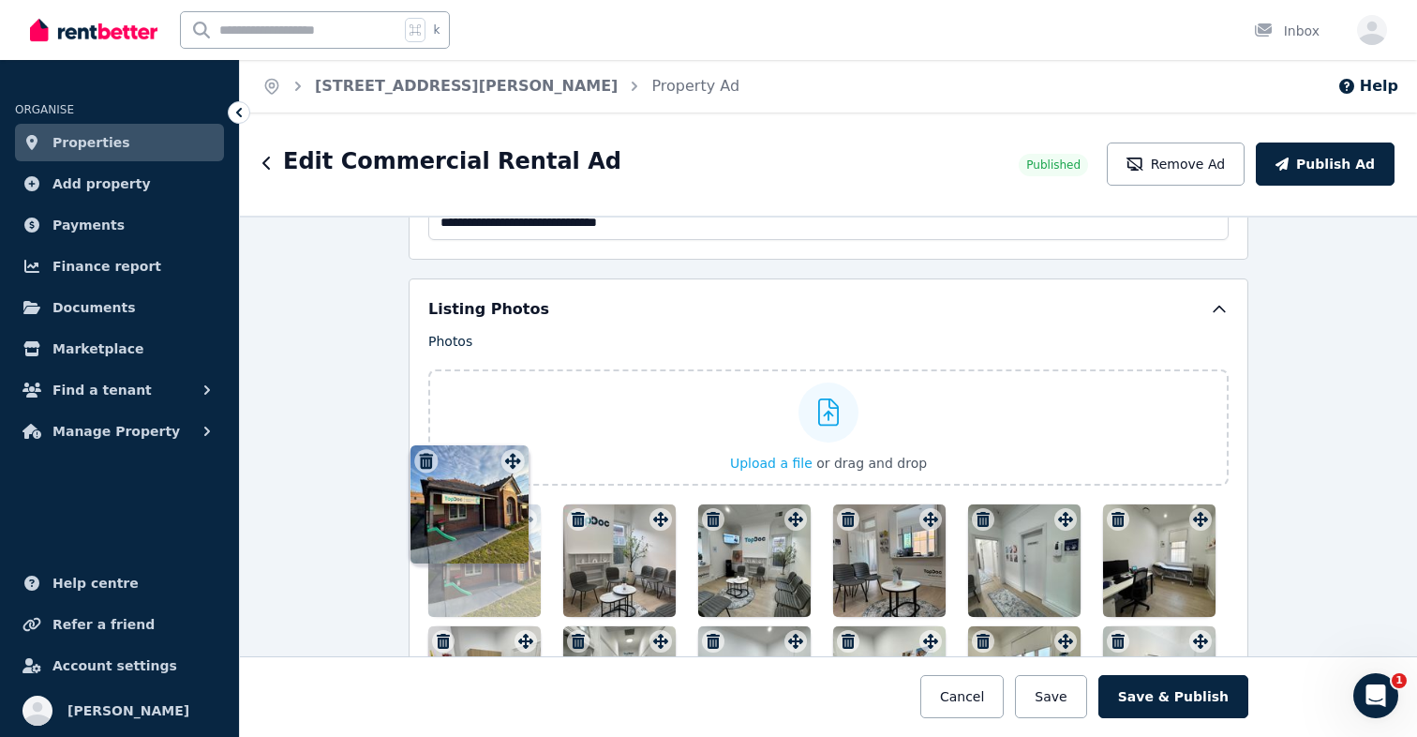
drag, startPoint x: 656, startPoint y: 488, endPoint x: 513, endPoint y: 446, distance: 149.5
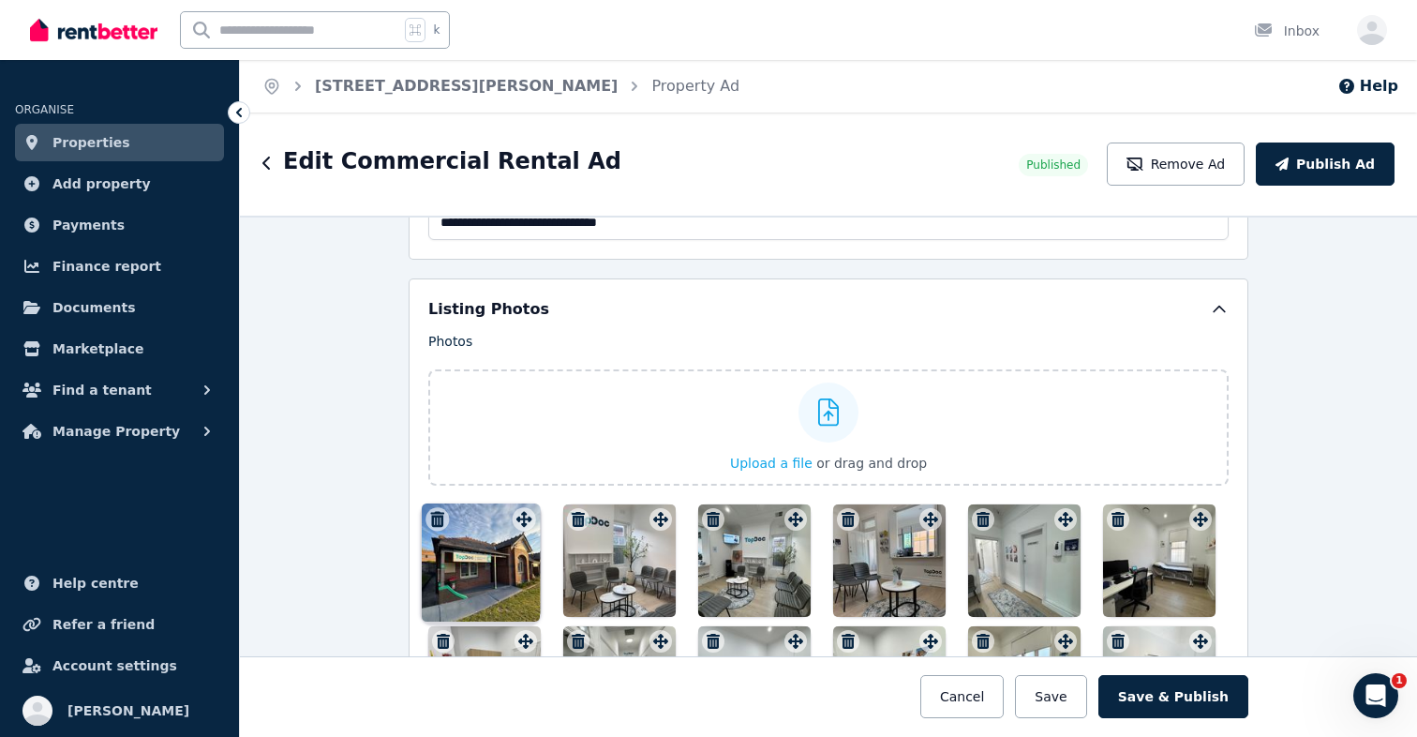
click at [513, 446] on div "Photos Upload a file or drag and drop Uploaded " IMG_0127.jpg " Uploaded " IMG_…" at bounding box center [828, 596] width 800 height 529
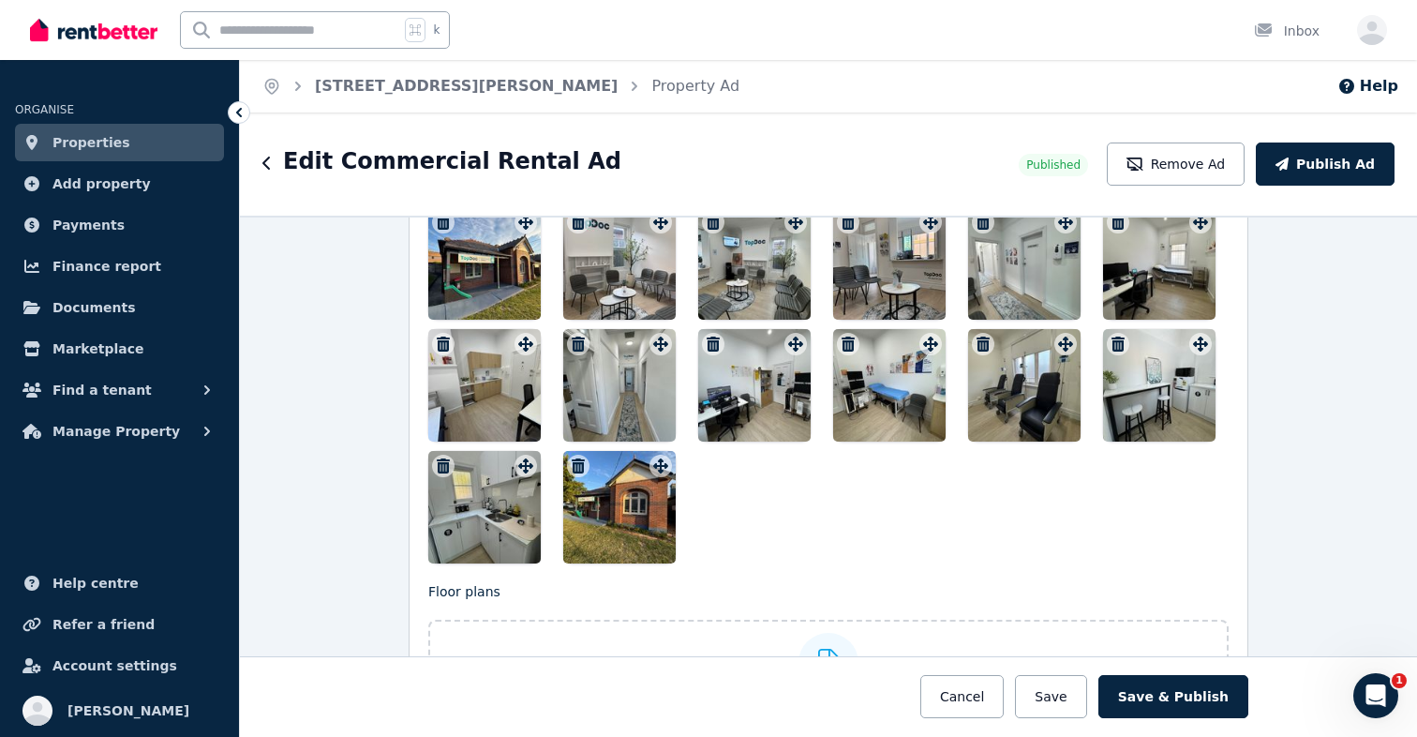
scroll to position [2666, 0]
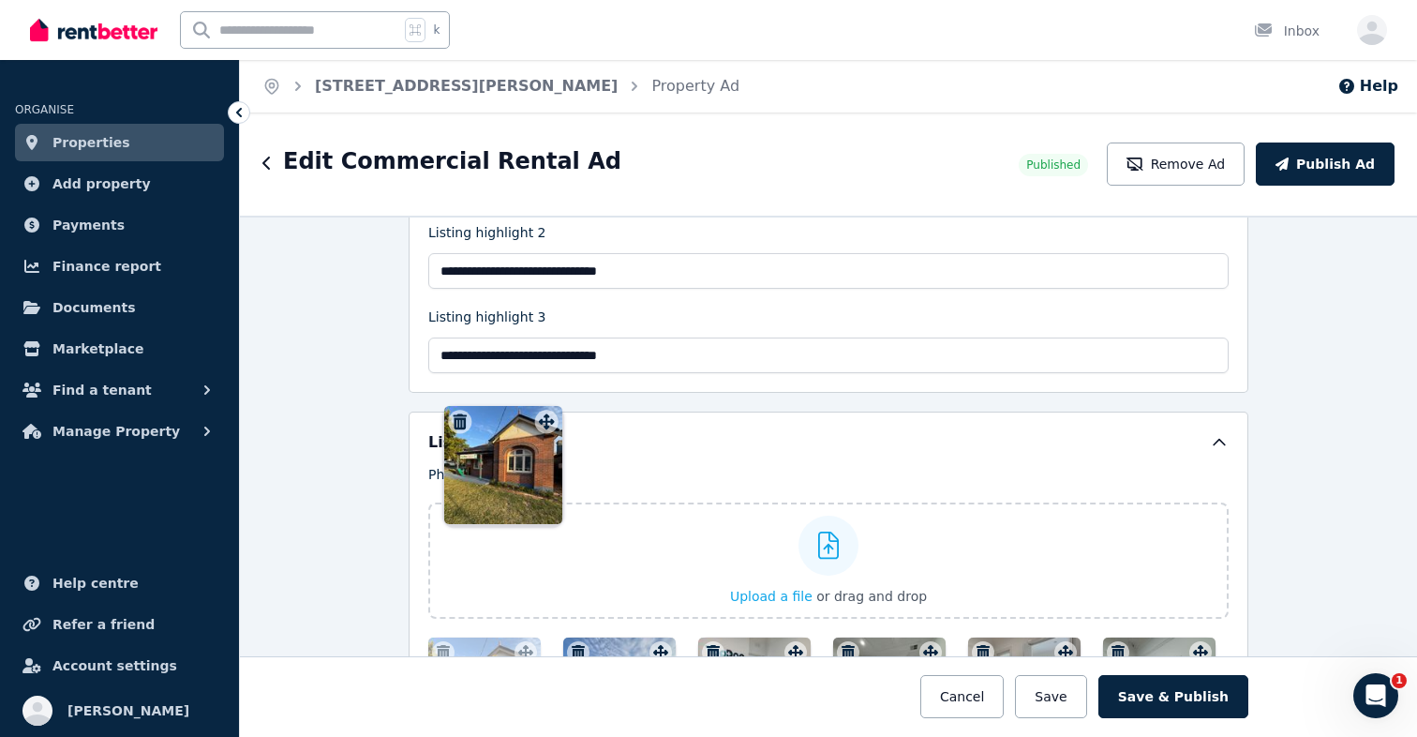
drag, startPoint x: 663, startPoint y: 462, endPoint x: 553, endPoint y: 404, distance: 124.1
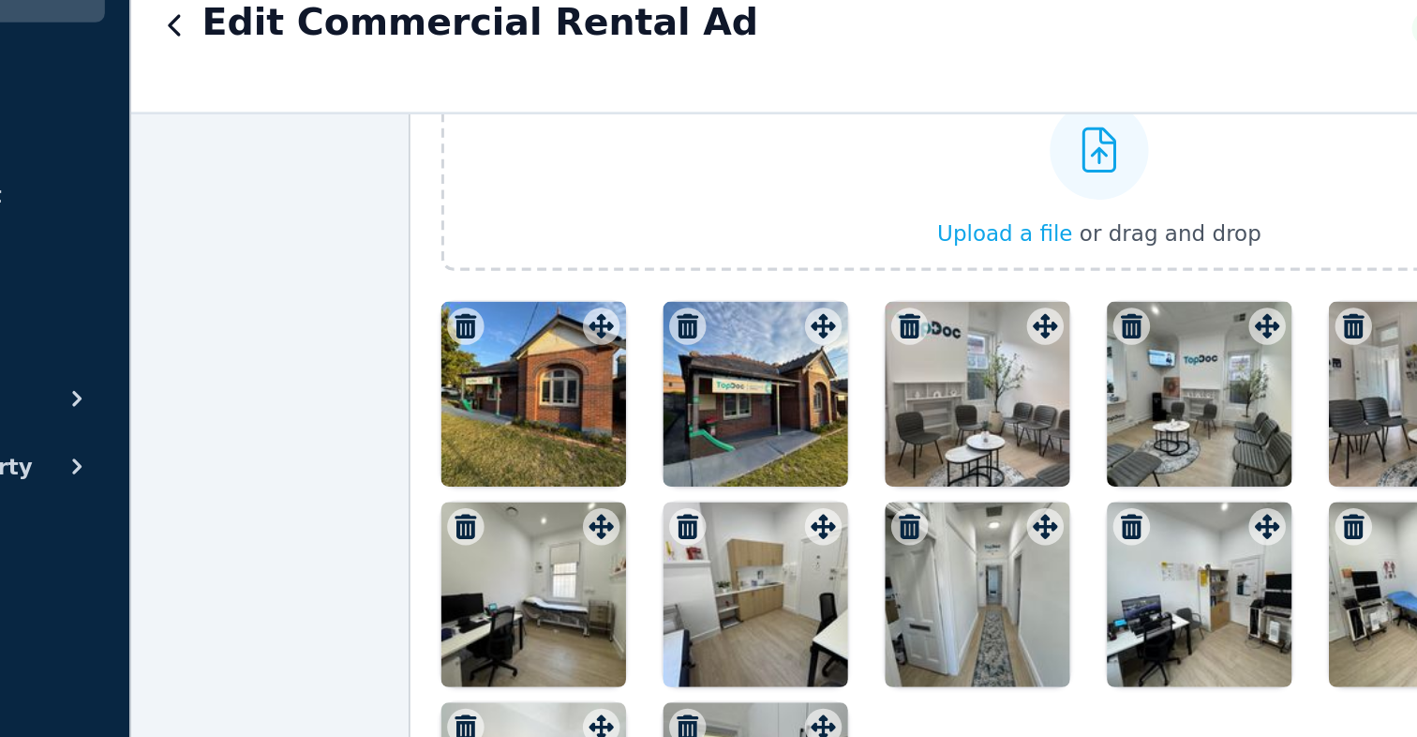
scroll to position [2564, 0]
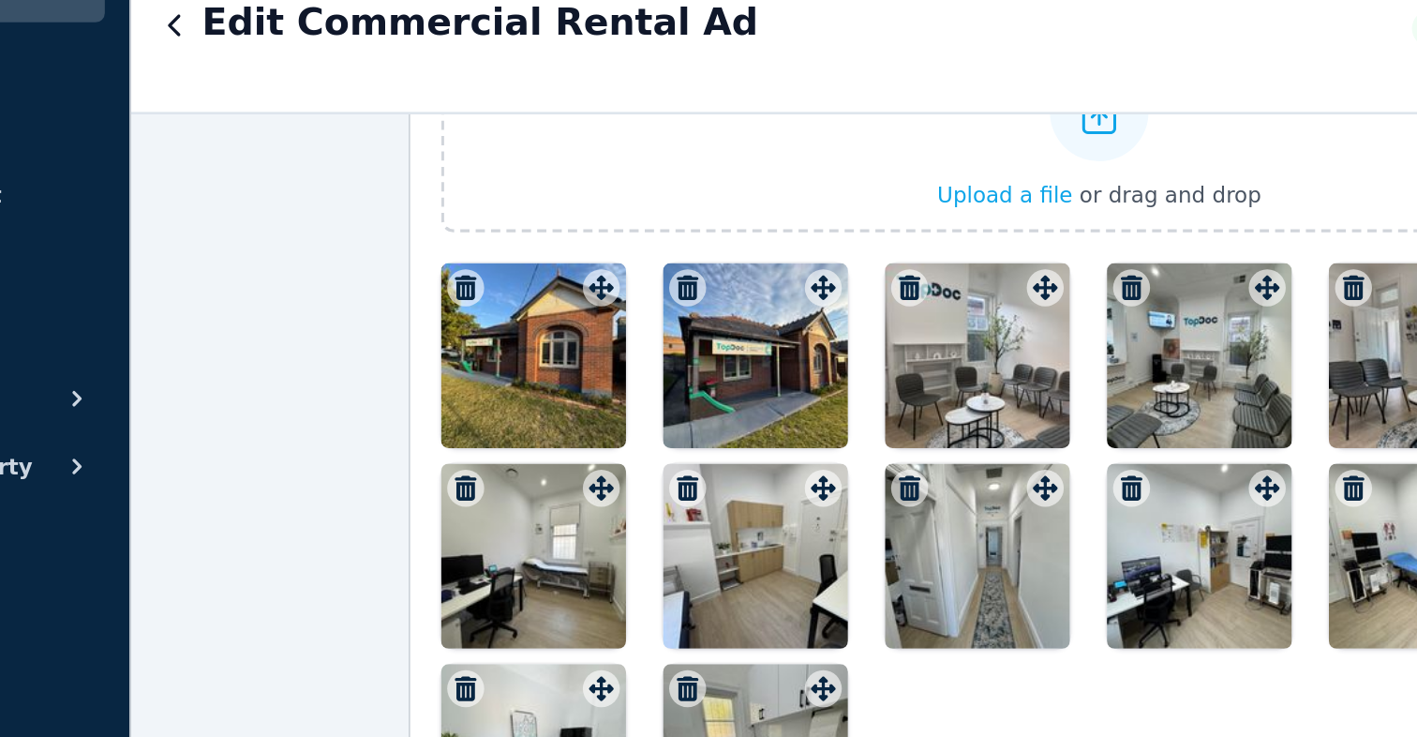
click at [440, 322] on icon "button" at bounding box center [443, 322] width 13 height 15
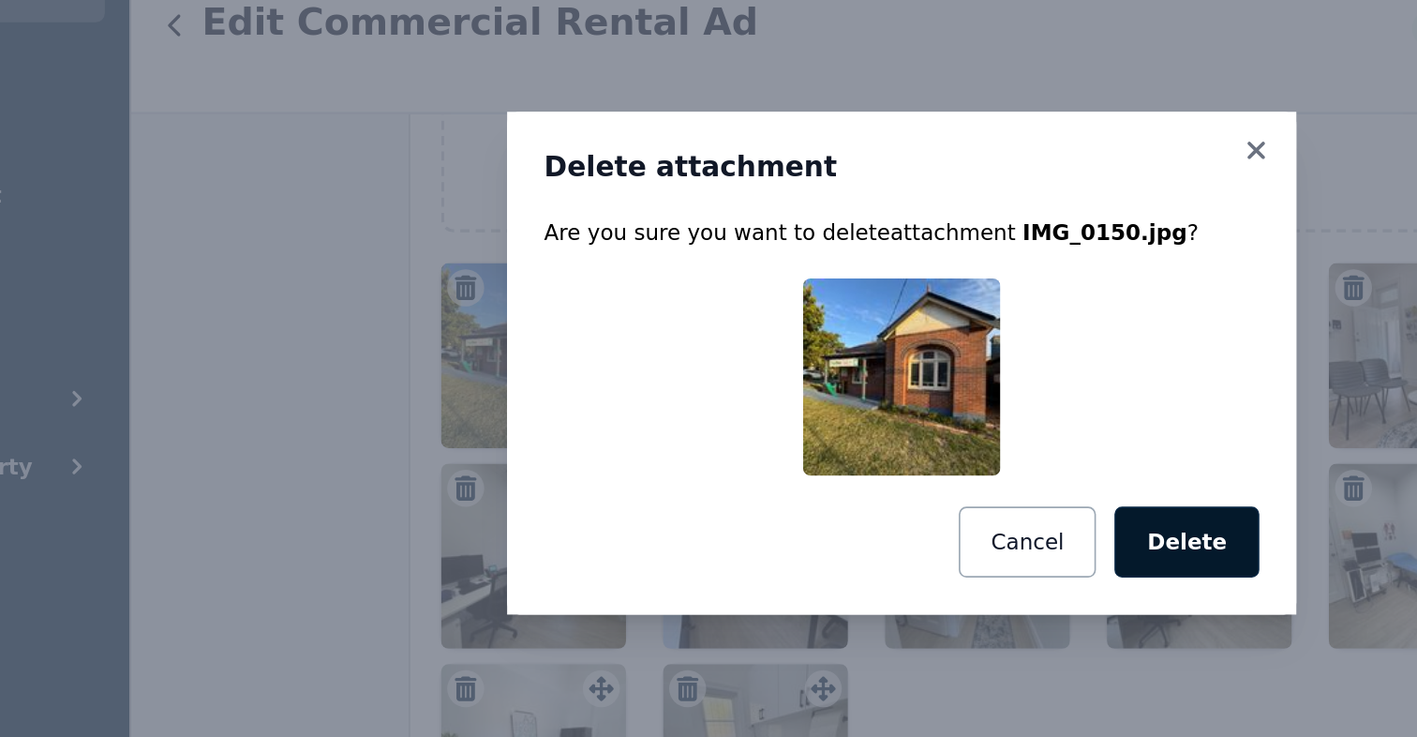
click at [882, 491] on button "Delete" at bounding box center [882, 477] width 88 height 43
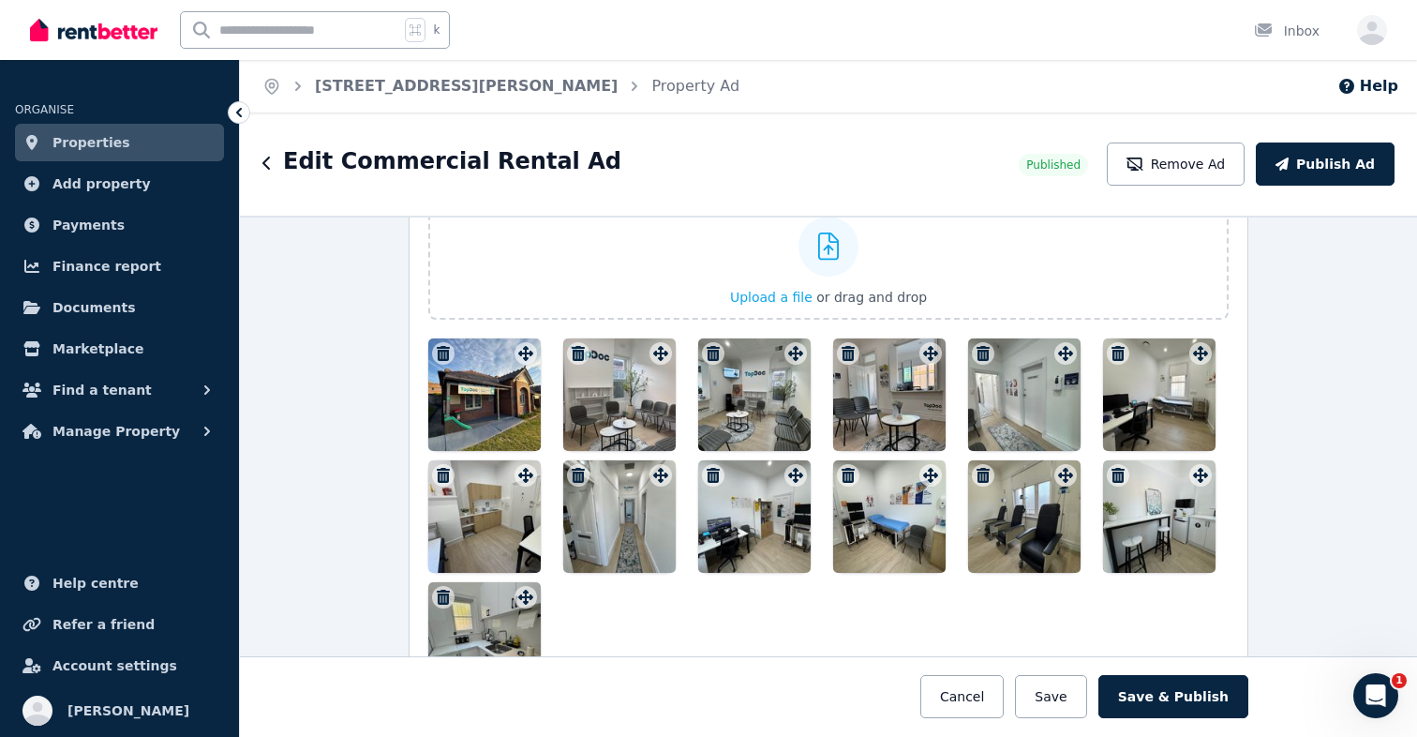
scroll to position [2546, 0]
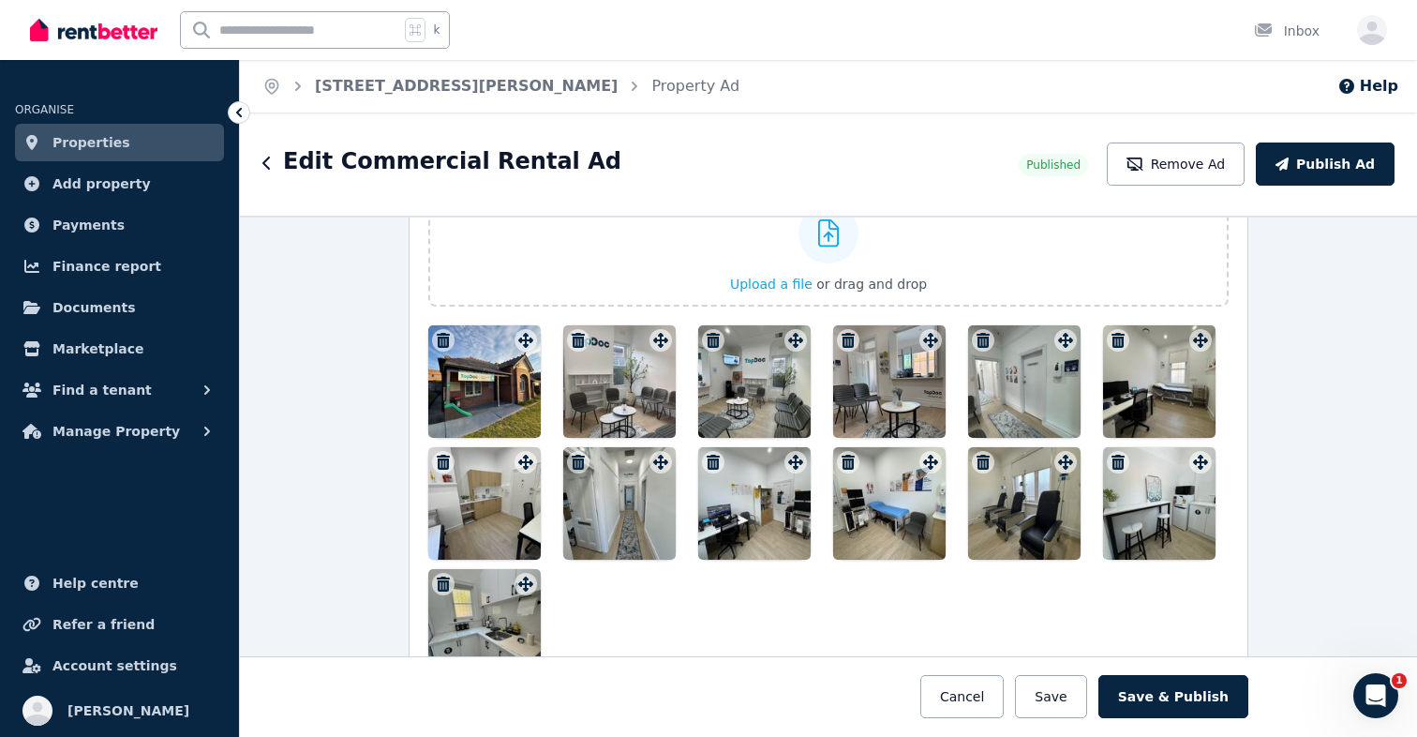
click at [506, 384] on div at bounding box center [484, 381] width 112 height 112
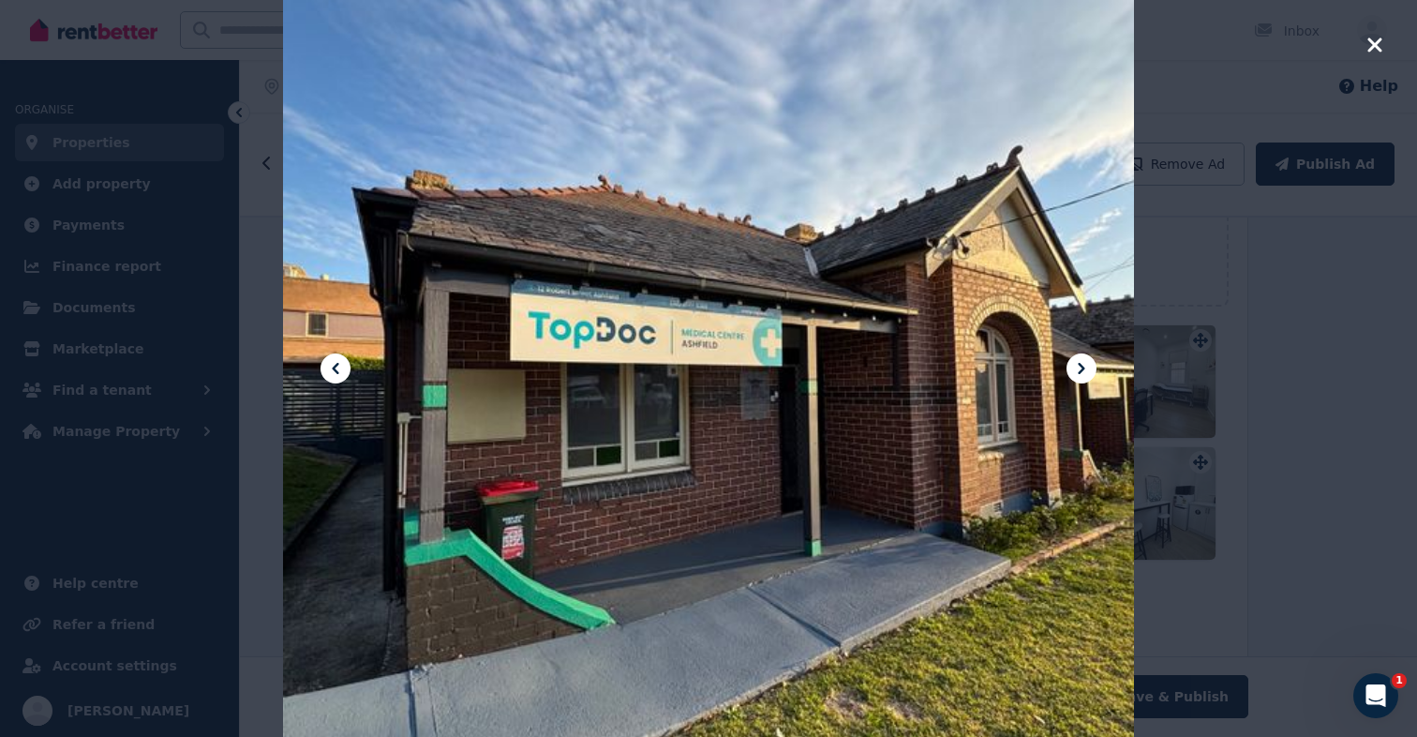
click at [1087, 368] on icon at bounding box center [1081, 368] width 22 height 22
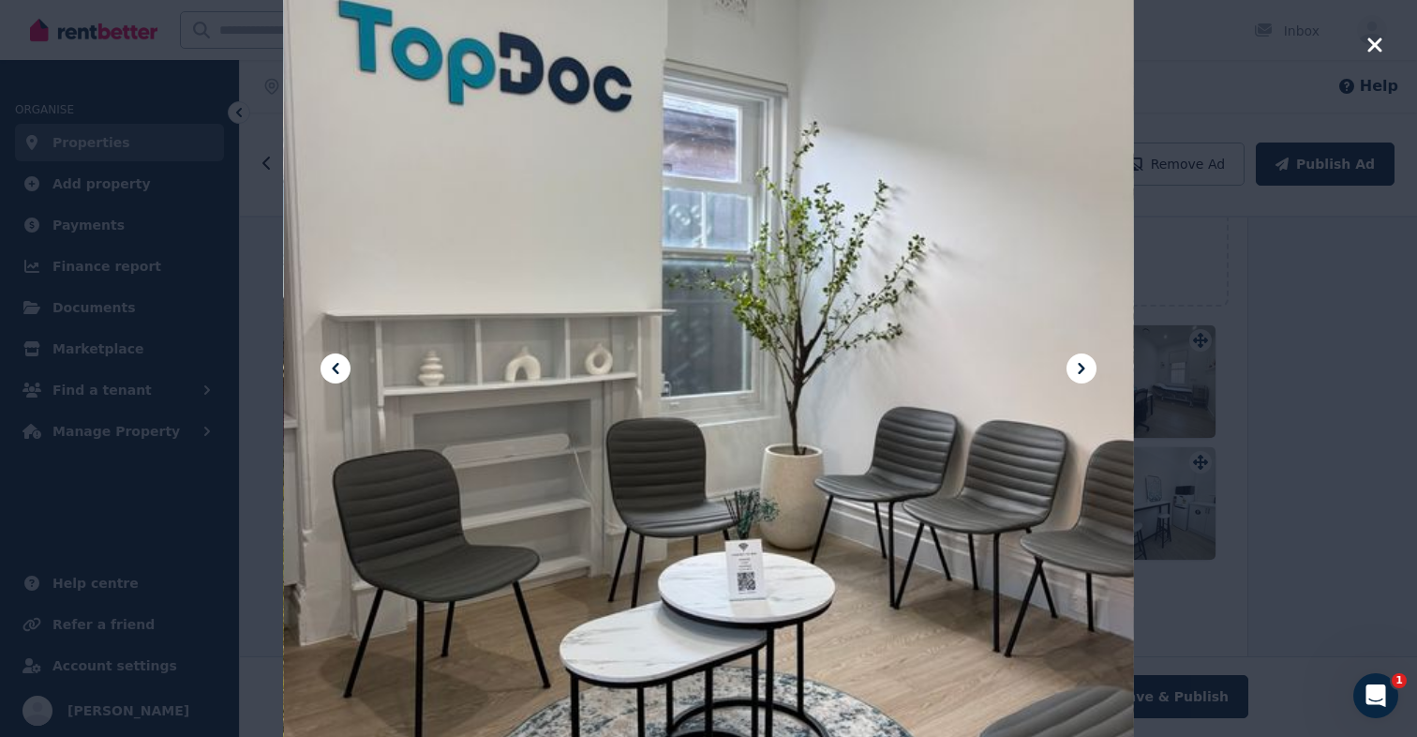
click at [1087, 368] on icon at bounding box center [1081, 368] width 22 height 22
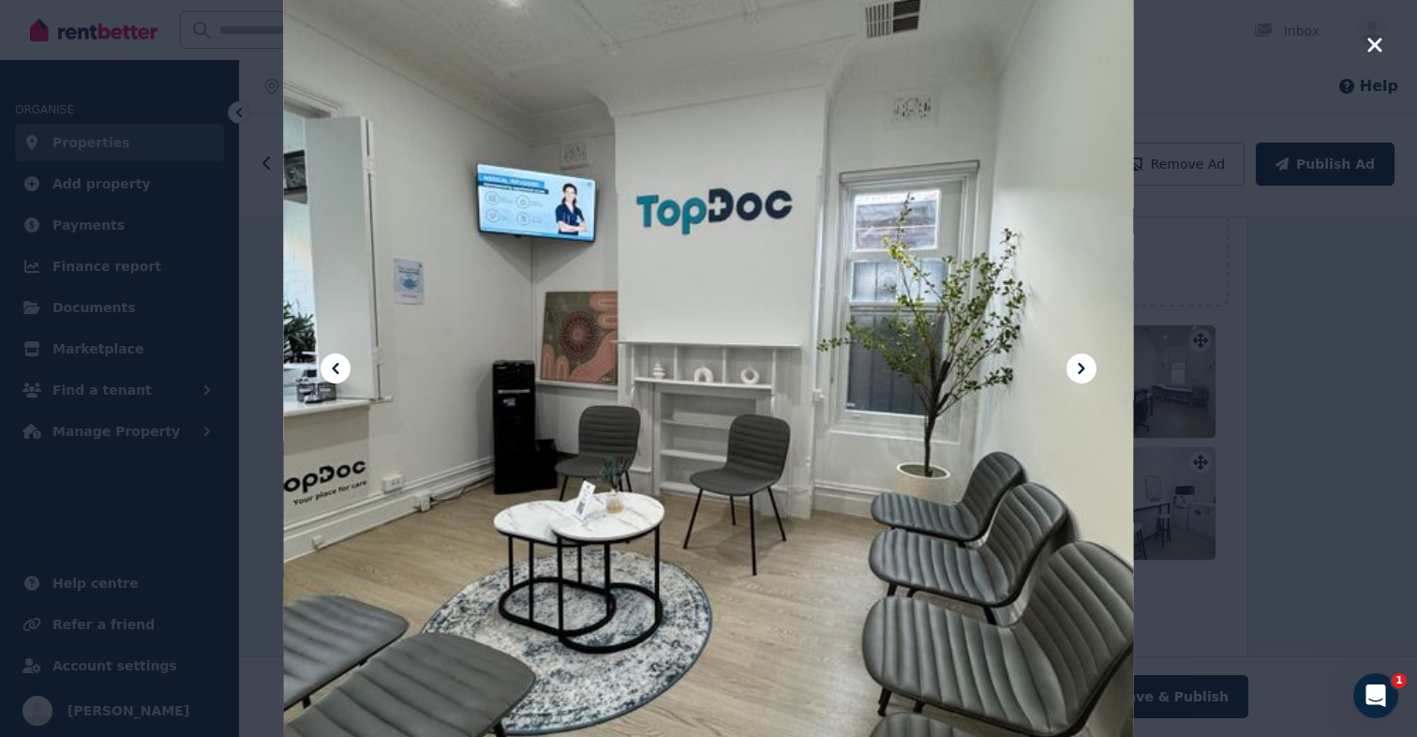
click at [1087, 368] on icon at bounding box center [1081, 368] width 22 height 22
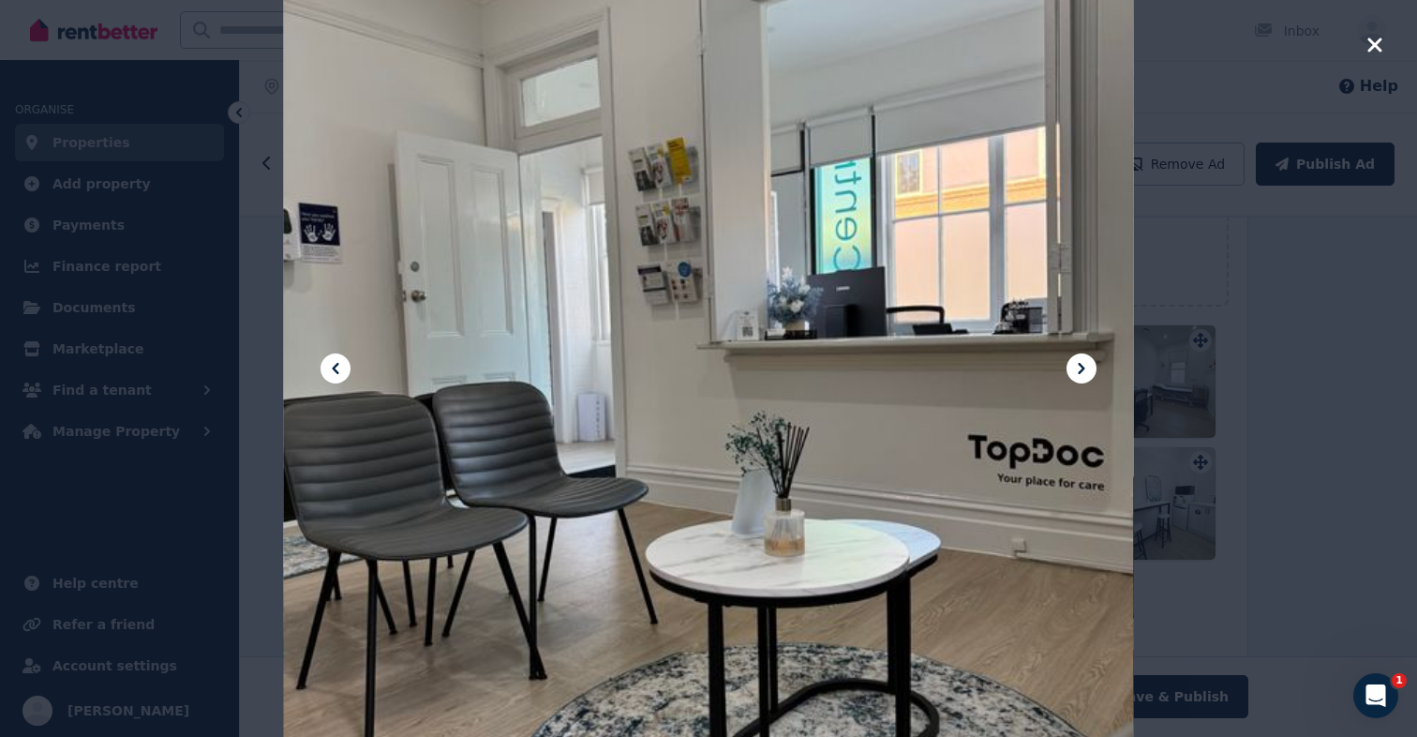
click at [1087, 368] on icon at bounding box center [1081, 368] width 22 height 22
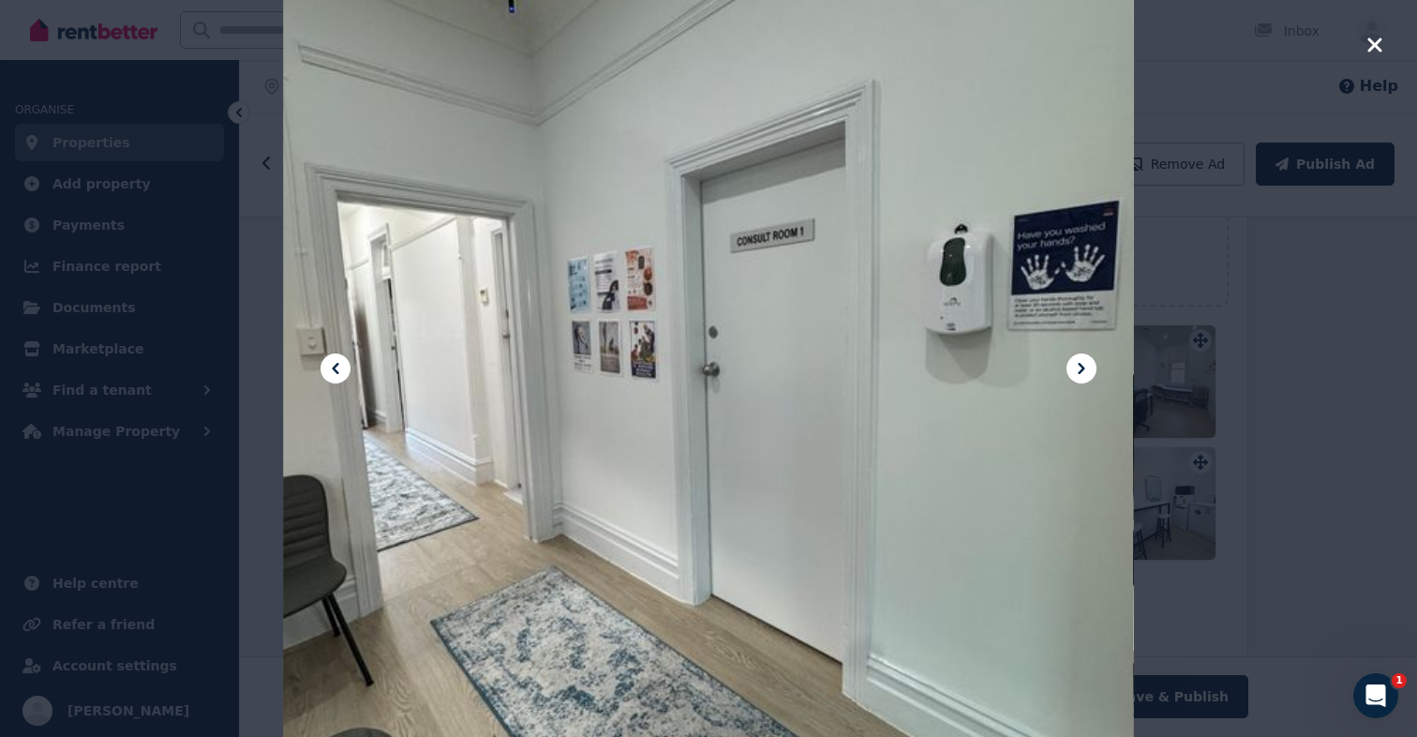
click at [1087, 368] on icon at bounding box center [1081, 368] width 22 height 22
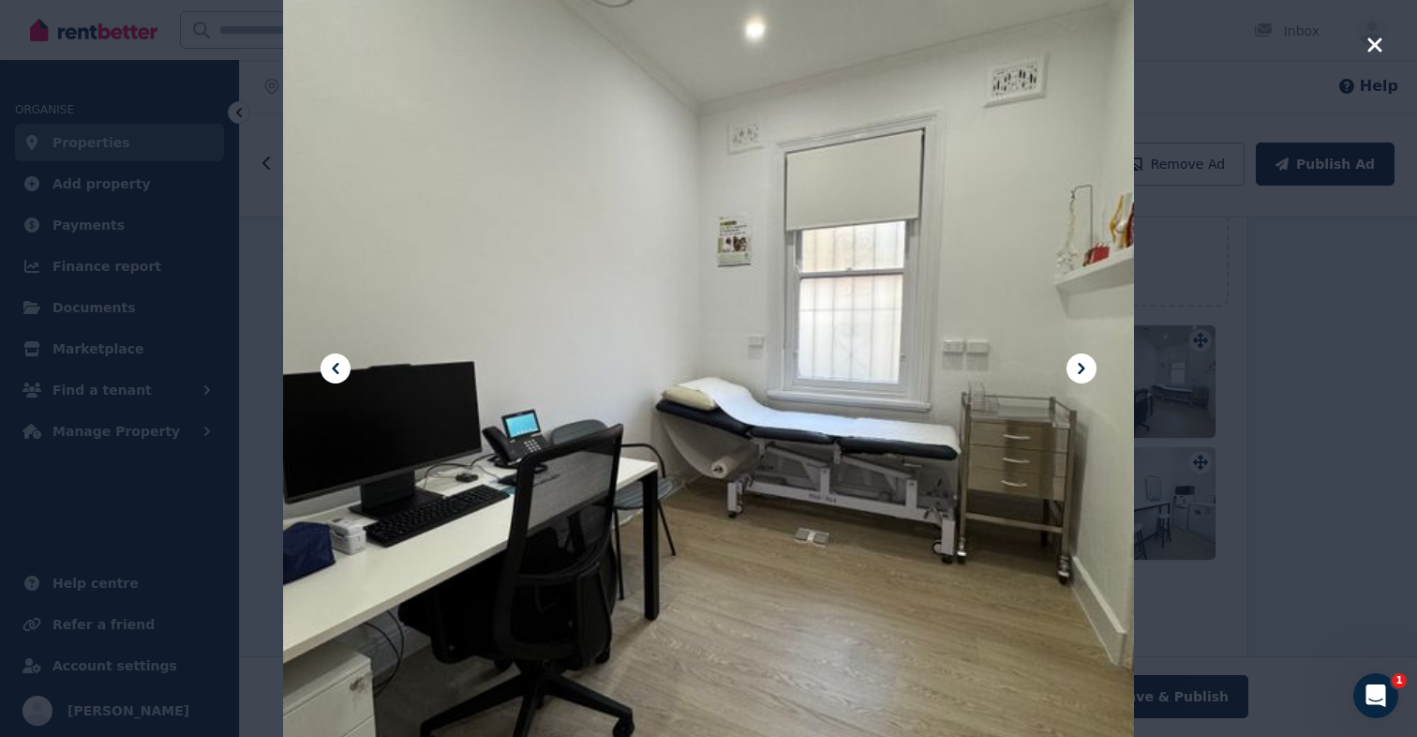
click at [1087, 368] on icon at bounding box center [1081, 368] width 22 height 22
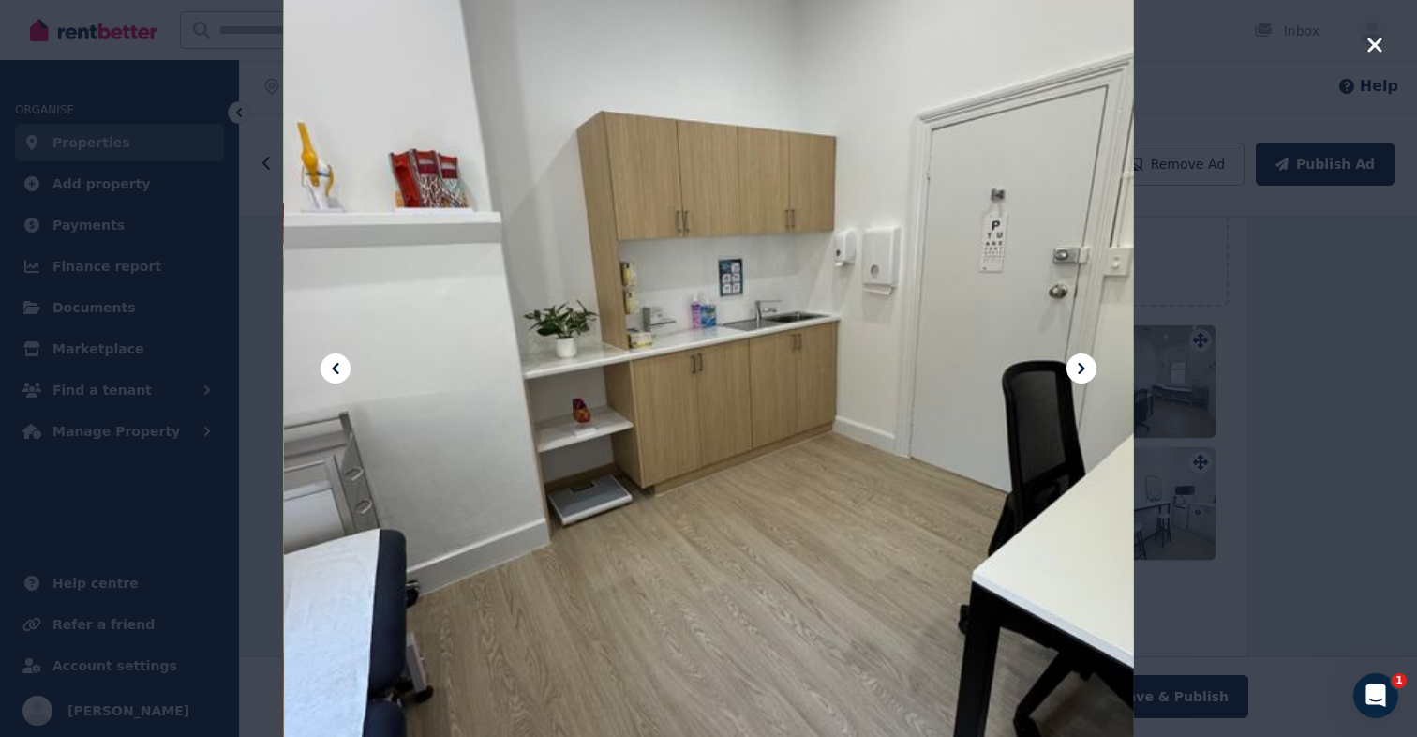
click at [1087, 368] on icon at bounding box center [1081, 368] width 22 height 22
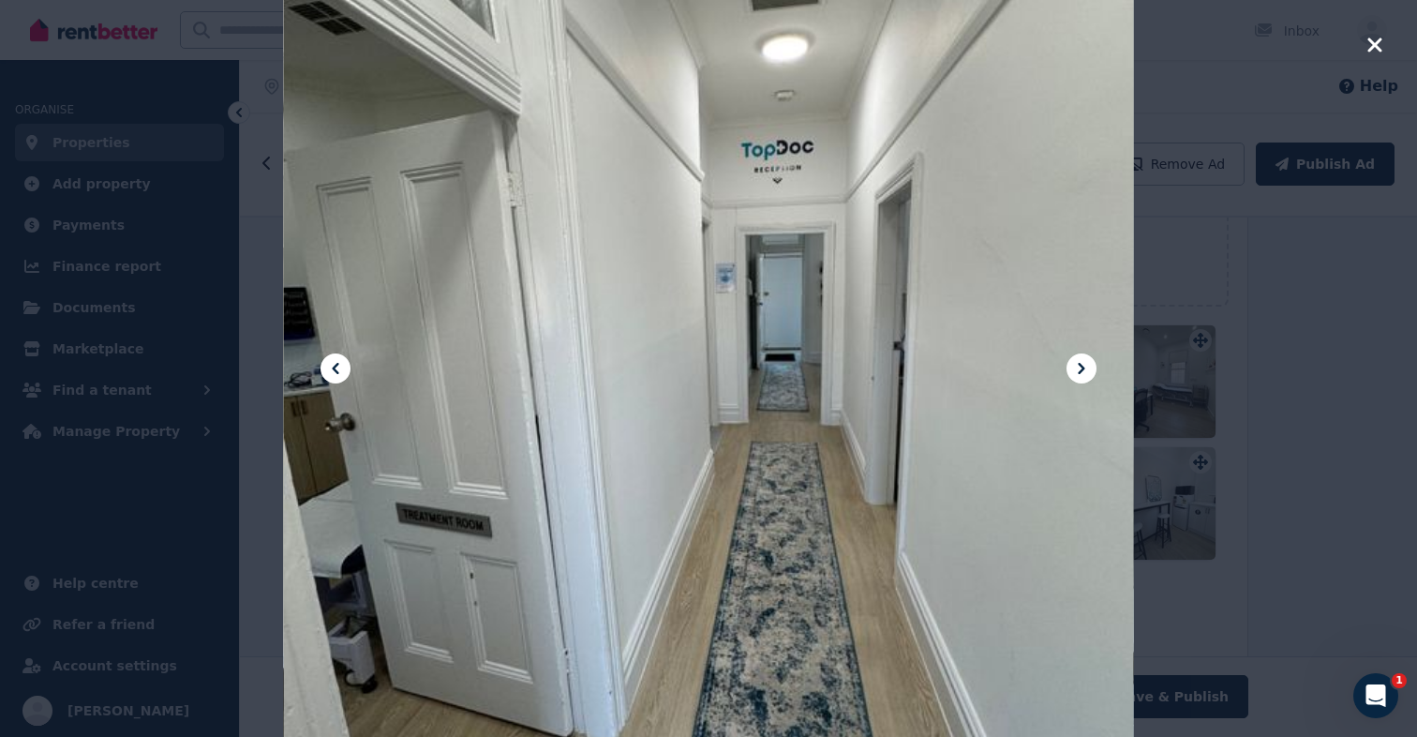
click at [1087, 368] on icon at bounding box center [1081, 368] width 22 height 22
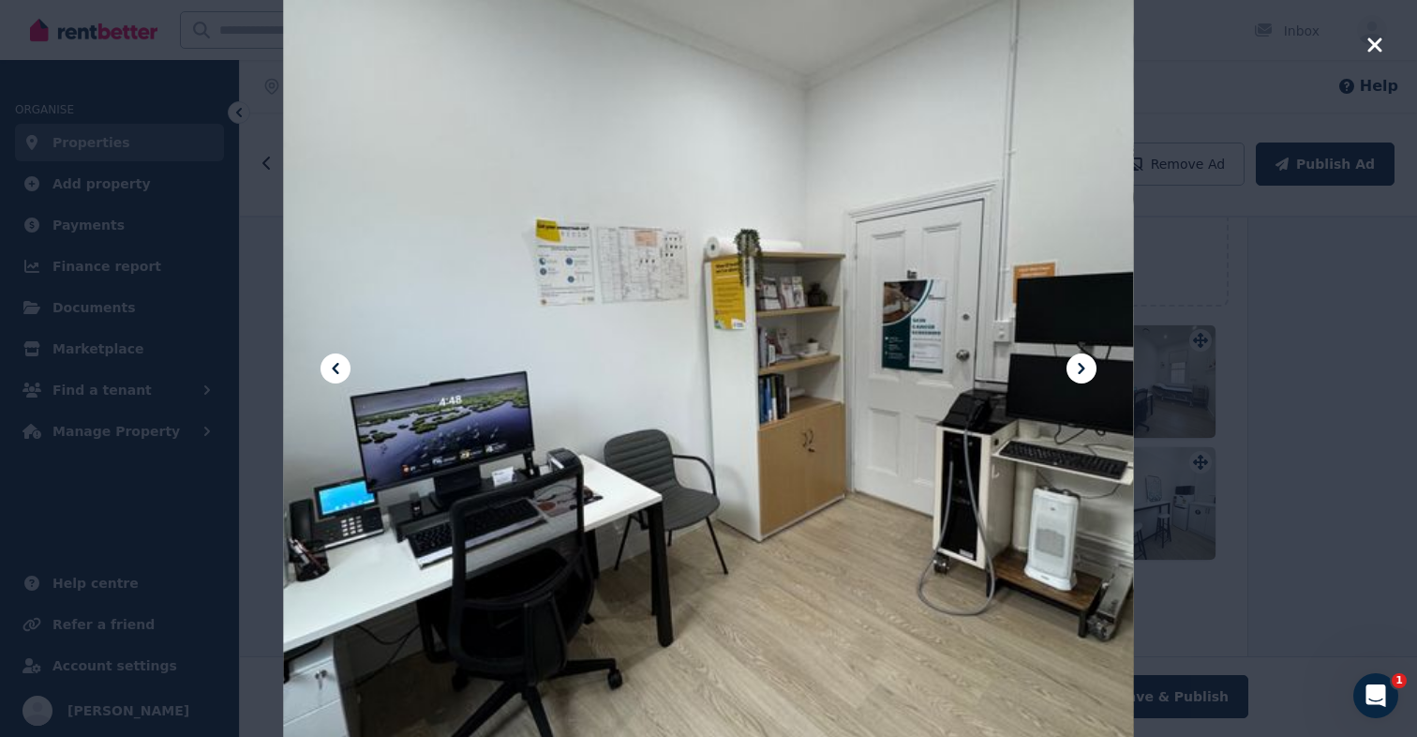
click at [1087, 368] on icon at bounding box center [1081, 368] width 22 height 22
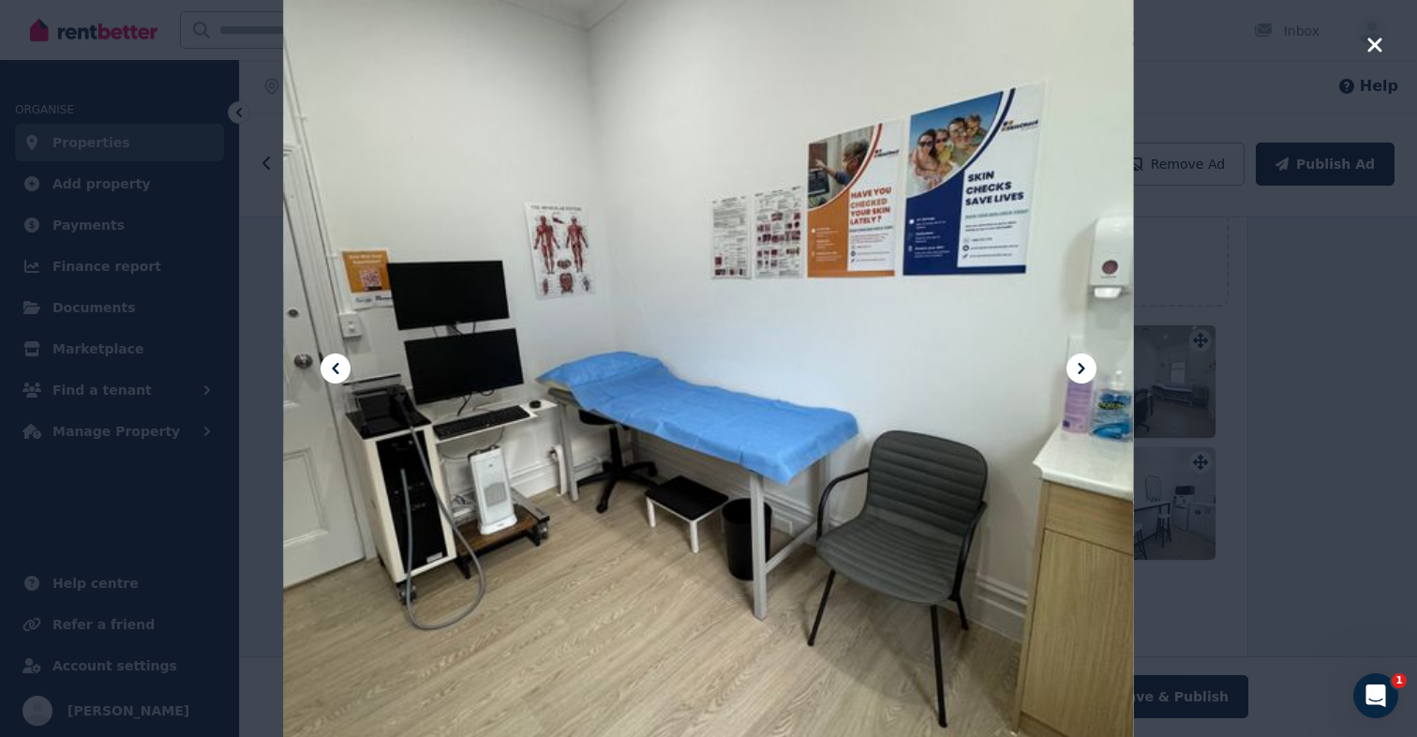
click at [1087, 368] on icon at bounding box center [1081, 368] width 22 height 22
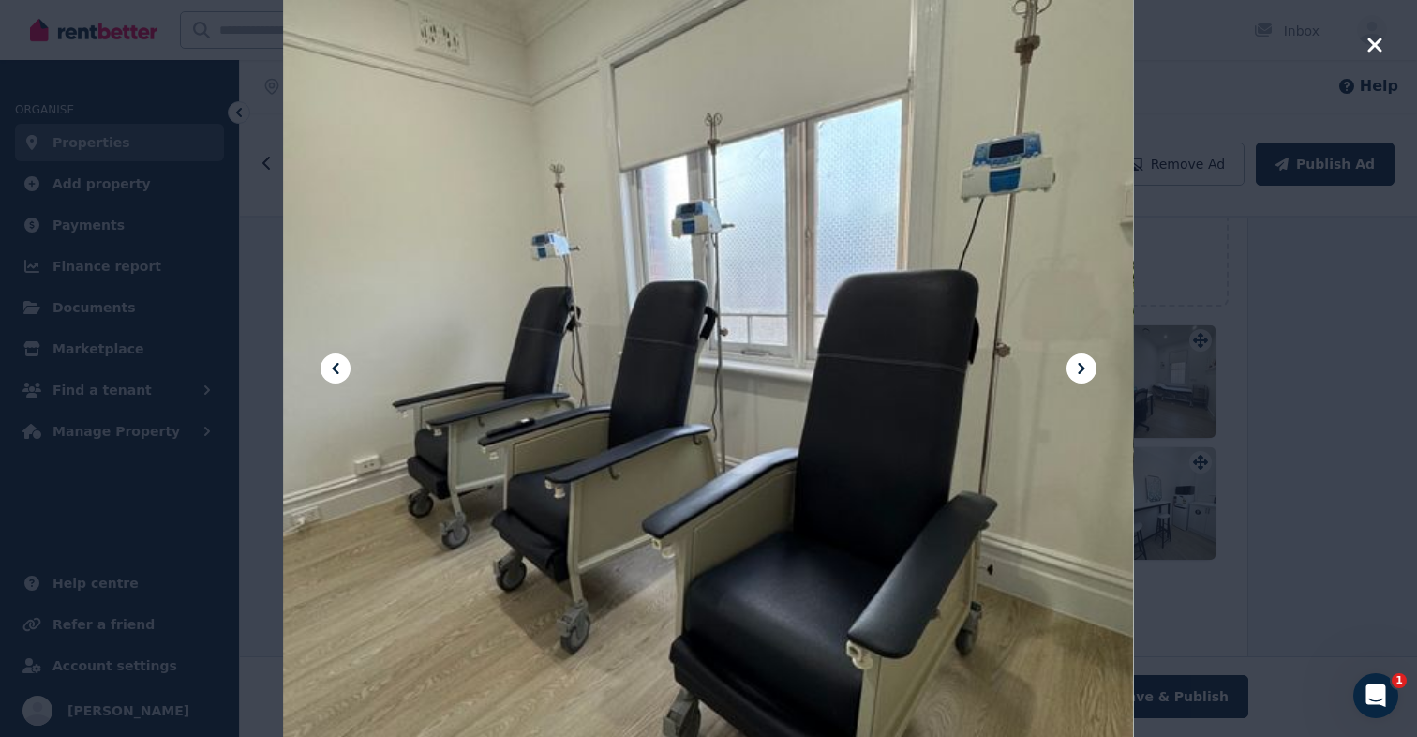
click at [1087, 368] on icon at bounding box center [1081, 368] width 22 height 22
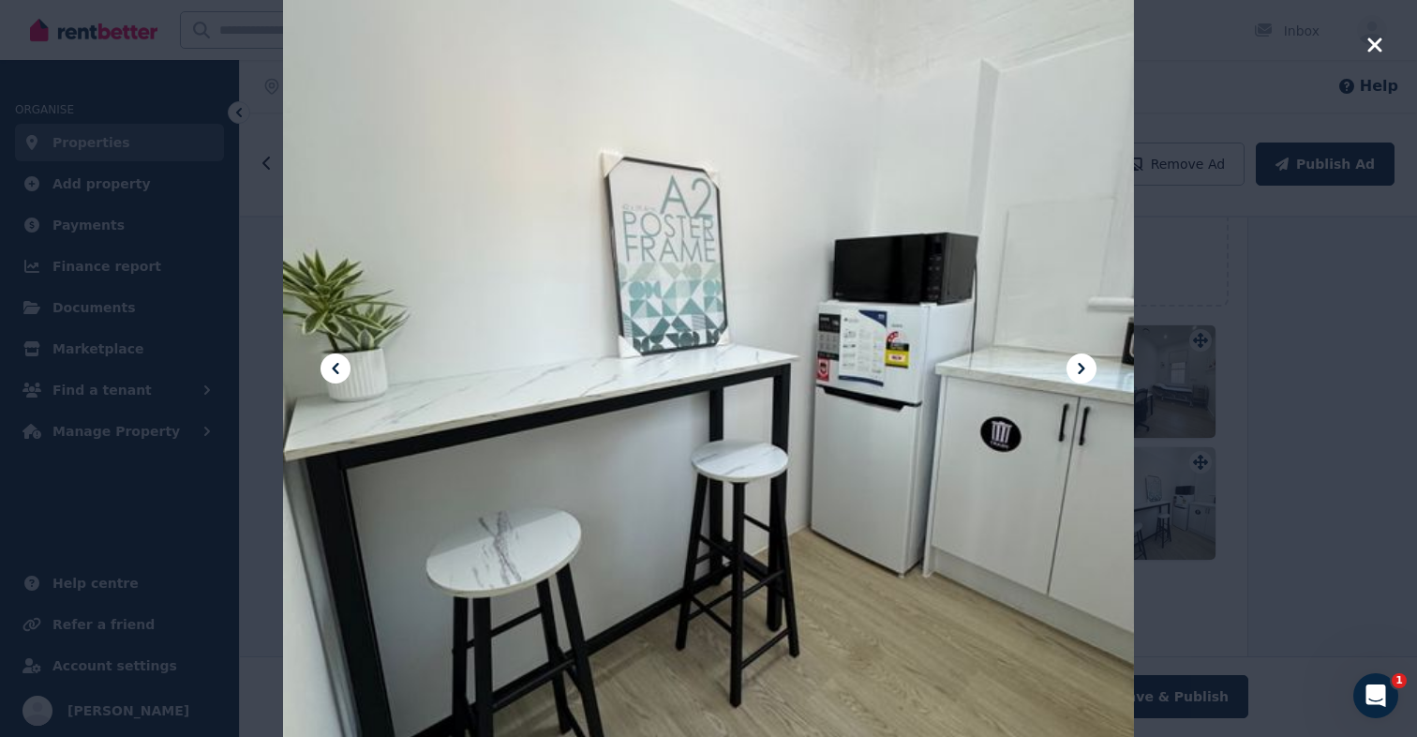
click at [1087, 368] on icon at bounding box center [1081, 368] width 22 height 22
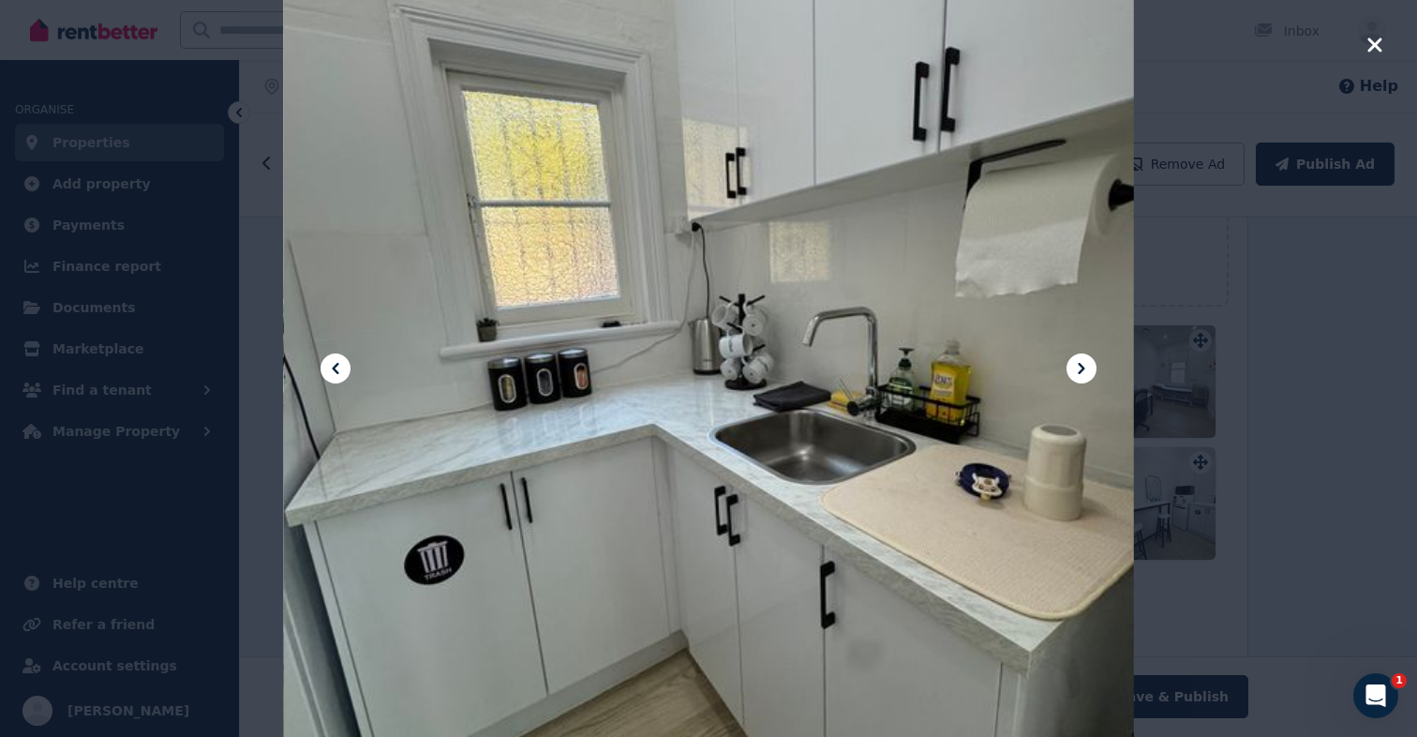
click at [1087, 368] on icon at bounding box center [1081, 368] width 22 height 22
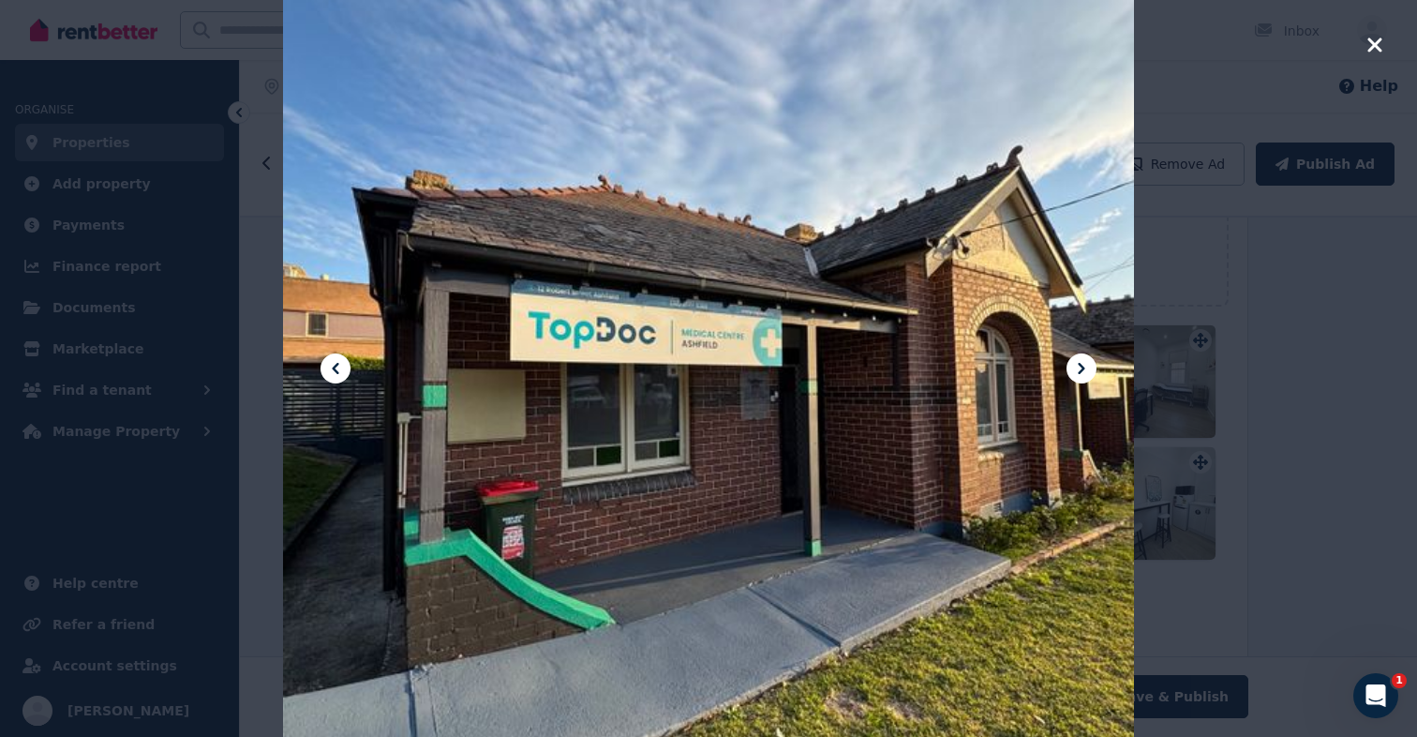
click at [1368, 46] on icon "button" at bounding box center [1375, 45] width 17 height 22
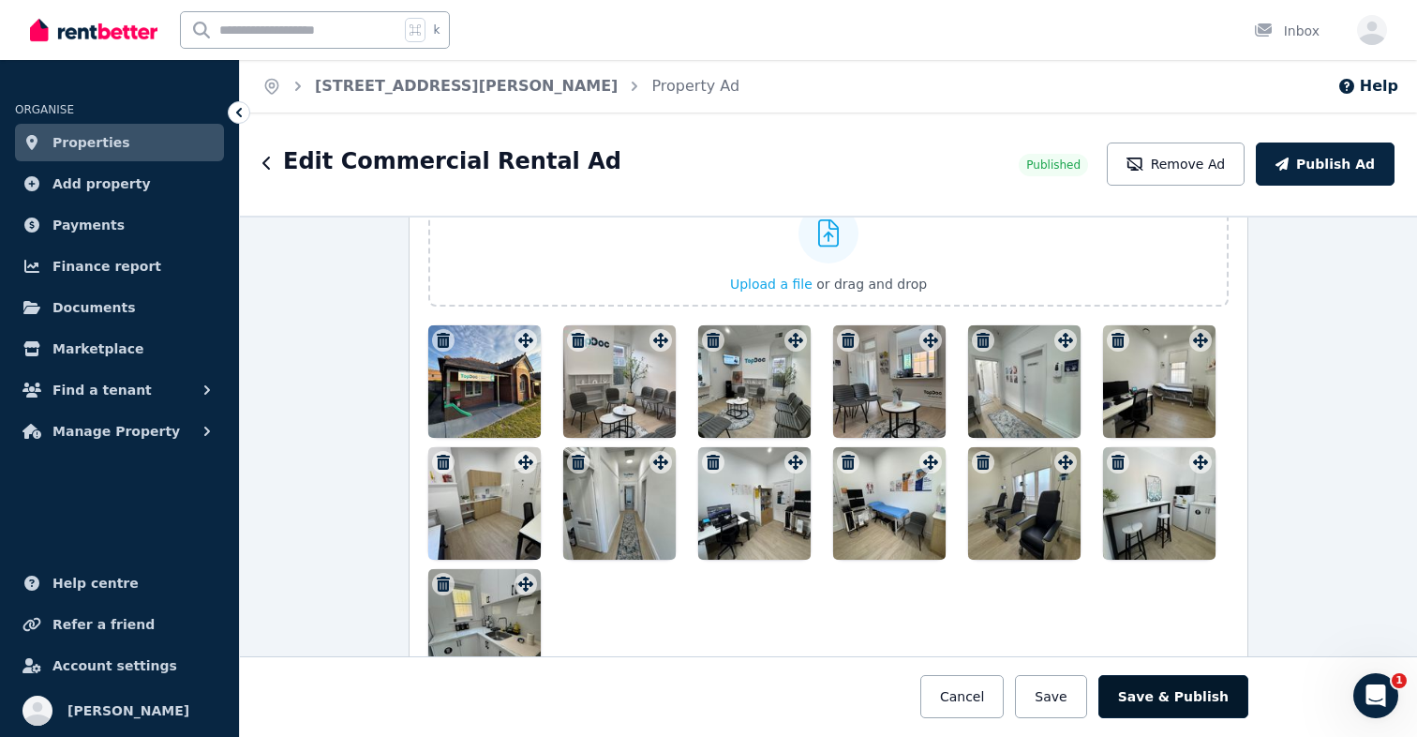
click at [1139, 705] on button "Save & Publish" at bounding box center [1174, 696] width 150 height 43
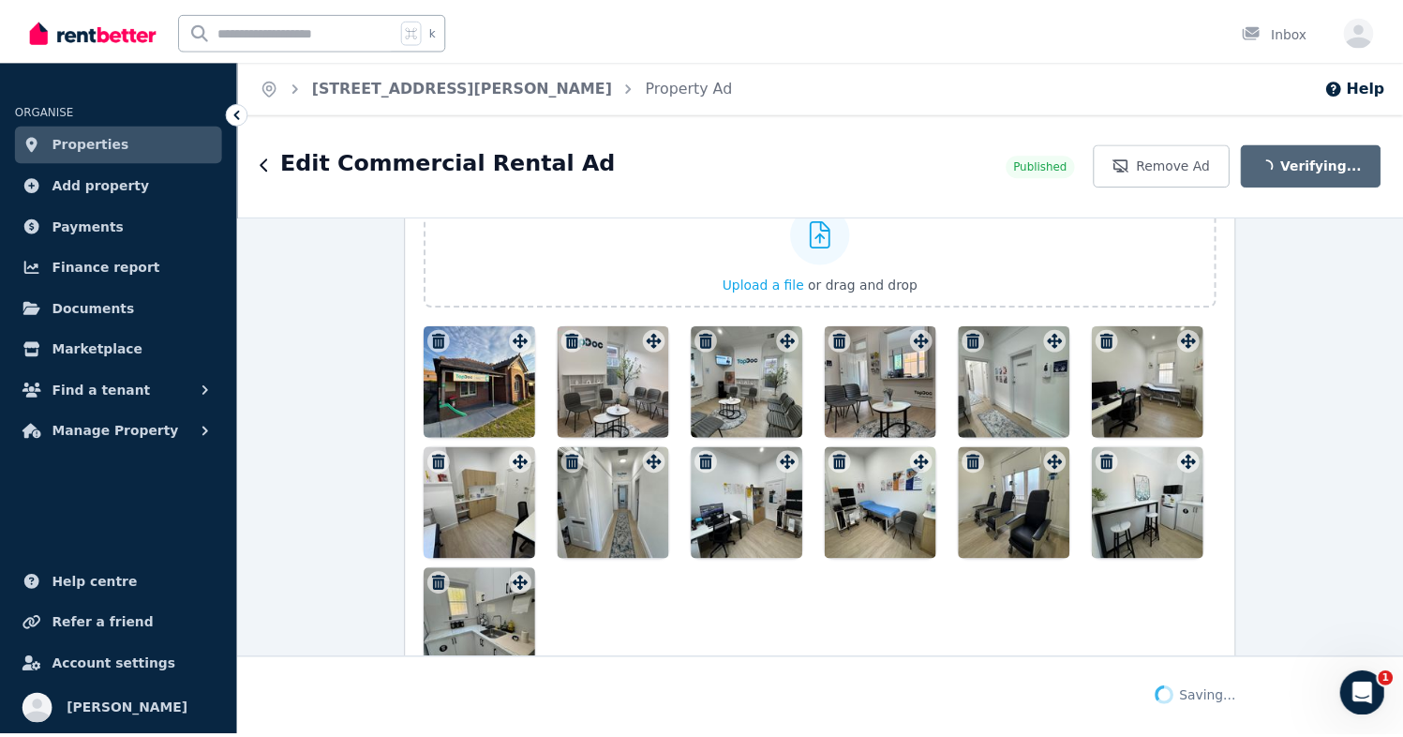
scroll to position [2692, 0]
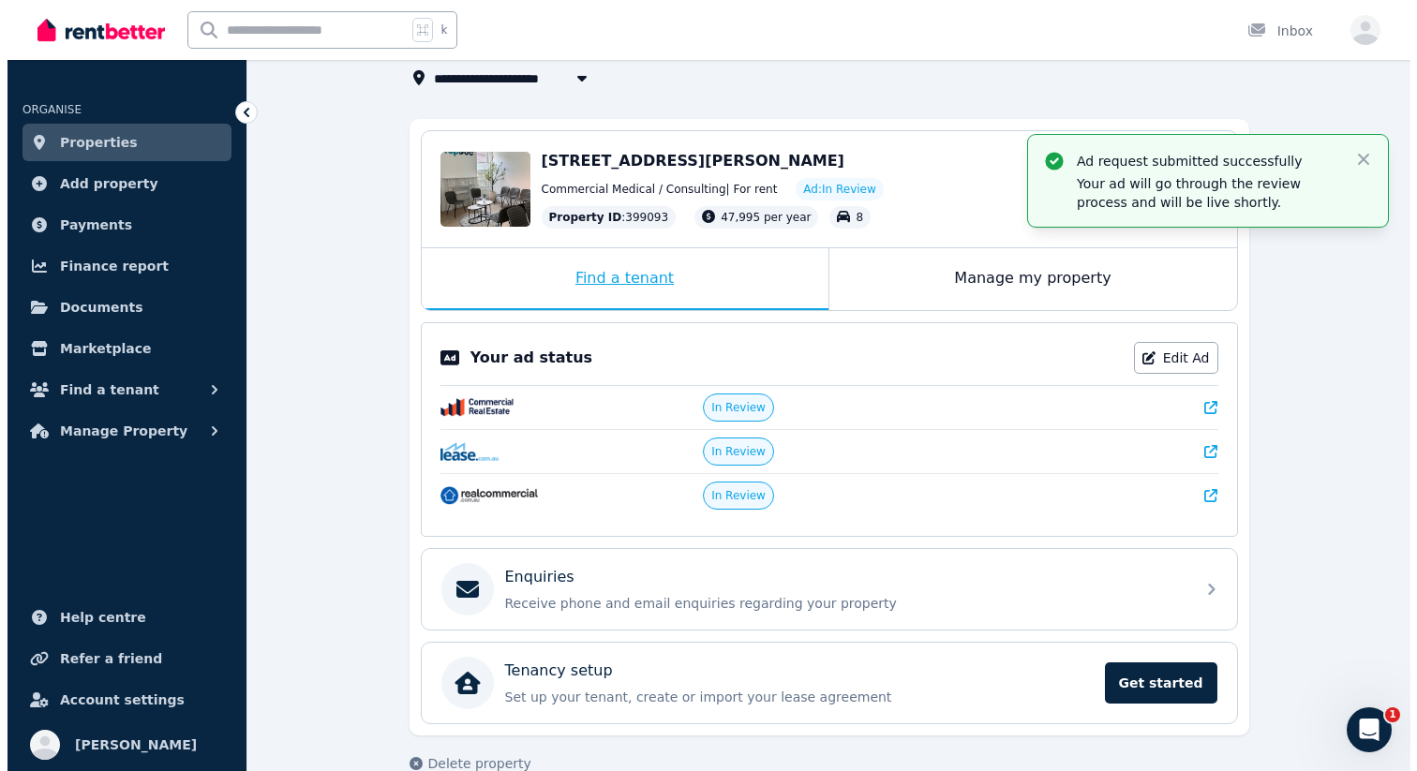
scroll to position [158, 0]
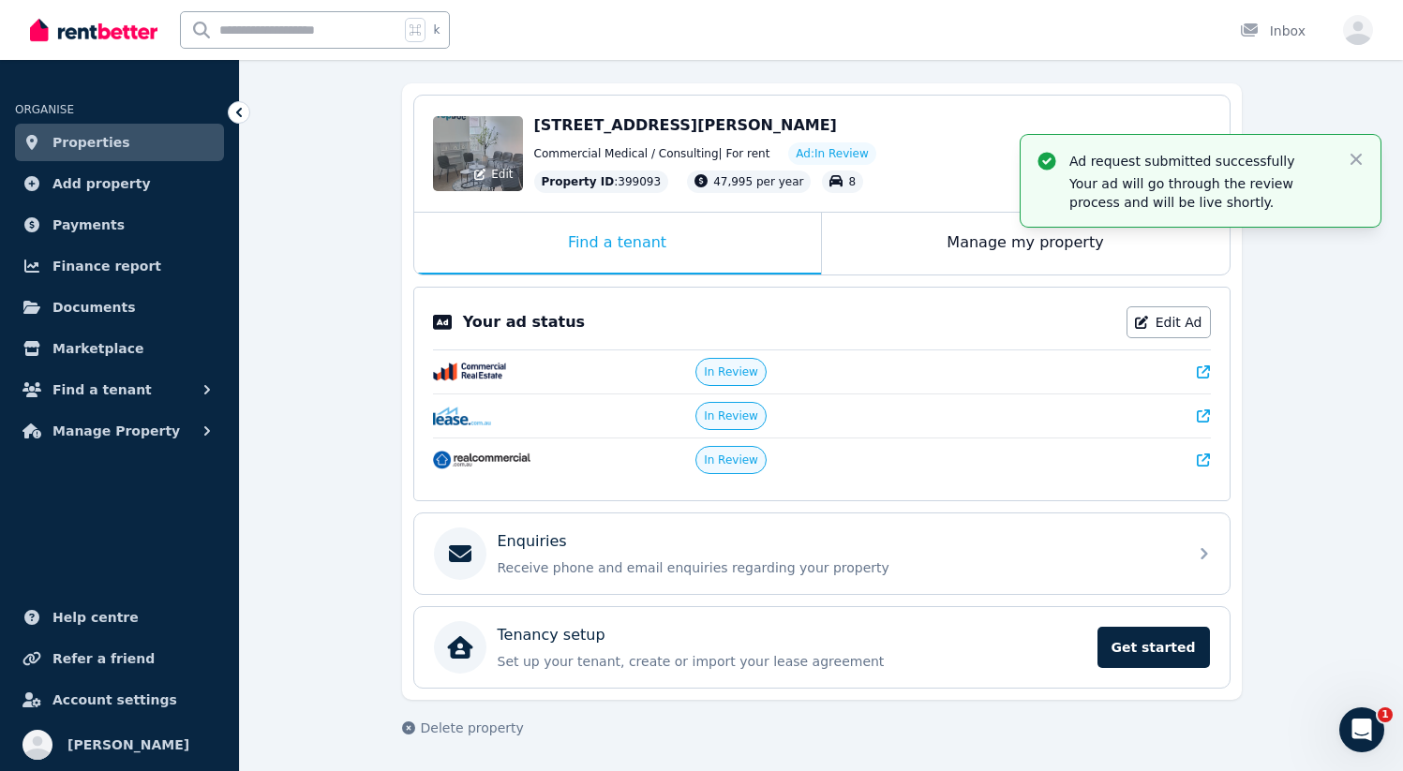
click at [490, 171] on div "Edit" at bounding box center [494, 174] width 50 height 26
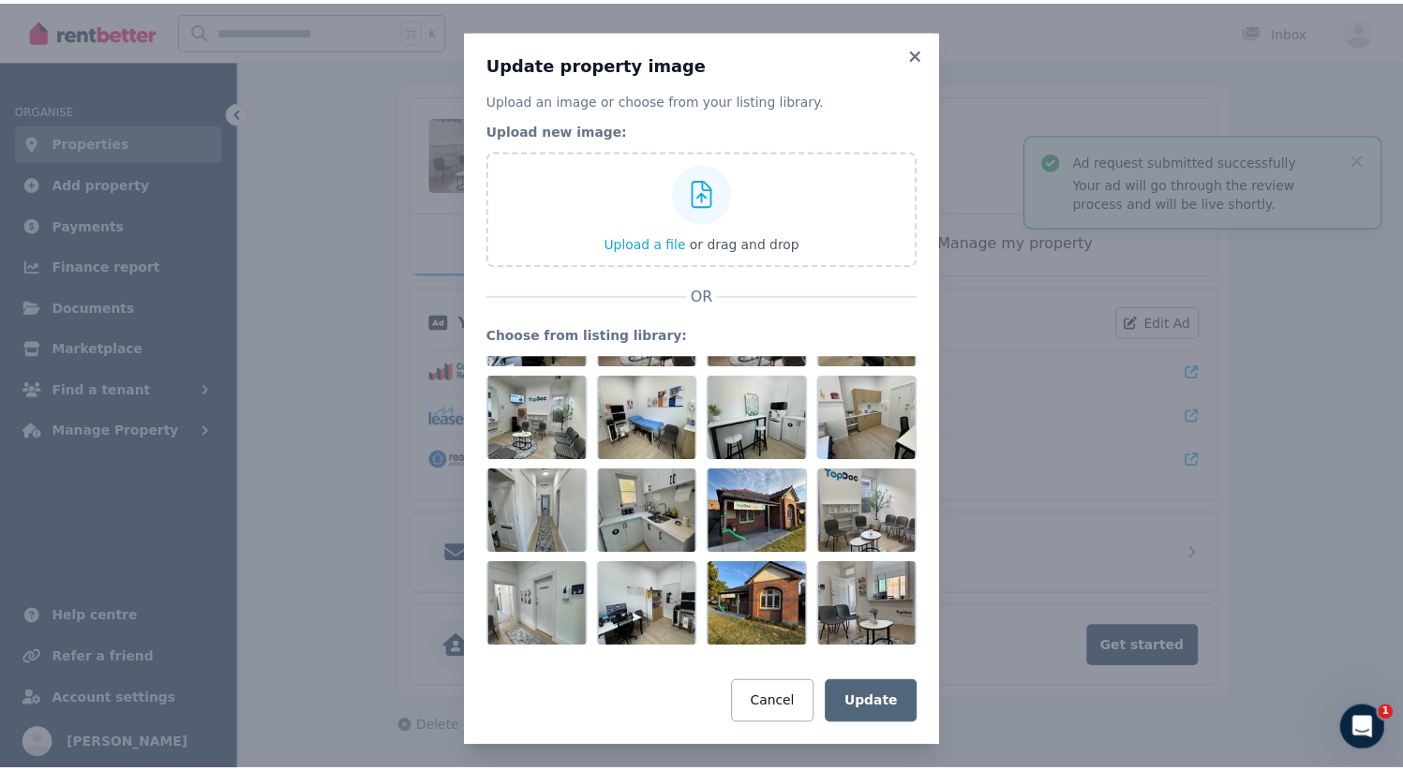
scroll to position [534, 0]
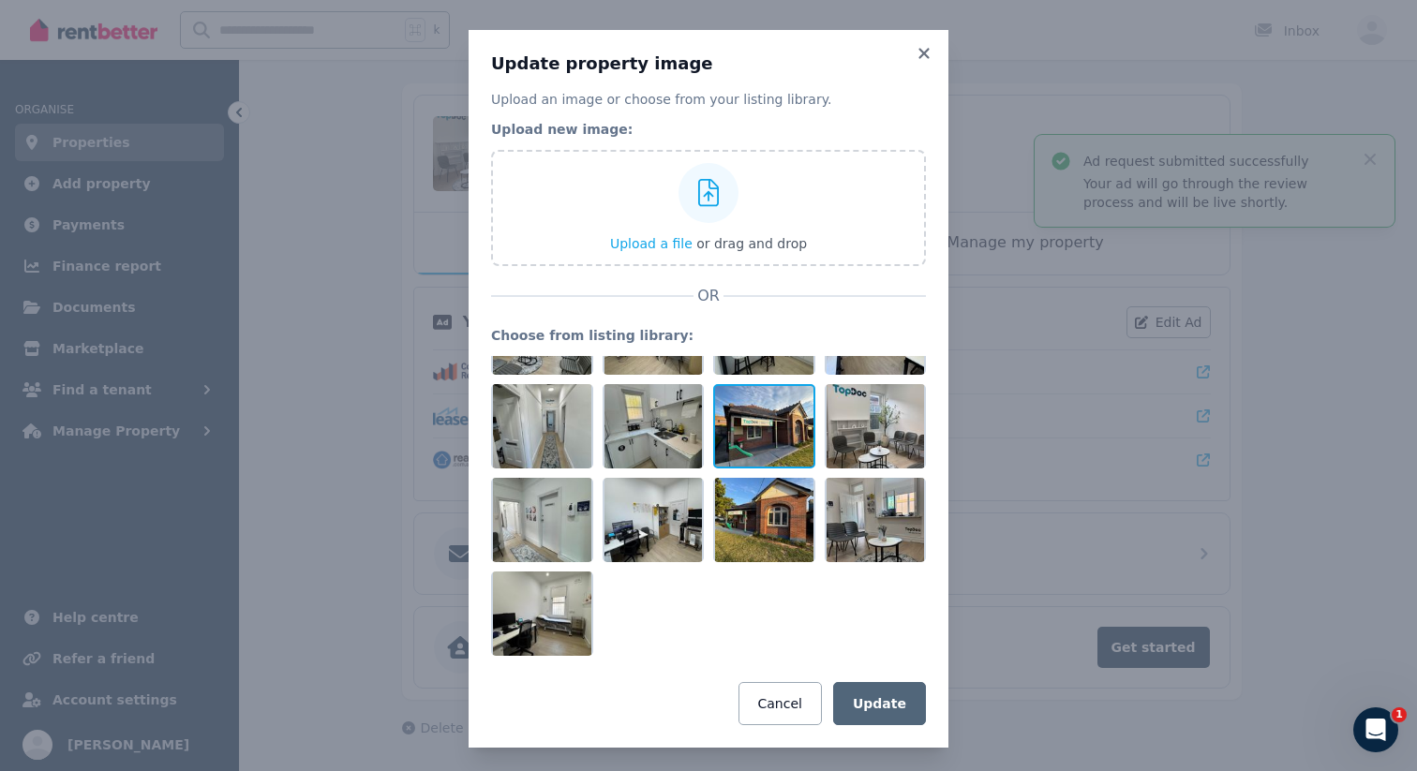
click at [754, 428] on div at bounding box center [764, 426] width 102 height 84
click at [872, 702] on button "Update" at bounding box center [879, 703] width 93 height 43
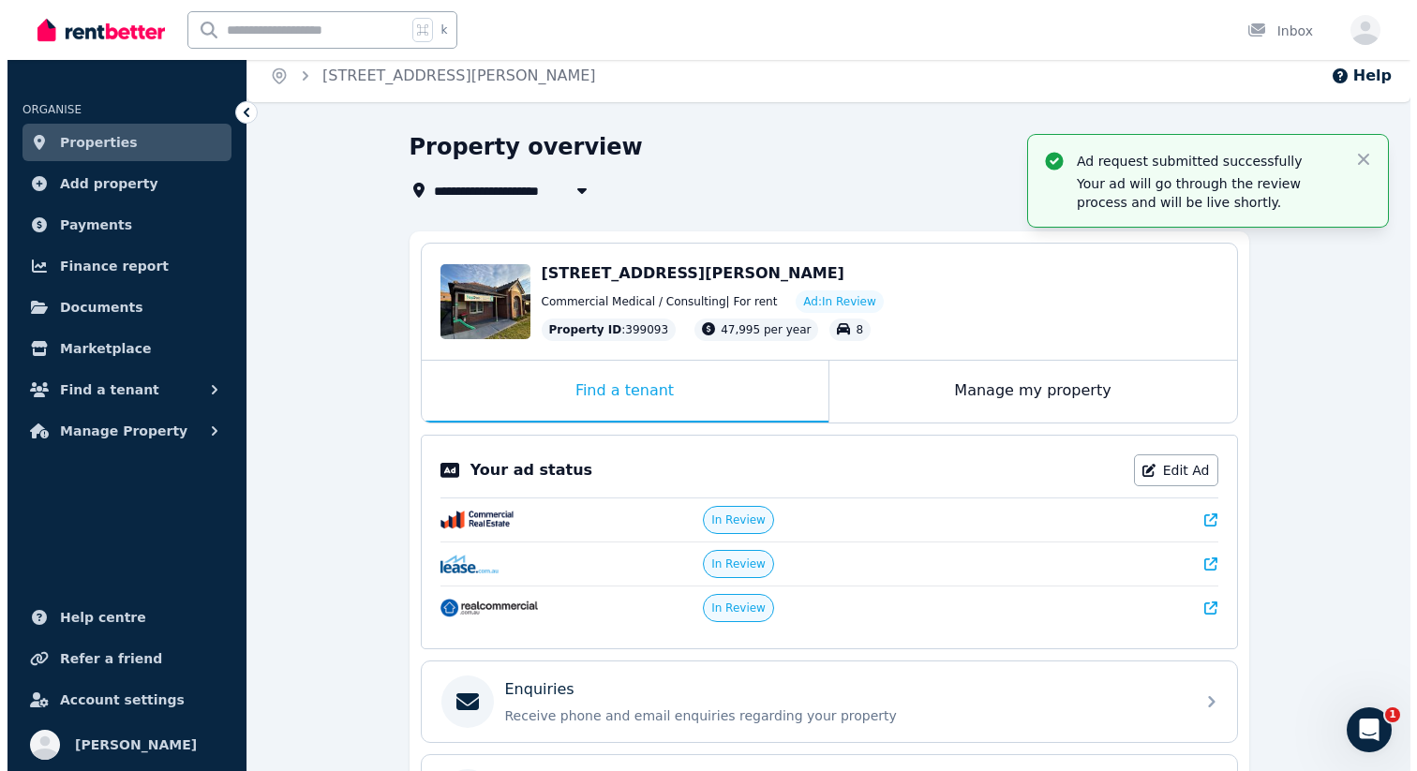
scroll to position [0, 0]
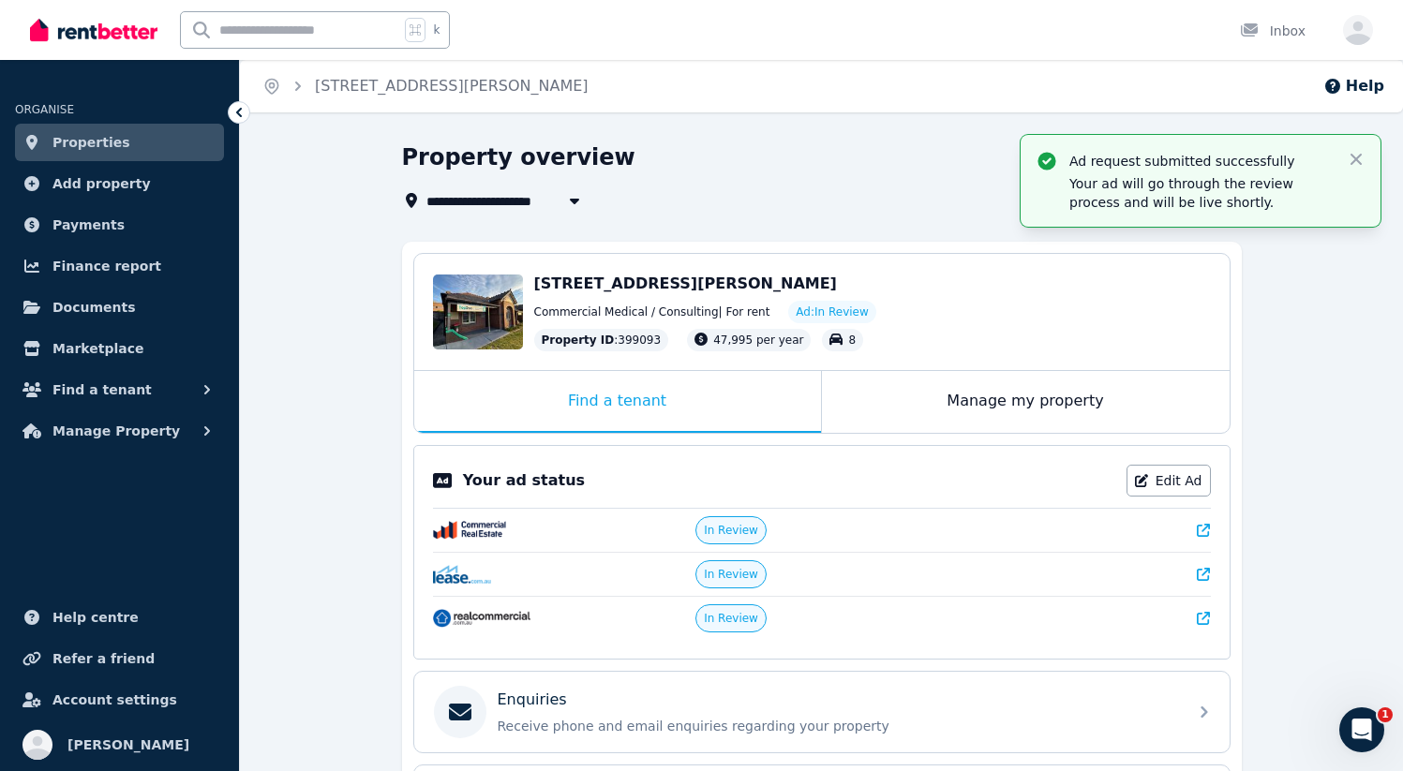
click at [126, 143] on link "Properties" at bounding box center [119, 142] width 209 height 37
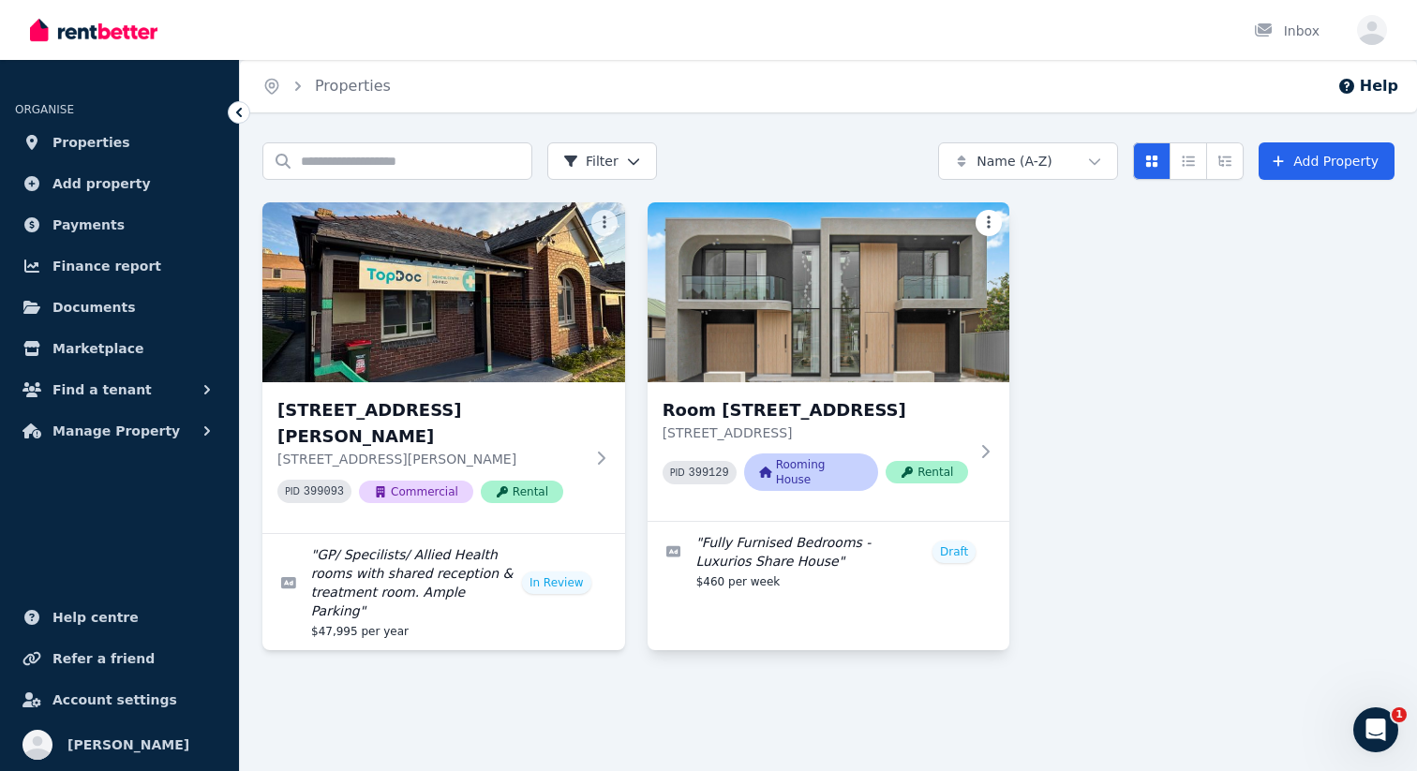
click at [985, 219] on html "Open main menu Inbox Open user menu ORGANISE Properties Add property Payments F…" at bounding box center [708, 385] width 1417 height 771
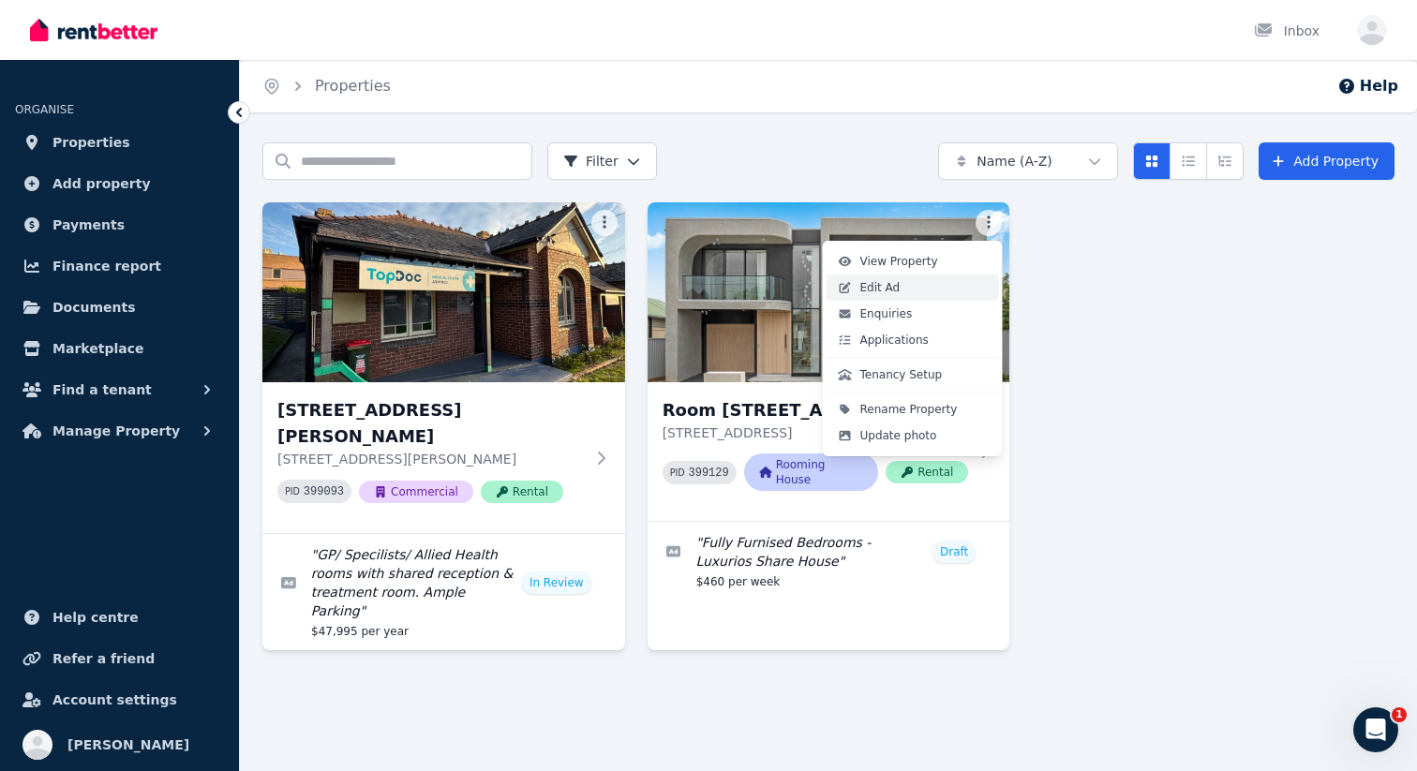
click at [939, 289] on link "Edit Ad" at bounding box center [913, 288] width 172 height 26
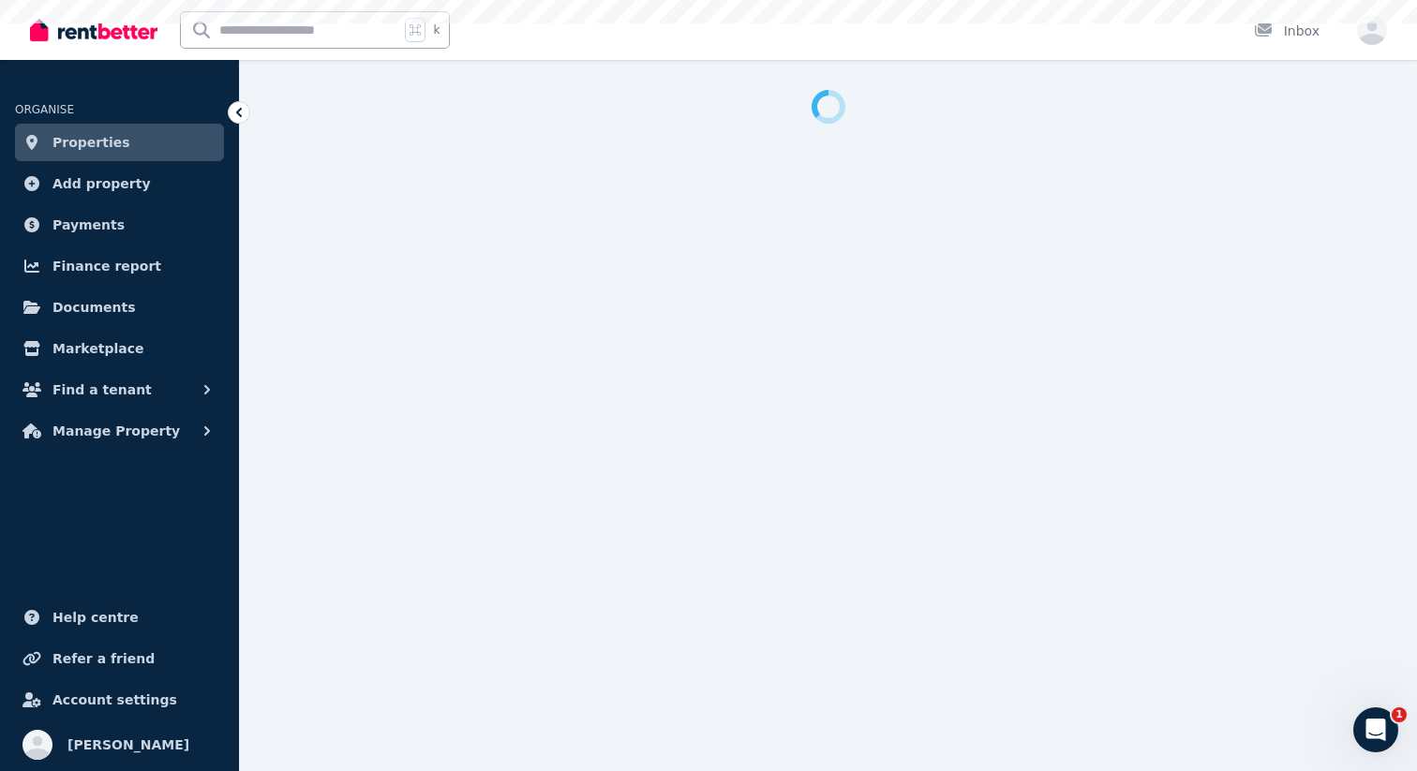
select select "***"
select select "**********"
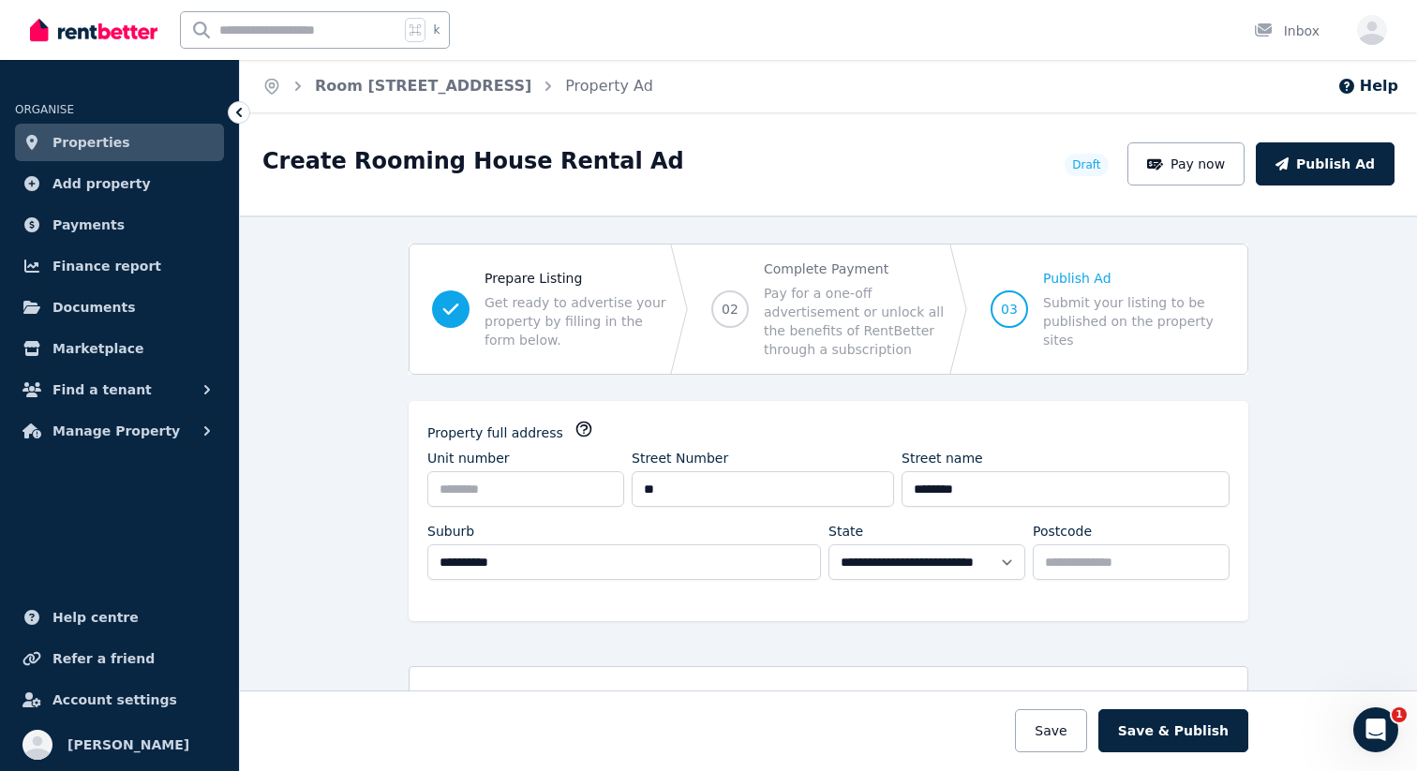
click at [244, 114] on icon at bounding box center [239, 112] width 19 height 19
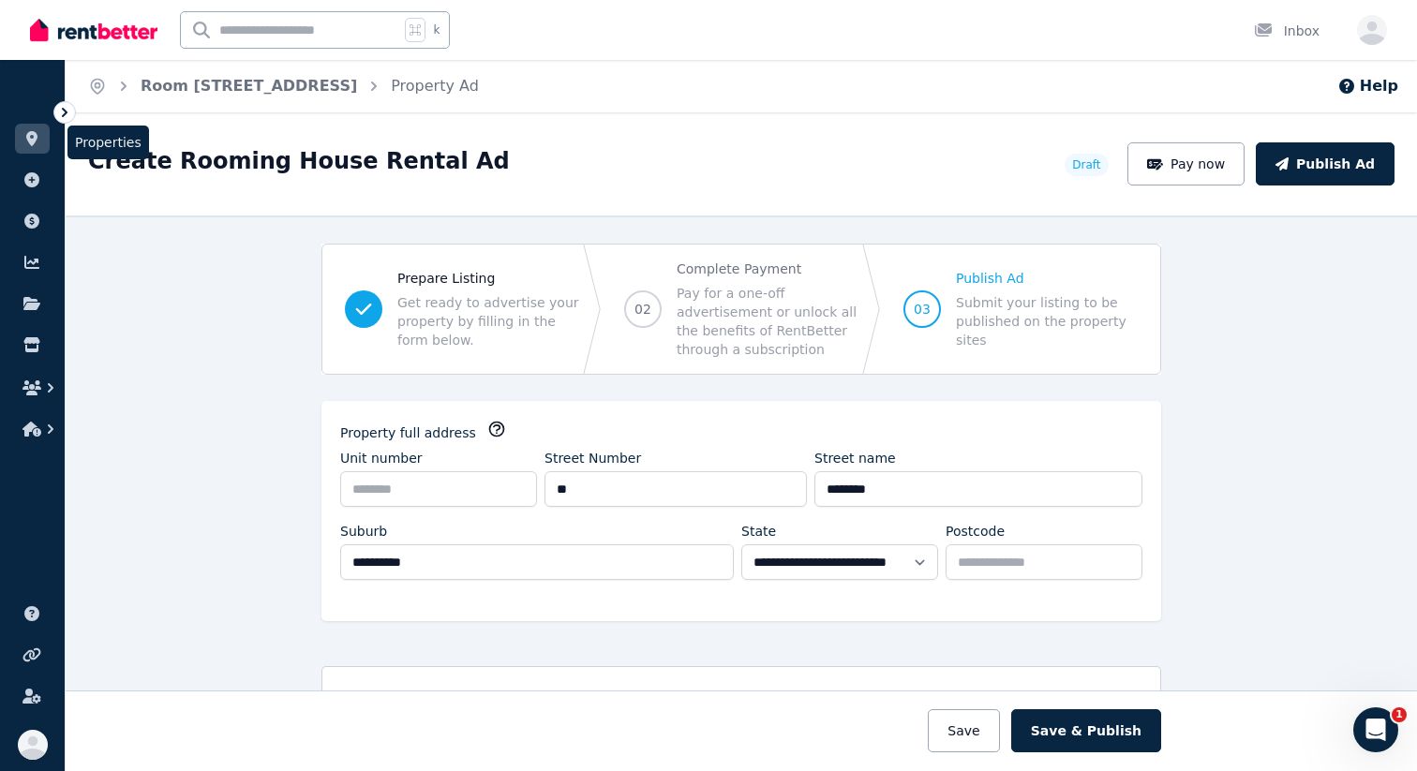
click at [34, 134] on icon at bounding box center [31, 138] width 11 height 15
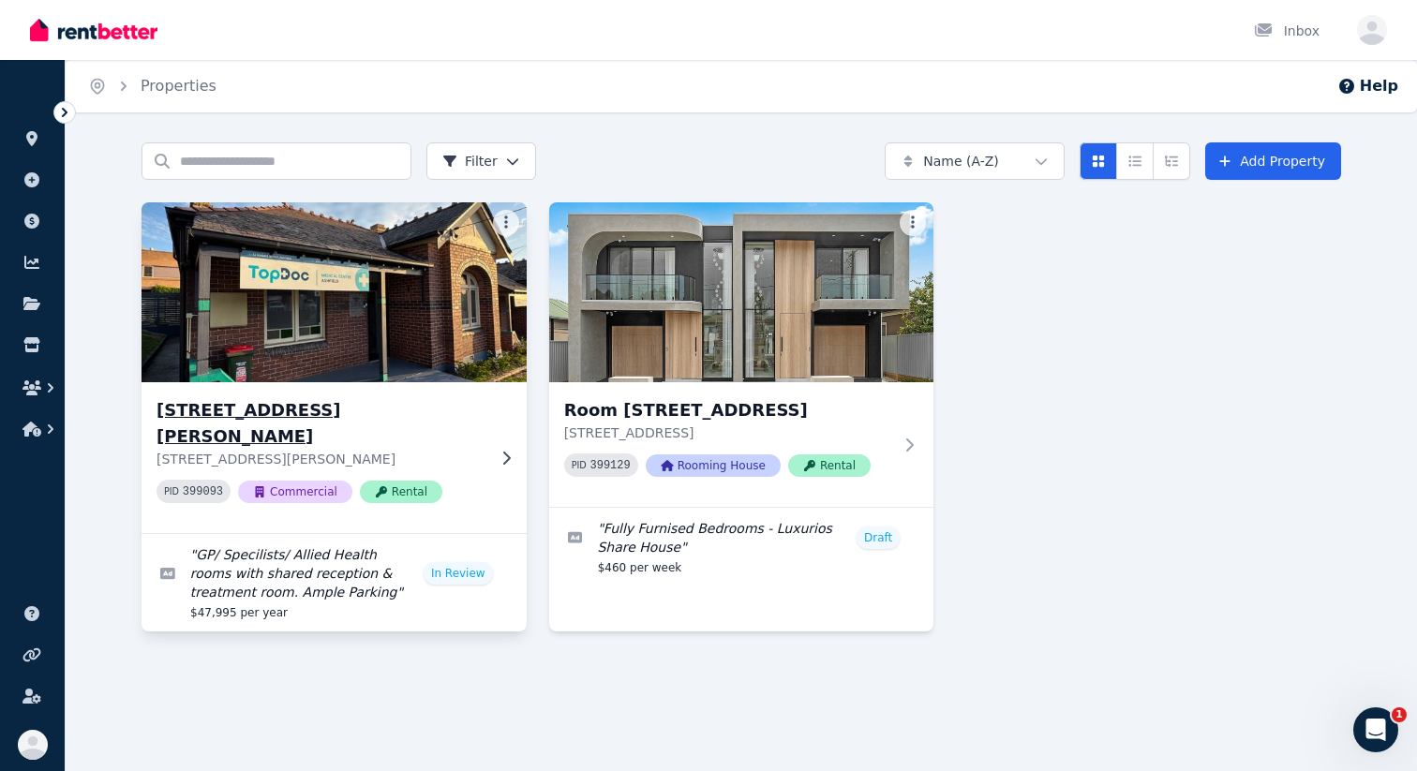
click at [512, 456] on div "[STREET_ADDRESS][PERSON_NAME][PERSON_NAME] PID 399093 Commercial Rental" at bounding box center [334, 457] width 385 height 151
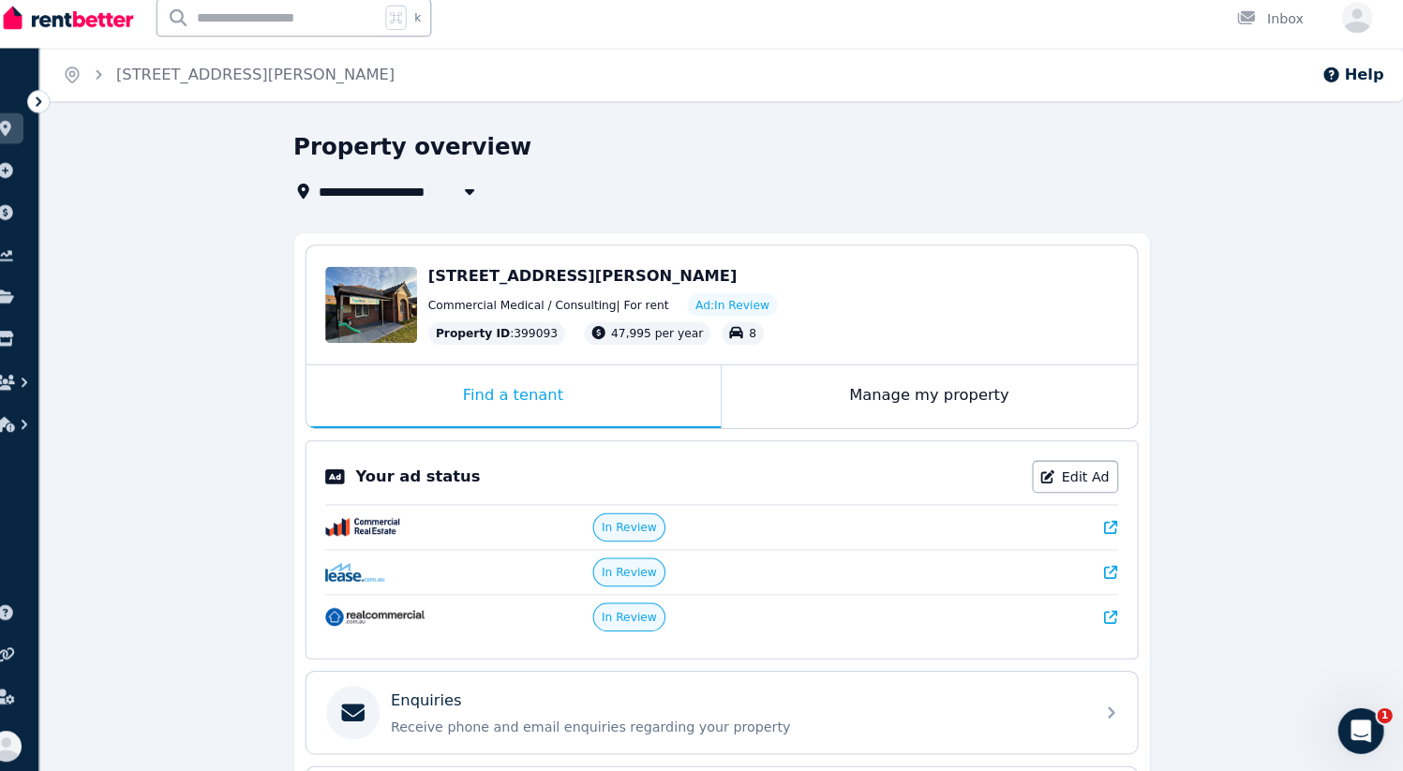
scroll to position [7, 0]
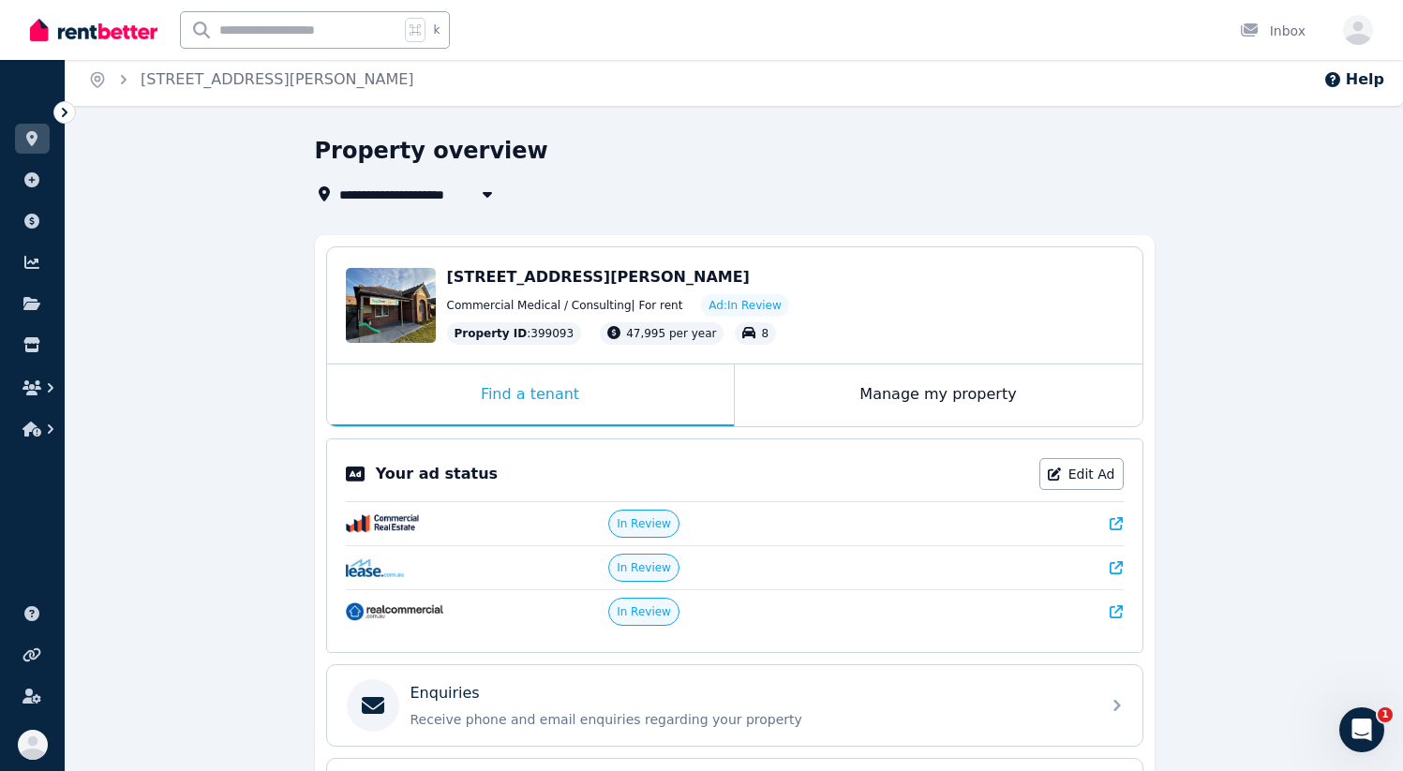
click at [70, 32] on img at bounding box center [93, 30] width 127 height 28
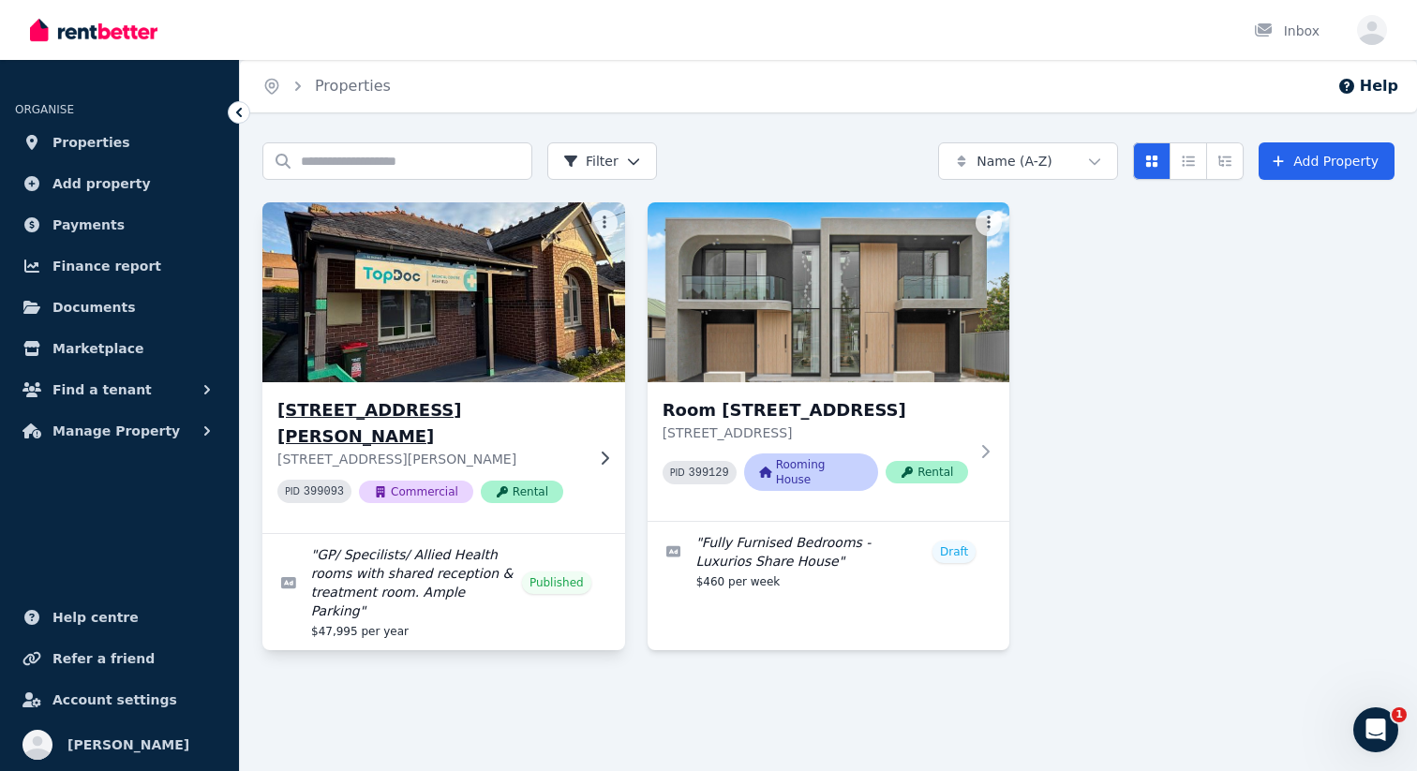
click at [569, 303] on img at bounding box center [443, 292] width 381 height 189
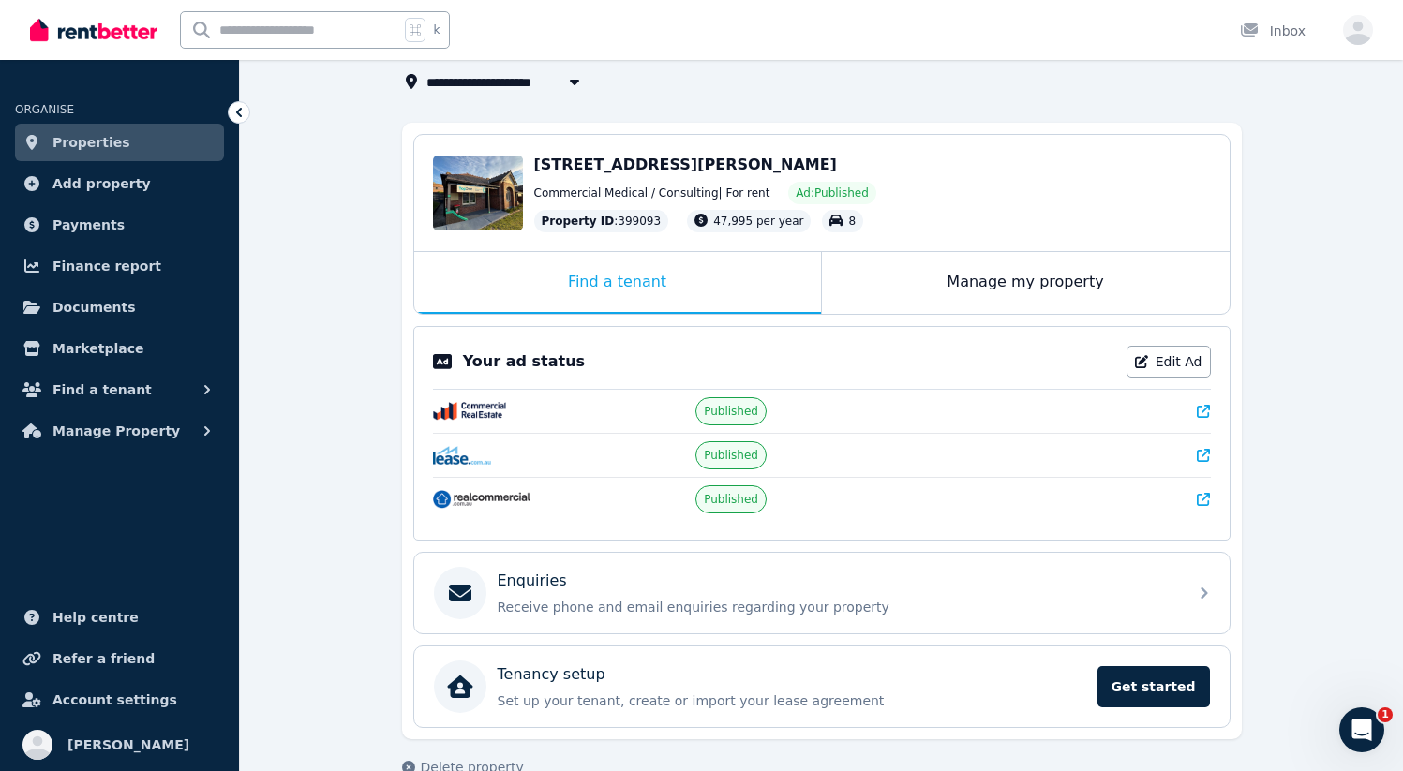
scroll to position [134, 0]
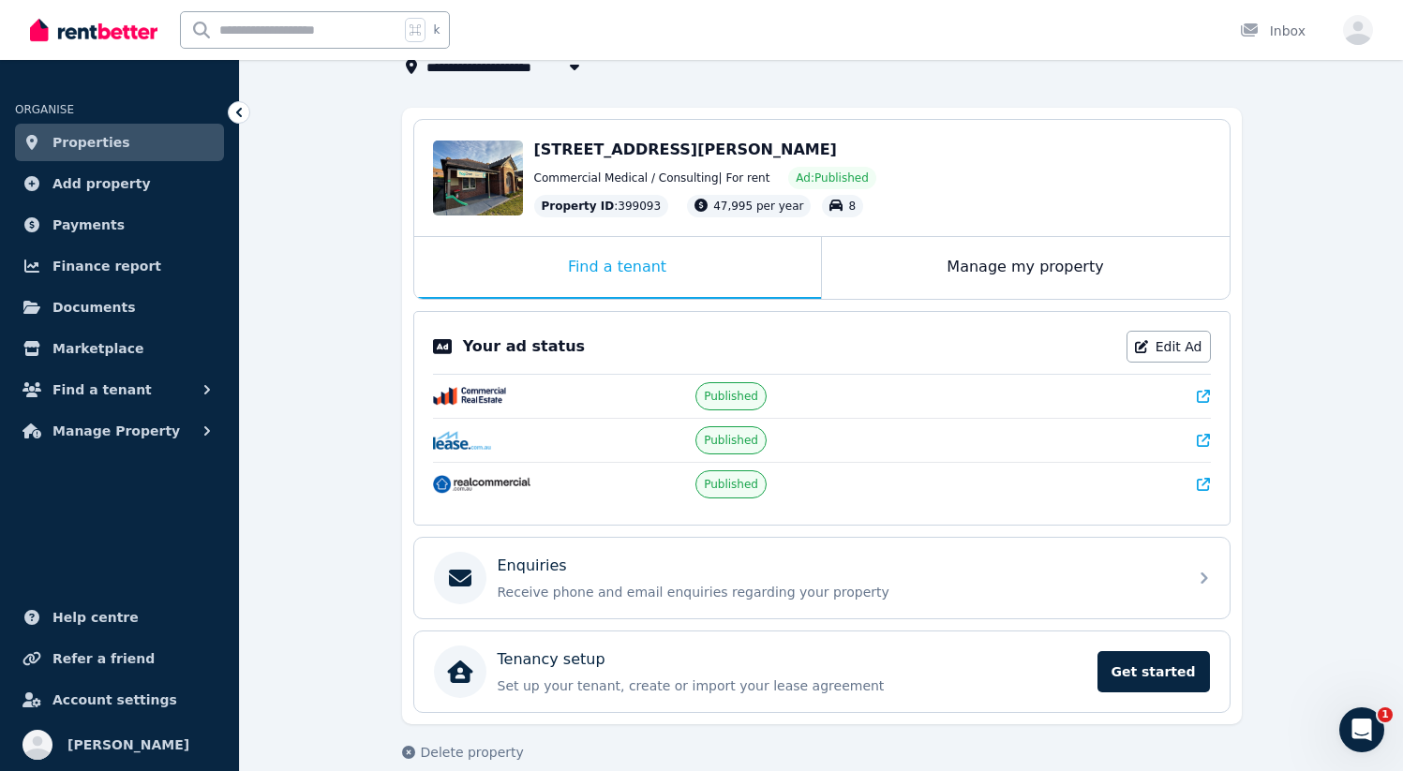
click at [1204, 400] on icon at bounding box center [1203, 396] width 13 height 13
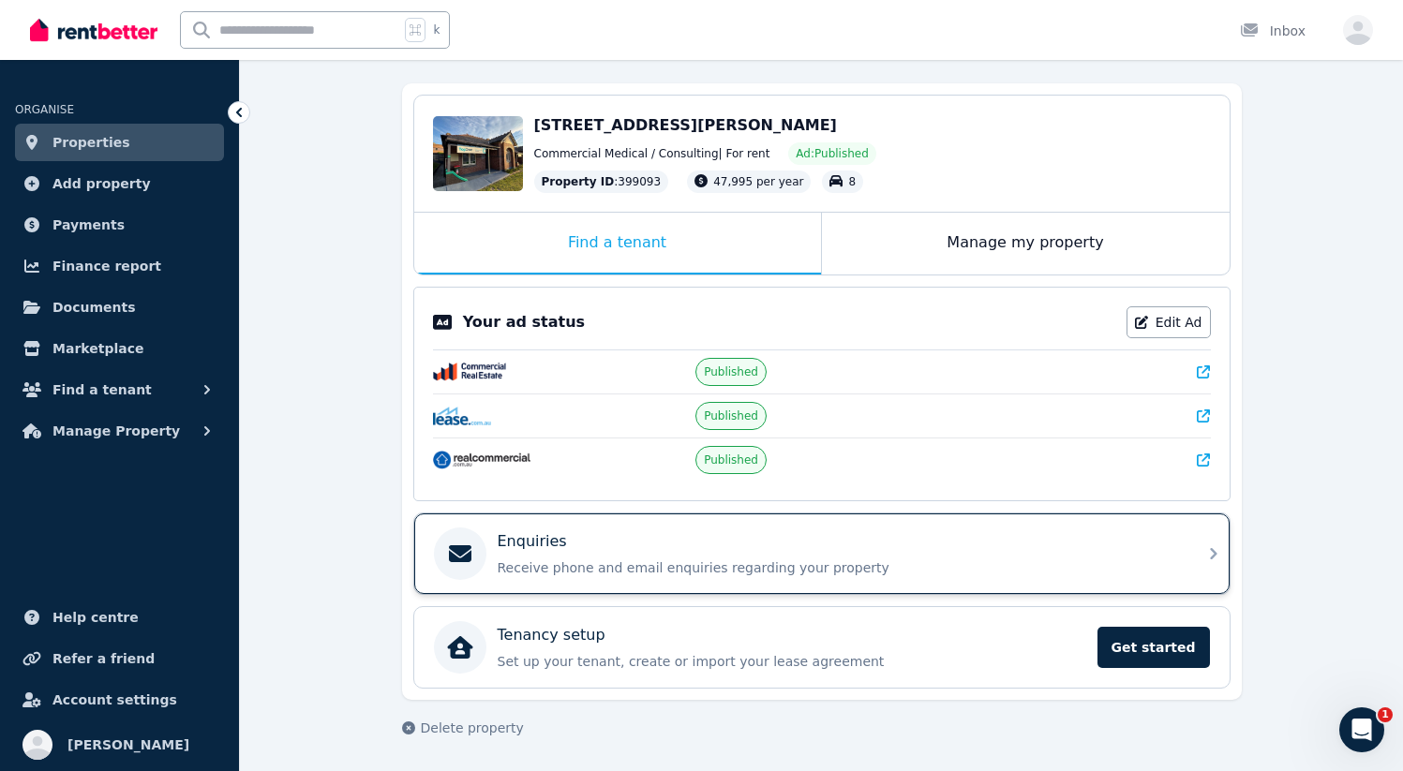
click at [699, 557] on div "Enquiries Receive phone and email enquiries regarding your property" at bounding box center [837, 554] width 679 height 47
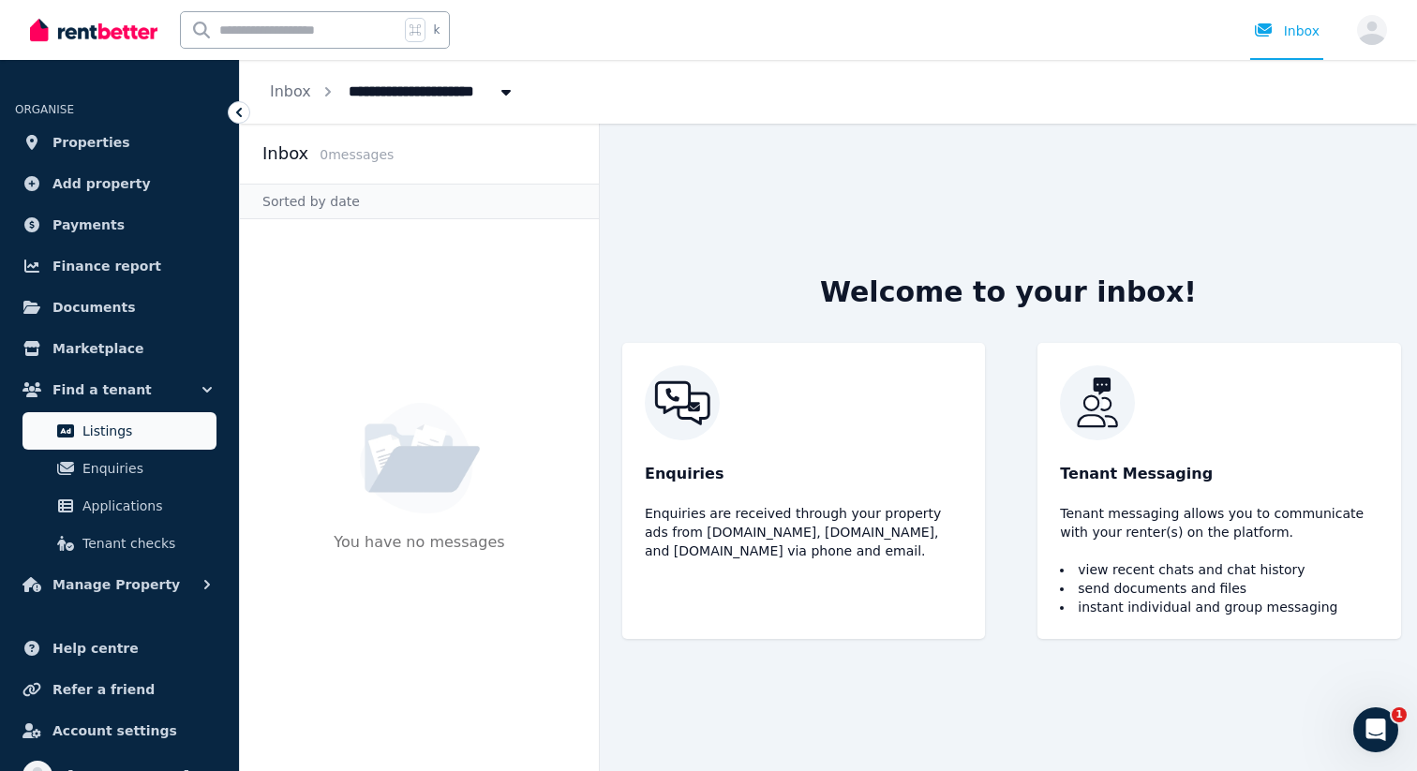
click at [115, 416] on link "Listings" at bounding box center [119, 430] width 194 height 37
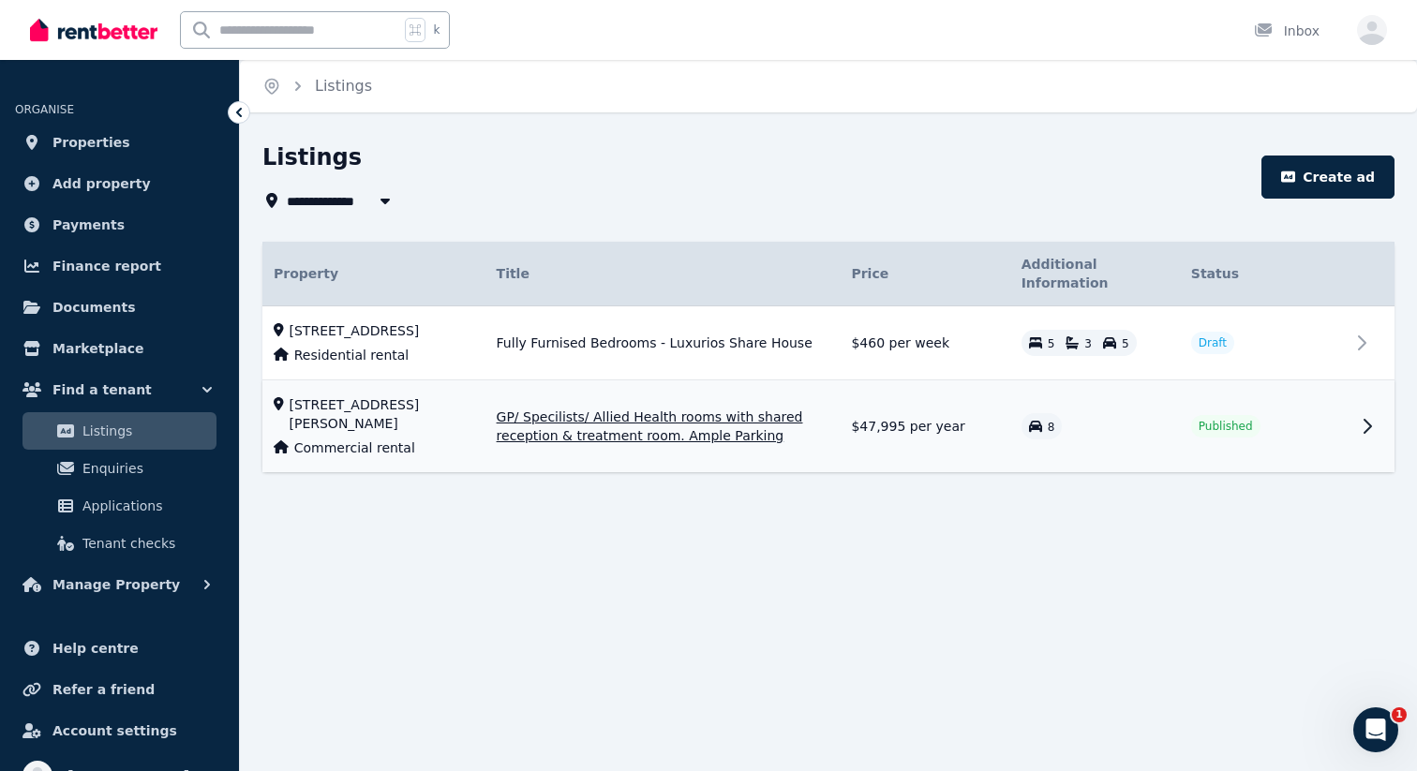
click at [1344, 426] on td "Published" at bounding box center [1265, 427] width 170 height 93
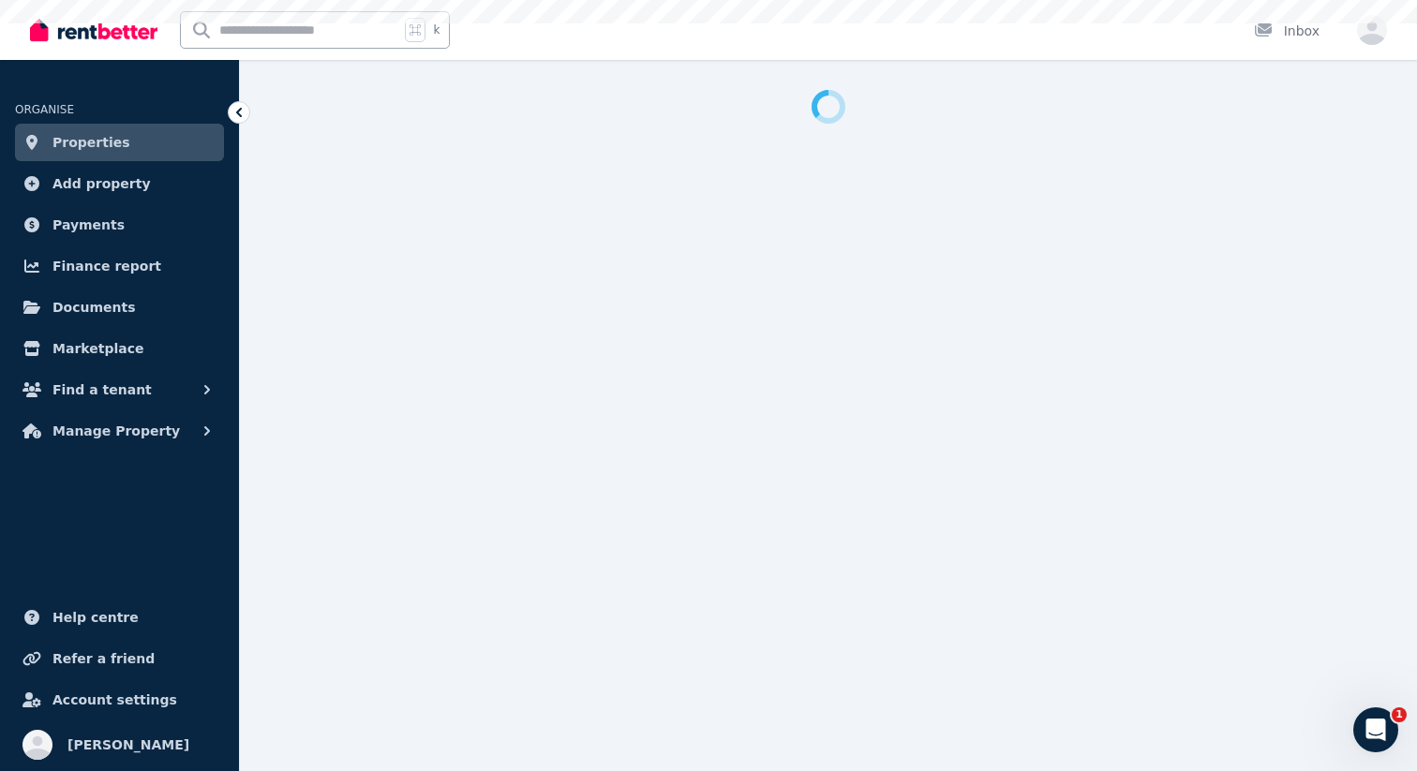
select select "***"
select select "**********"
select select "*********"
select select "**********"
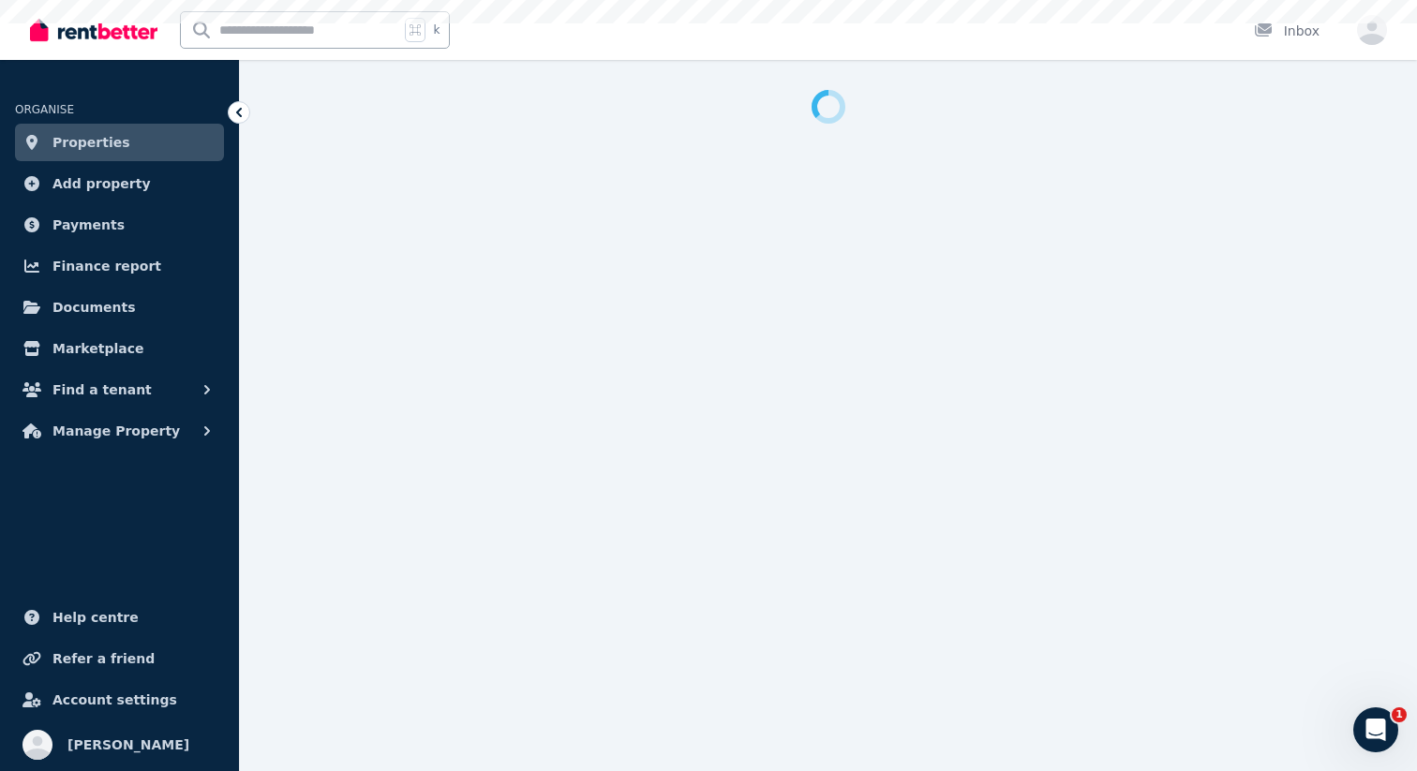
select select "**********"
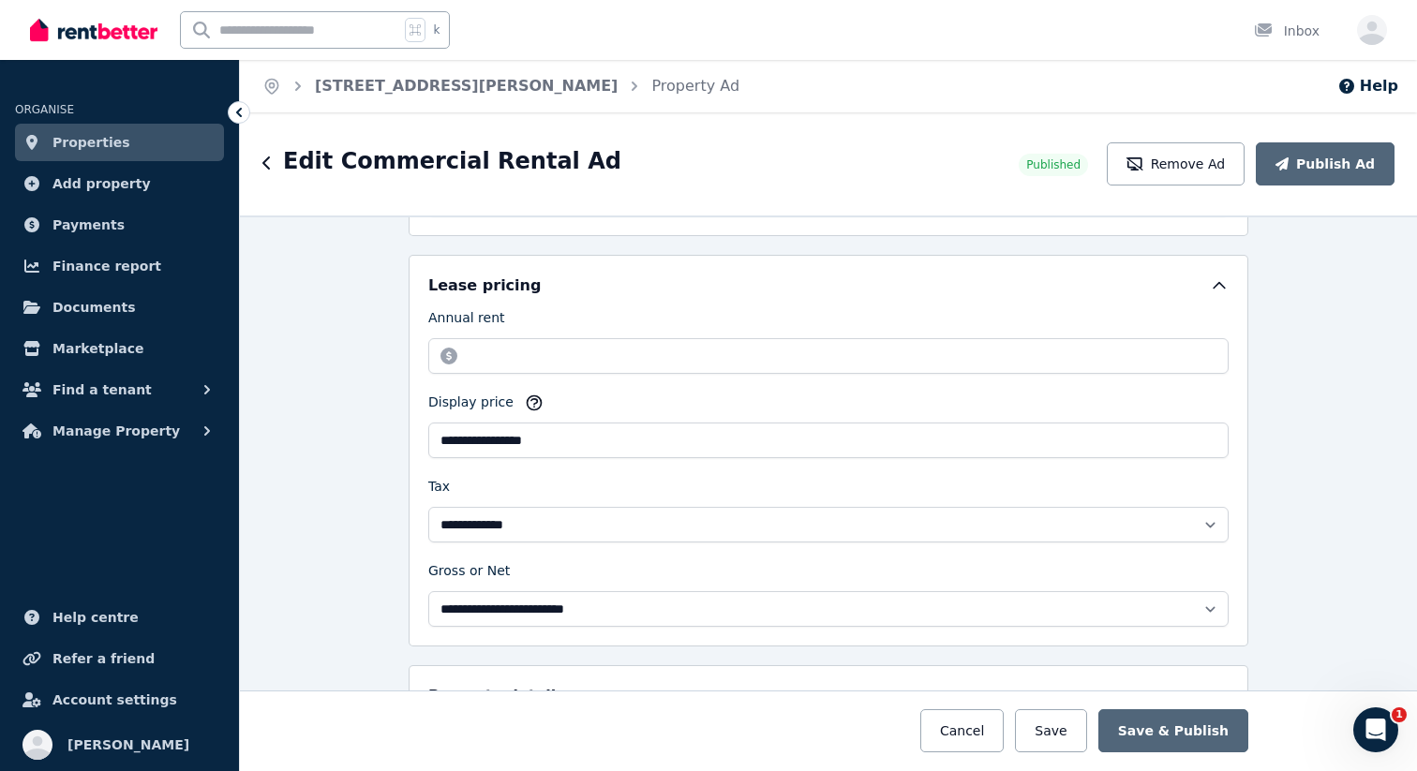
scroll to position [608, 0]
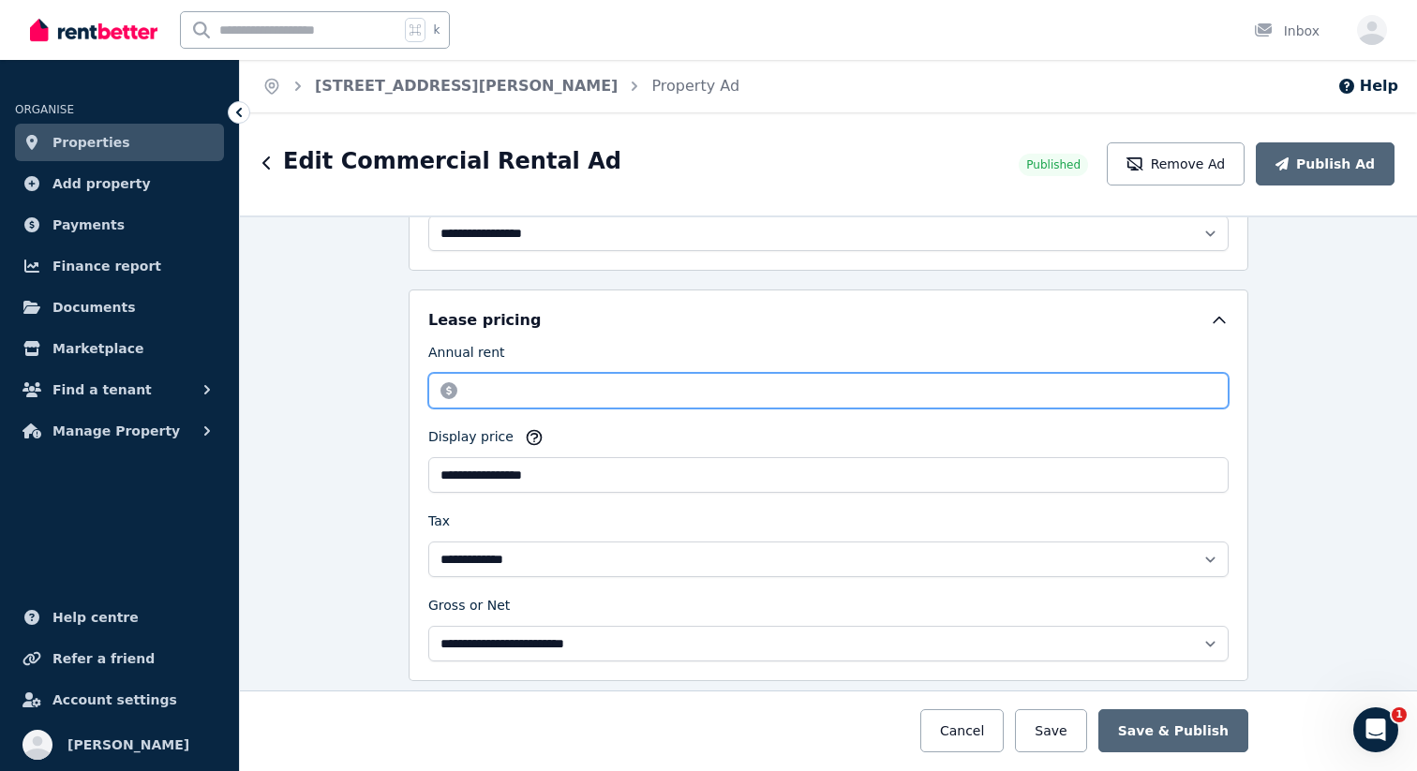
drag, startPoint x: 730, startPoint y: 396, endPoint x: 442, endPoint y: 395, distance: 287.8
click at [442, 395] on input "********" at bounding box center [828, 391] width 800 height 36
click at [1162, 371] on div "Annual rent ********" at bounding box center [828, 376] width 800 height 66
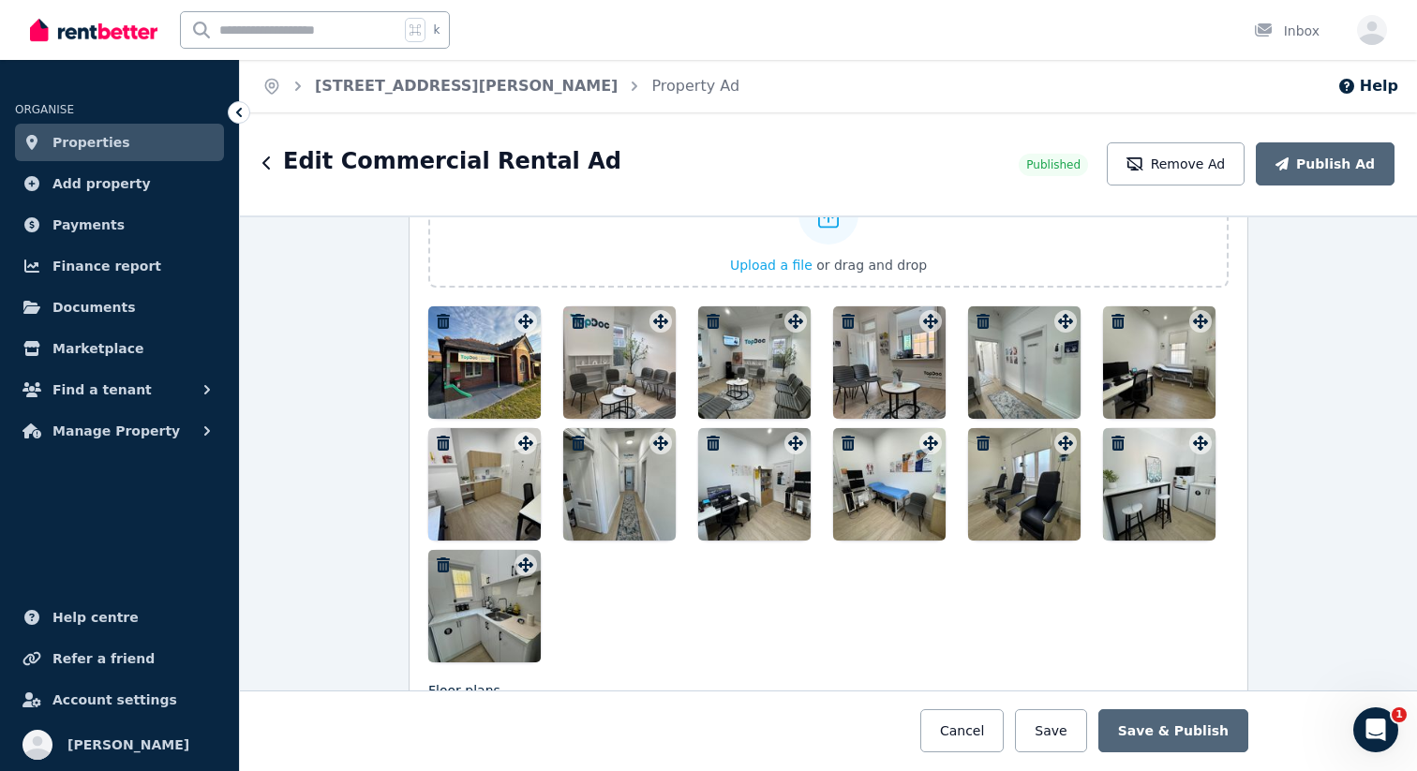
scroll to position [2591, 0]
